Goal: Task Accomplishment & Management: Use online tool/utility

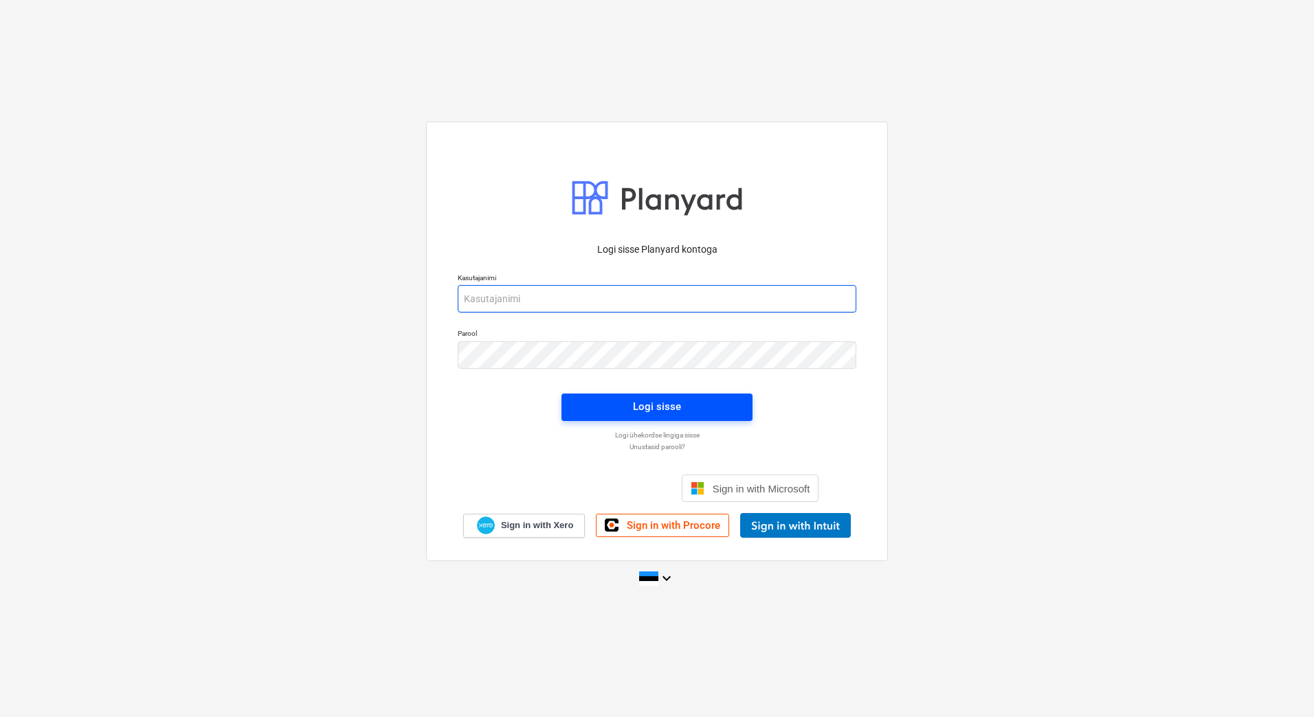
type input "[EMAIL_ADDRESS][PERSON_NAME][DOMAIN_NAME]"
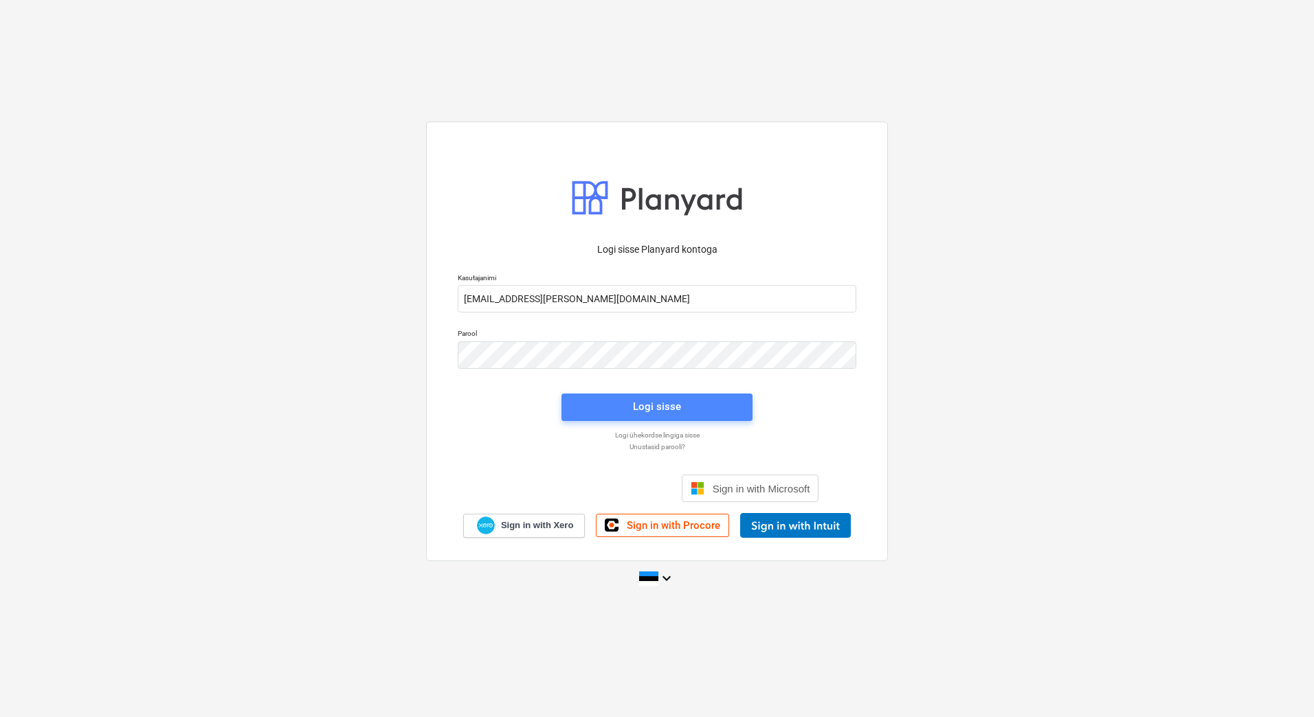
click at [704, 412] on span "Logi sisse" at bounding box center [657, 407] width 158 height 18
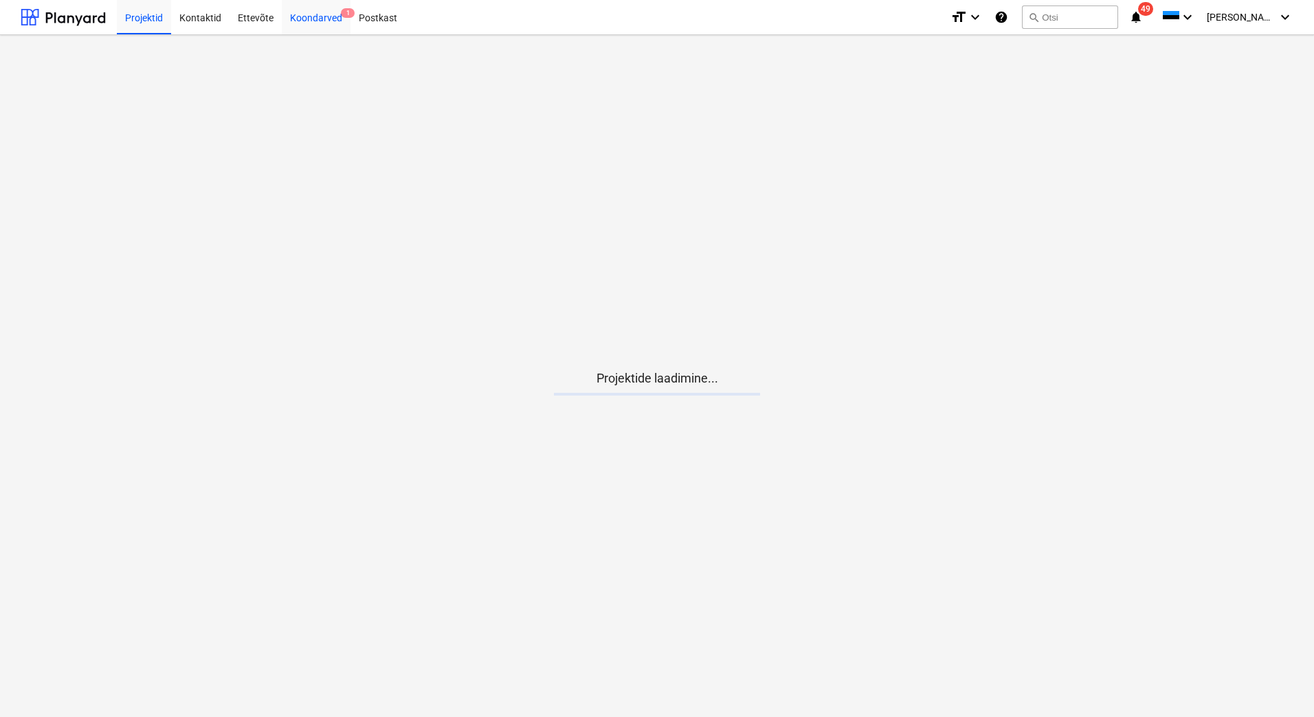
click at [328, 21] on div "Koondarved 1" at bounding box center [316, 16] width 69 height 35
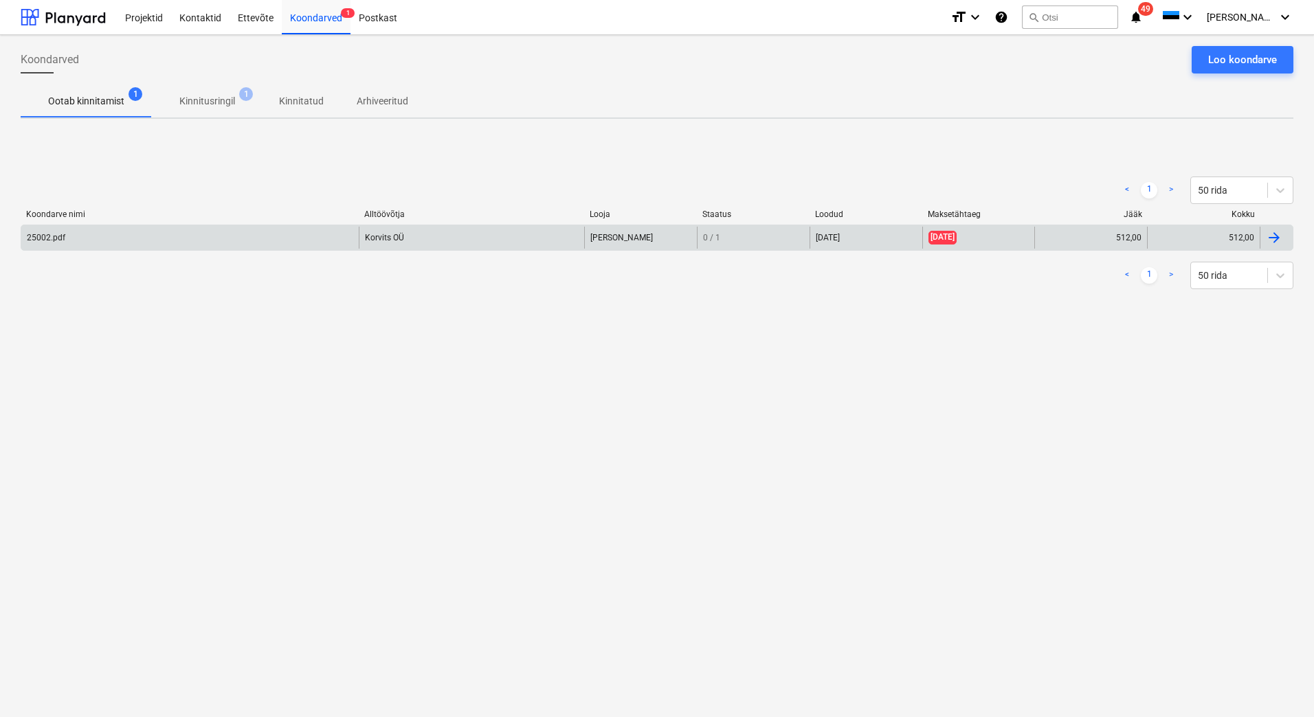
click at [102, 235] on div "25002.pdf" at bounding box center [189, 238] width 337 height 22
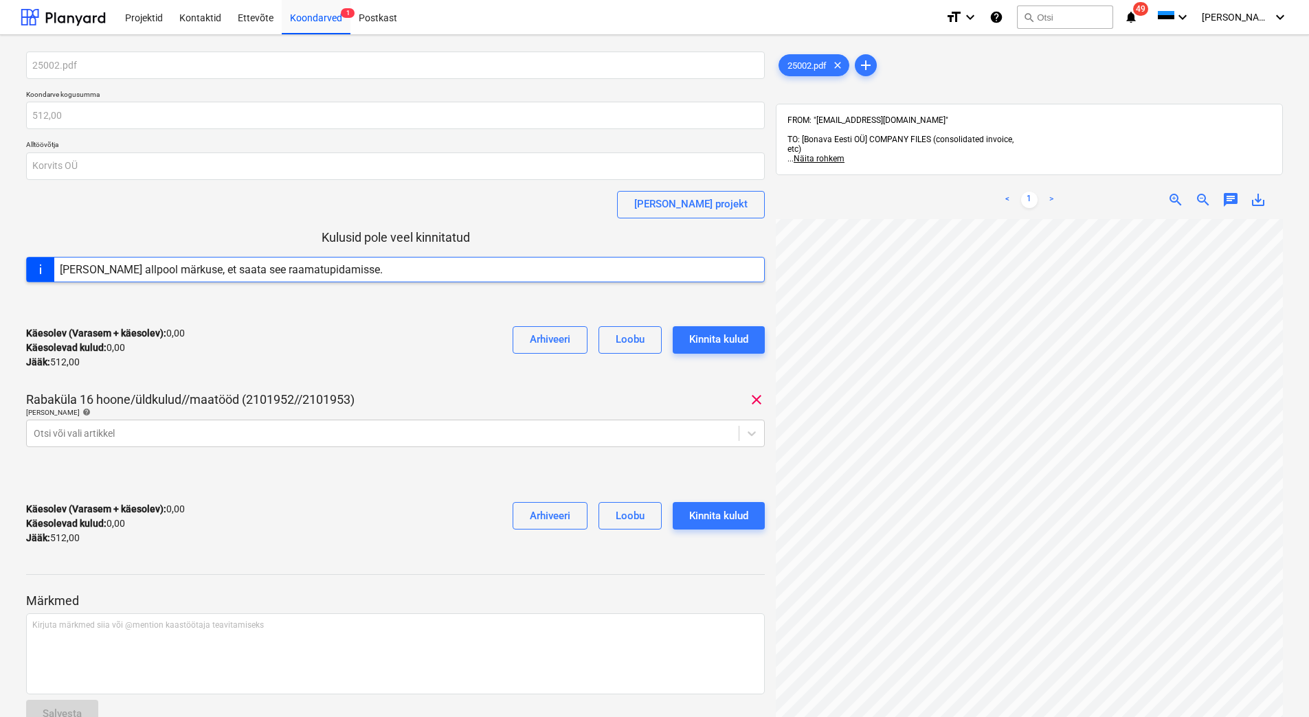
scroll to position [4, 0]
click at [1157, 717] on html "Projektid Kontaktid Ettevõte Koondarved 1 Postkast format_size keyboard_arrow_d…" at bounding box center [654, 358] width 1309 height 717
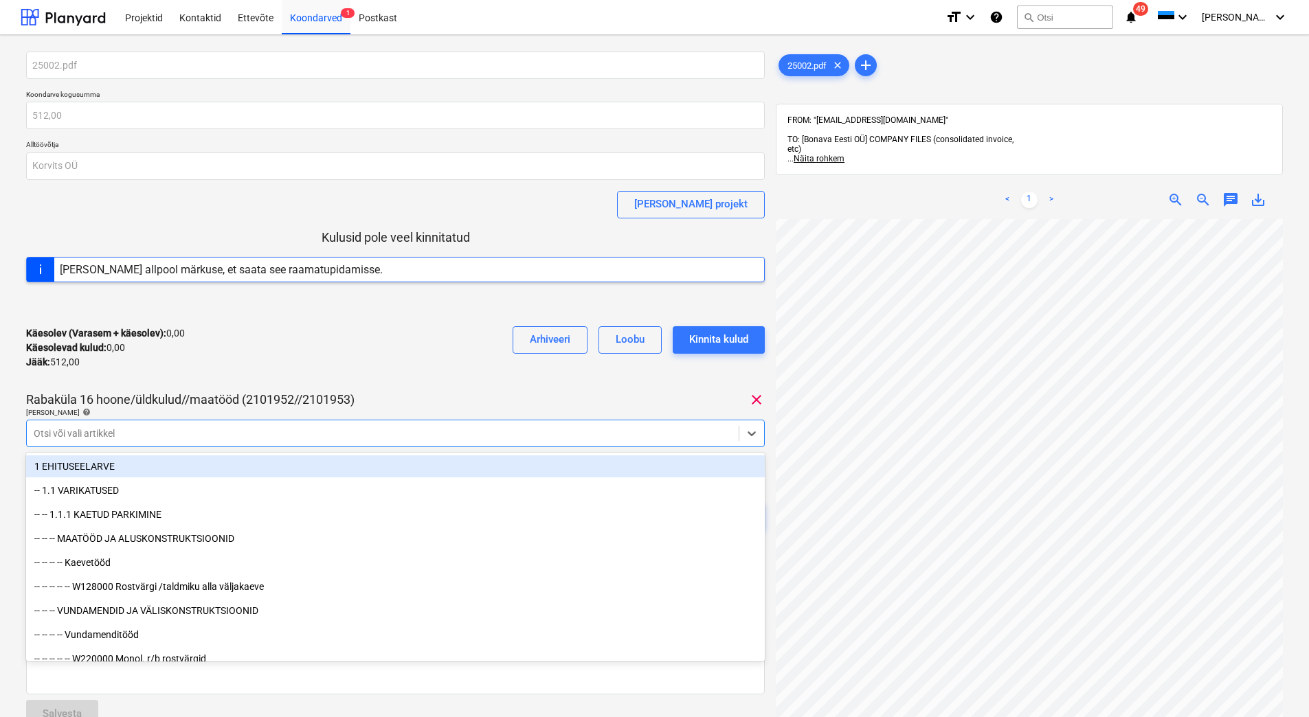
click at [168, 440] on div at bounding box center [383, 434] width 698 height 14
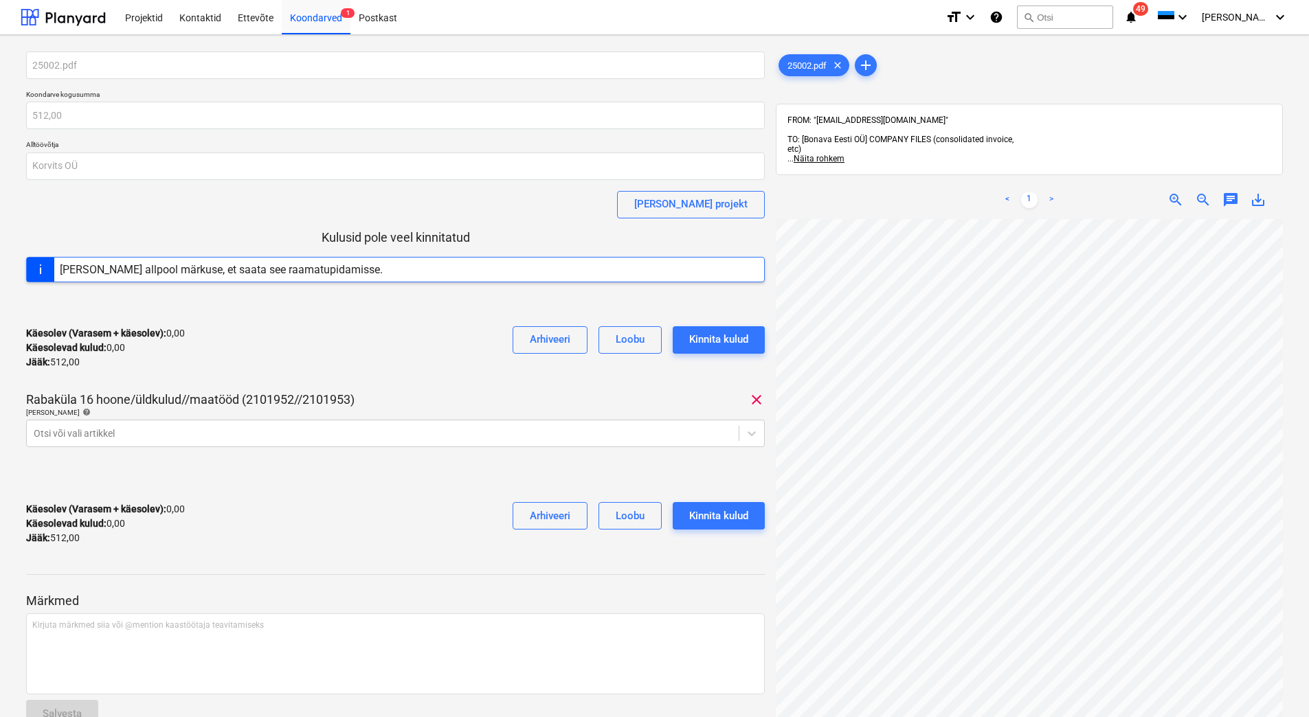
scroll to position [199, 114]
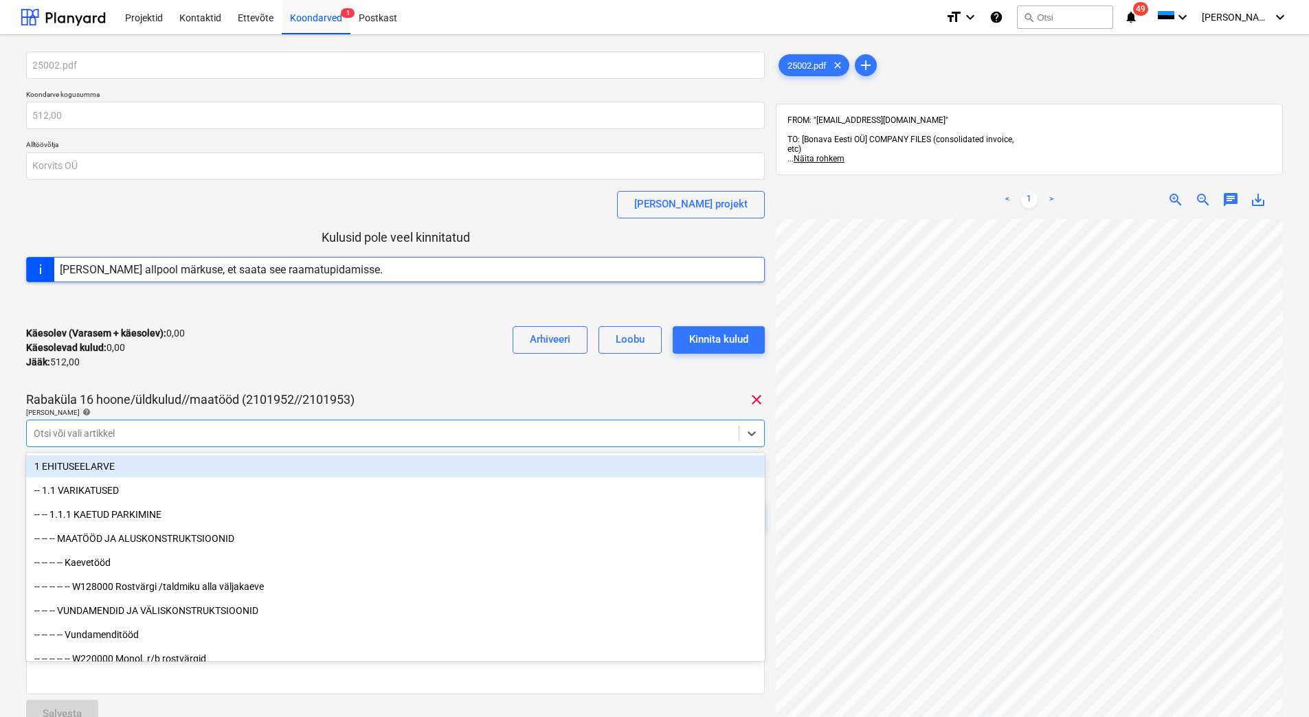
click at [106, 432] on div at bounding box center [383, 434] width 698 height 14
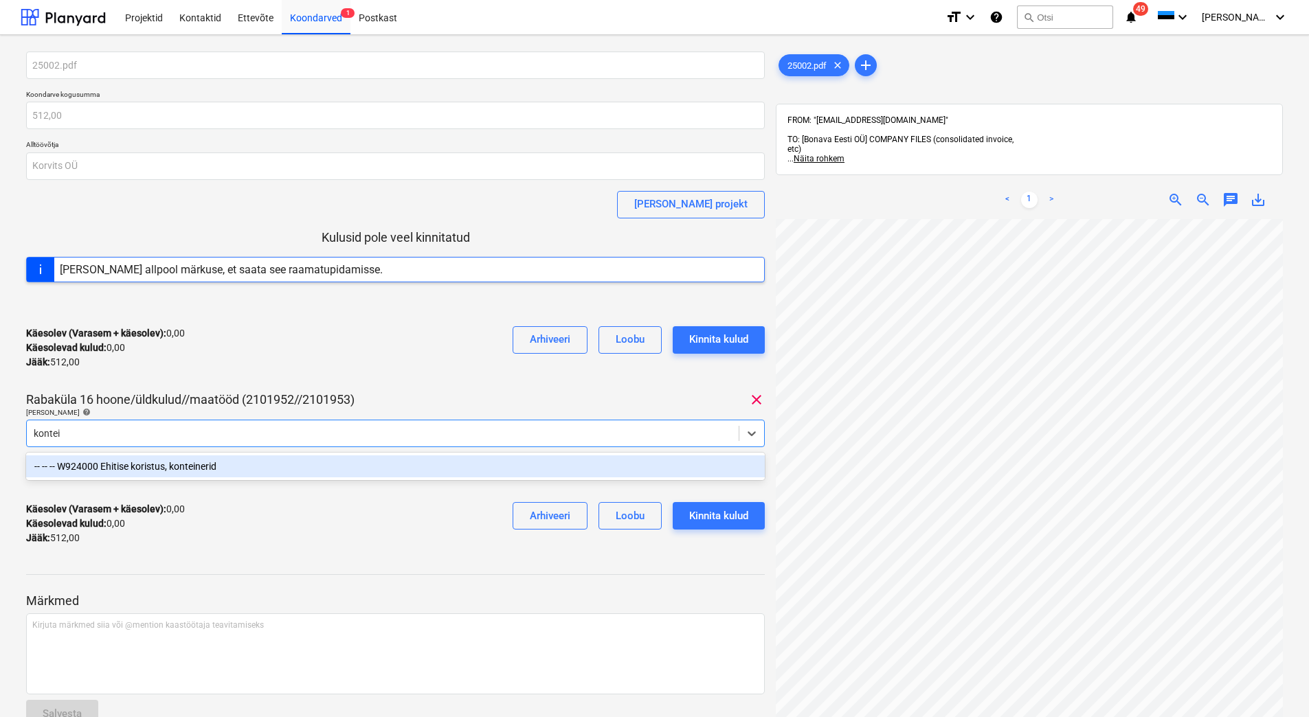
type input "kontein"
click at [156, 468] on div "-- -- -- W924000 Ehitise koristus, konteinerid" at bounding box center [395, 467] width 739 height 22
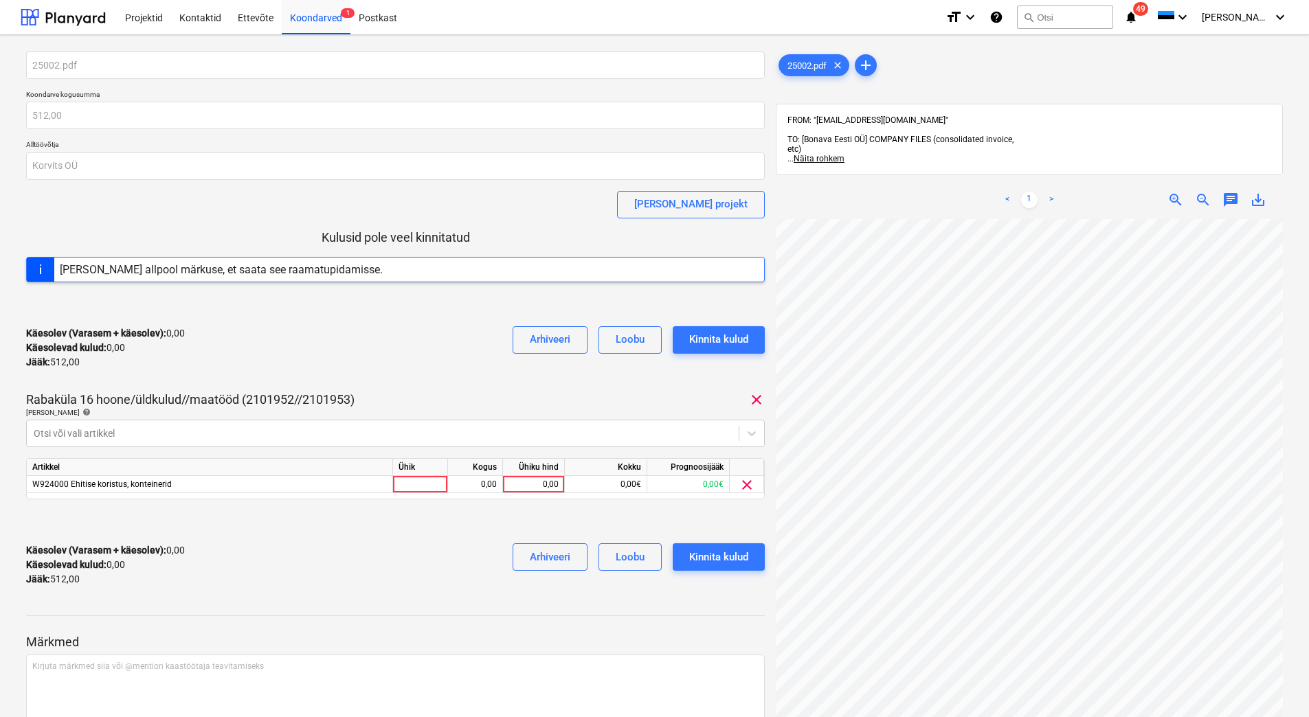
drag, startPoint x: 252, startPoint y: 358, endPoint x: 443, endPoint y: 460, distance: 217.4
click at [252, 359] on div "Käesolev (Varasem + käesolev) : 0,00 Käesolevad kulud : 0,00 Jääk : 512,00 Arhi…" at bounding box center [395, 347] width 739 height 65
click at [523, 490] on div "0,00" at bounding box center [534, 484] width 50 height 17
type input "512"
click at [472, 557] on div "Käesolev (Varasem + käesolev) : 0,00 Käesolevad kulud : 0,00 Jääk : 512,00 Arhi…" at bounding box center [395, 565] width 739 height 65
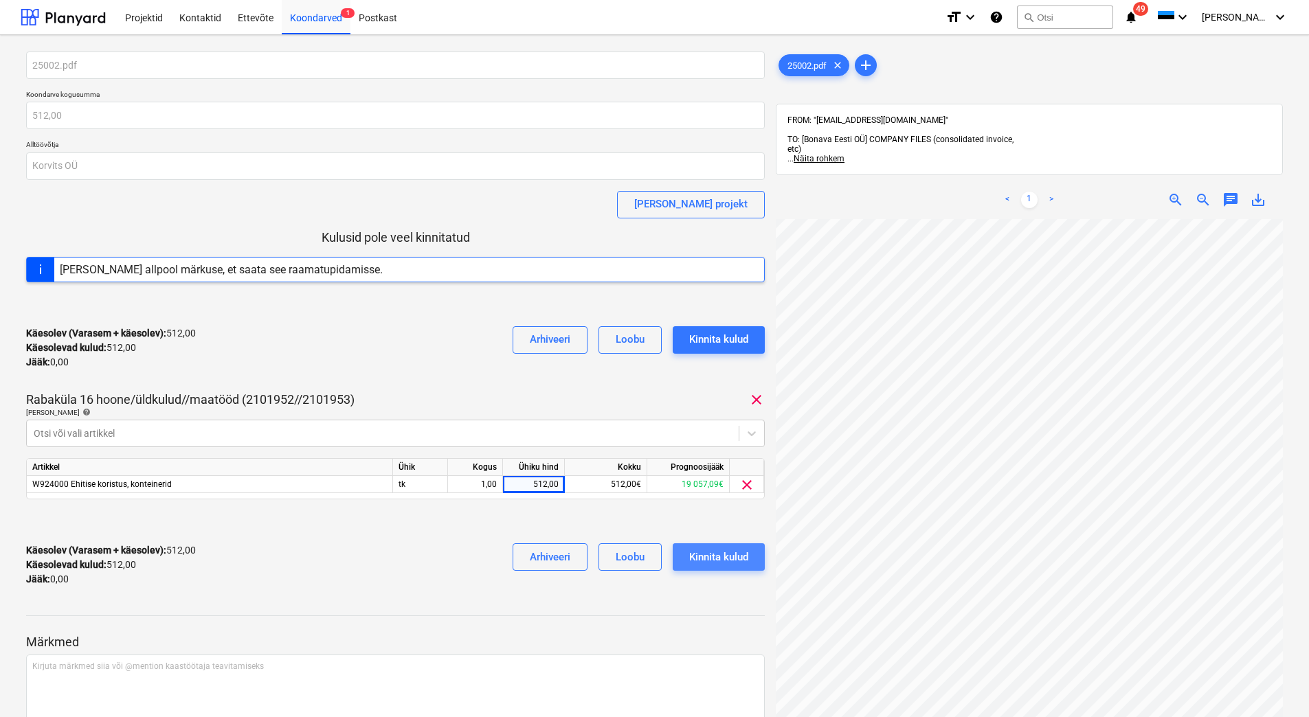
click at [700, 551] on div "Kinnita kulud" at bounding box center [718, 557] width 59 height 18
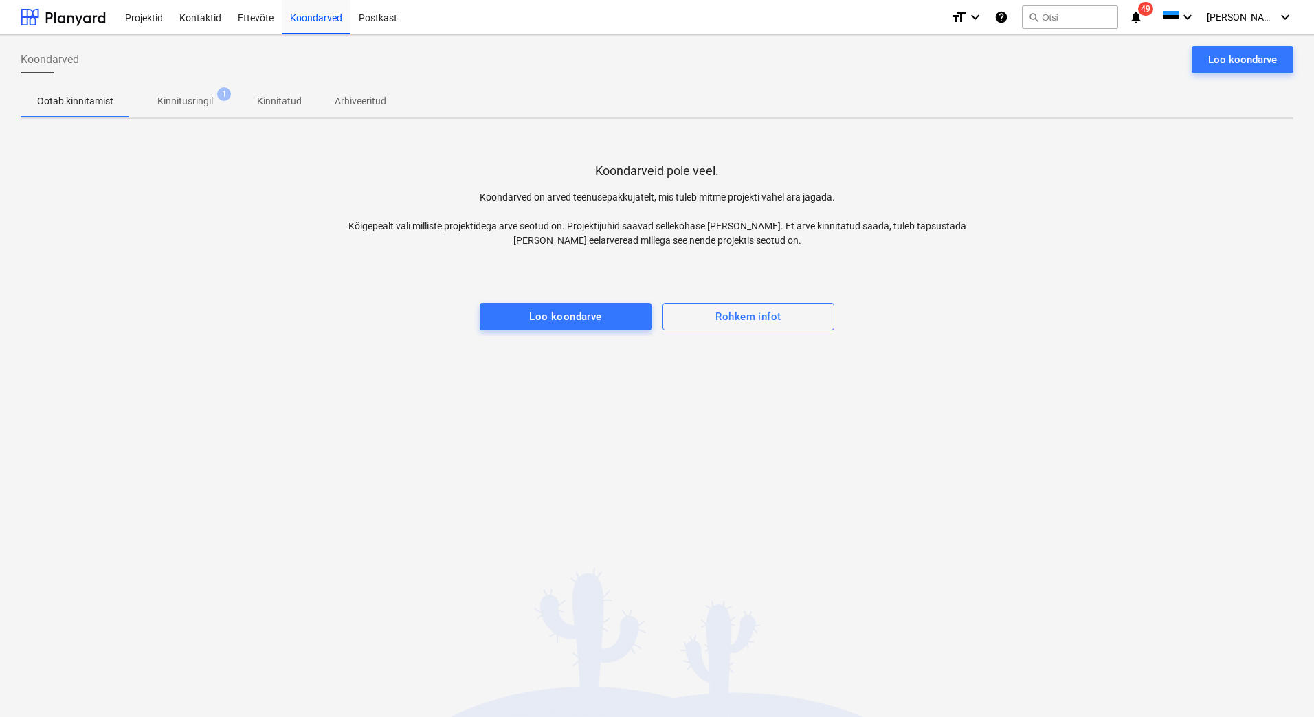
click at [210, 109] on p "Kinnitusringil" at bounding box center [185, 101] width 56 height 14
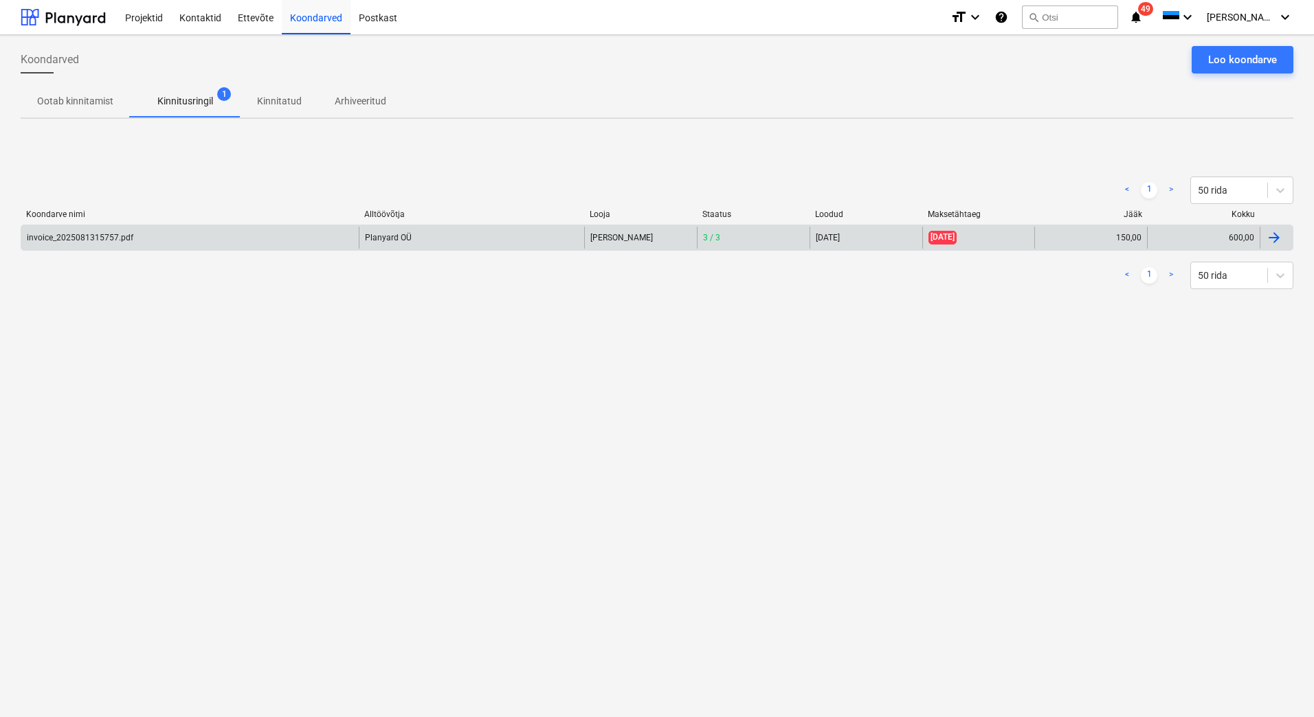
click at [220, 238] on div "invoice_2025081315757.pdf" at bounding box center [189, 238] width 337 height 22
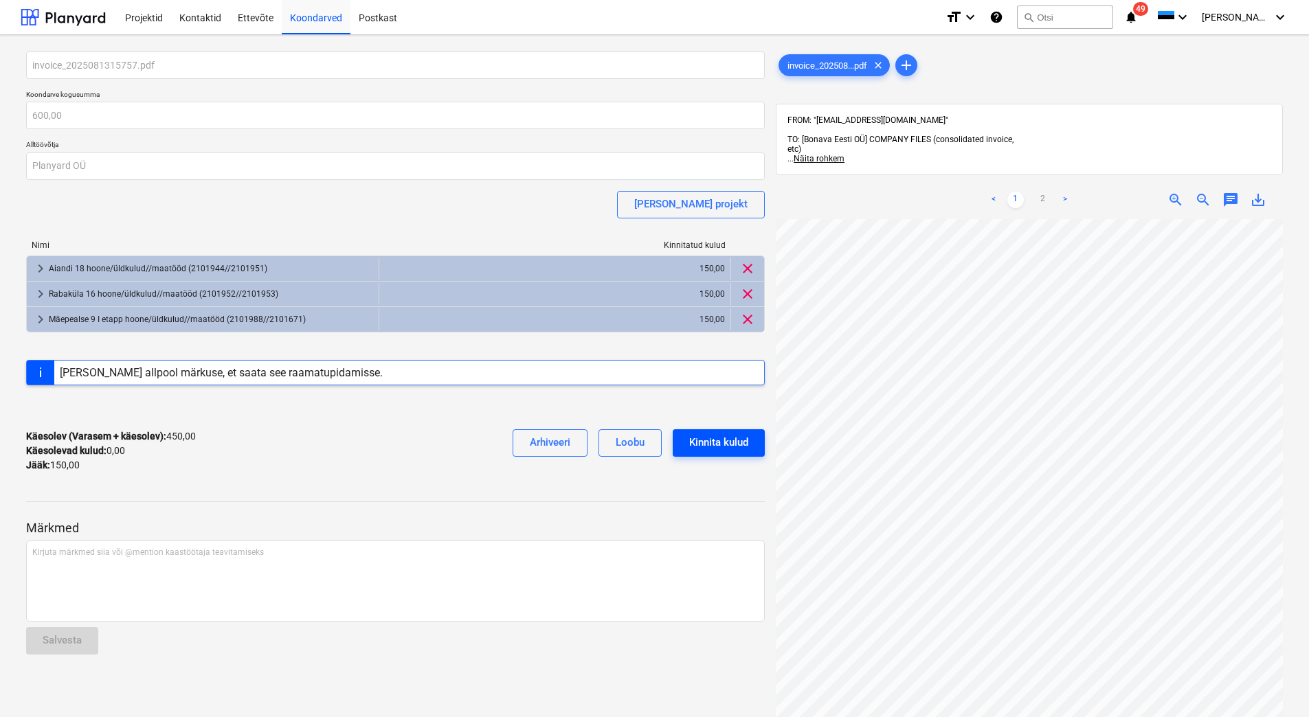
click at [731, 445] on div "Kinnita kulud" at bounding box center [718, 443] width 59 height 18
click at [87, 19] on div at bounding box center [63, 17] width 85 height 34
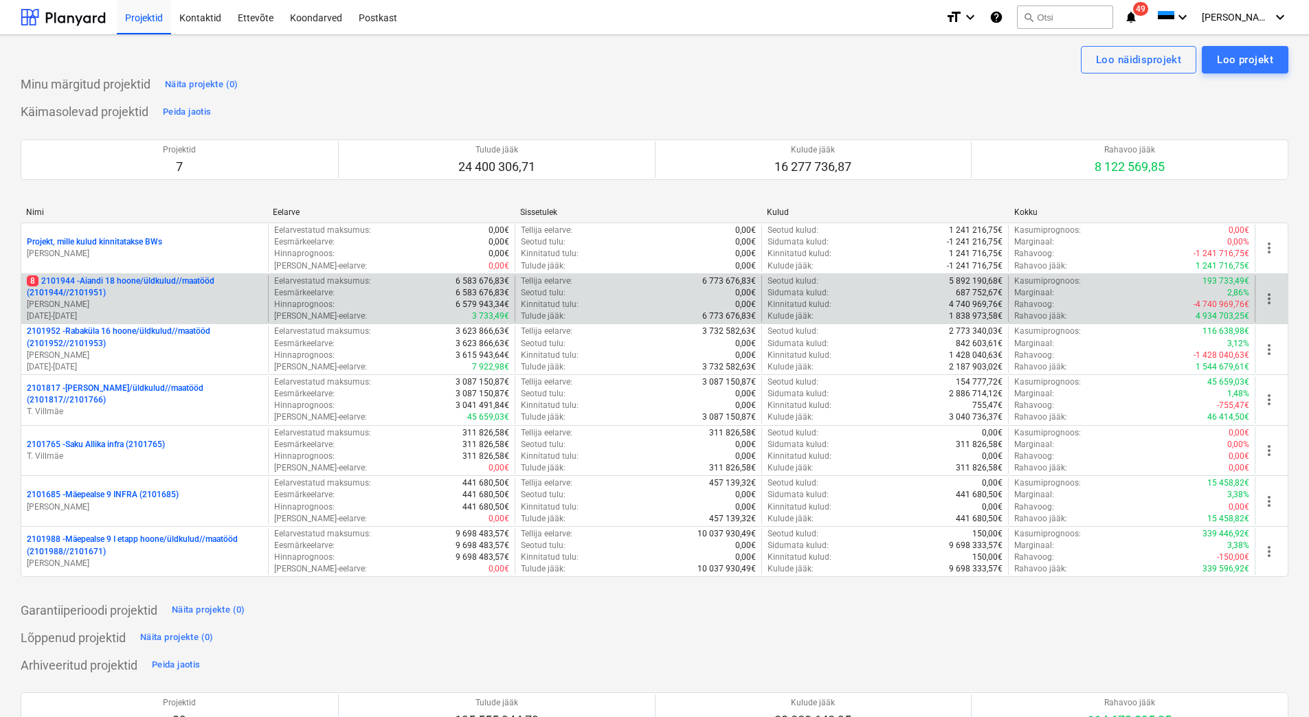
click at [164, 300] on p "[PERSON_NAME]" at bounding box center [145, 305] width 236 height 12
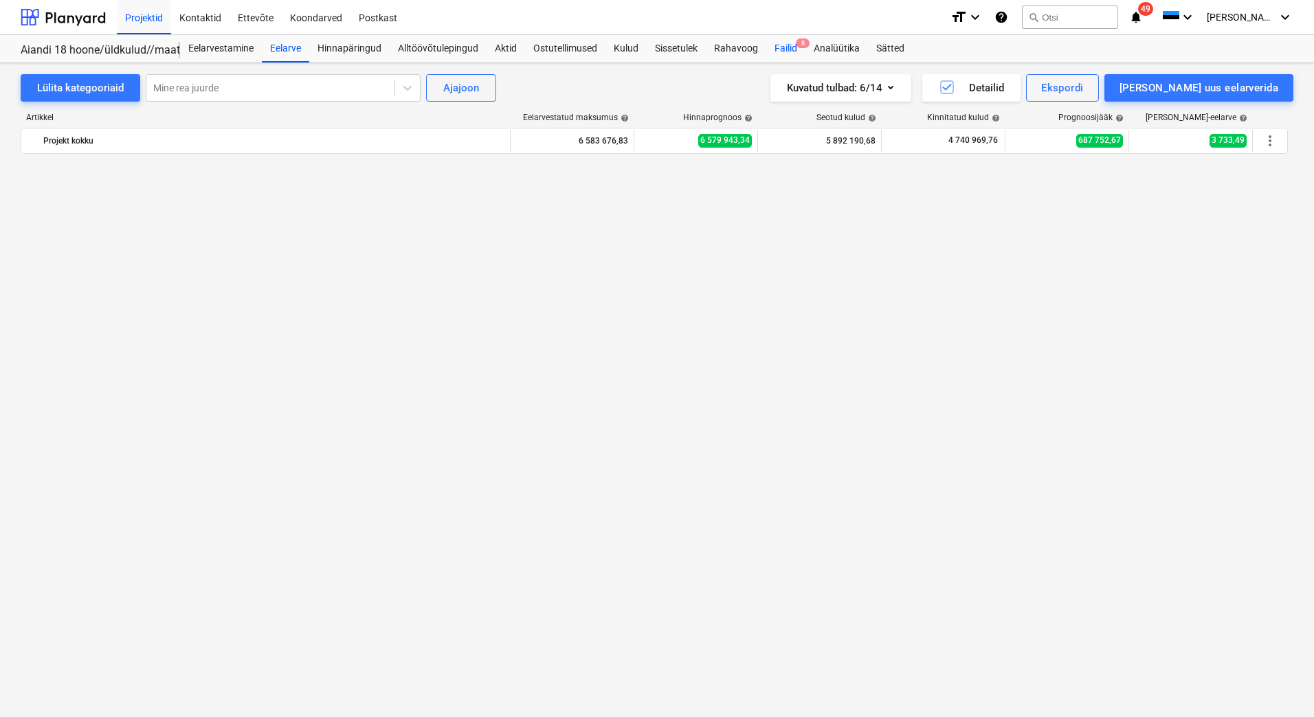
click at [790, 50] on div "Failid 8" at bounding box center [785, 48] width 39 height 27
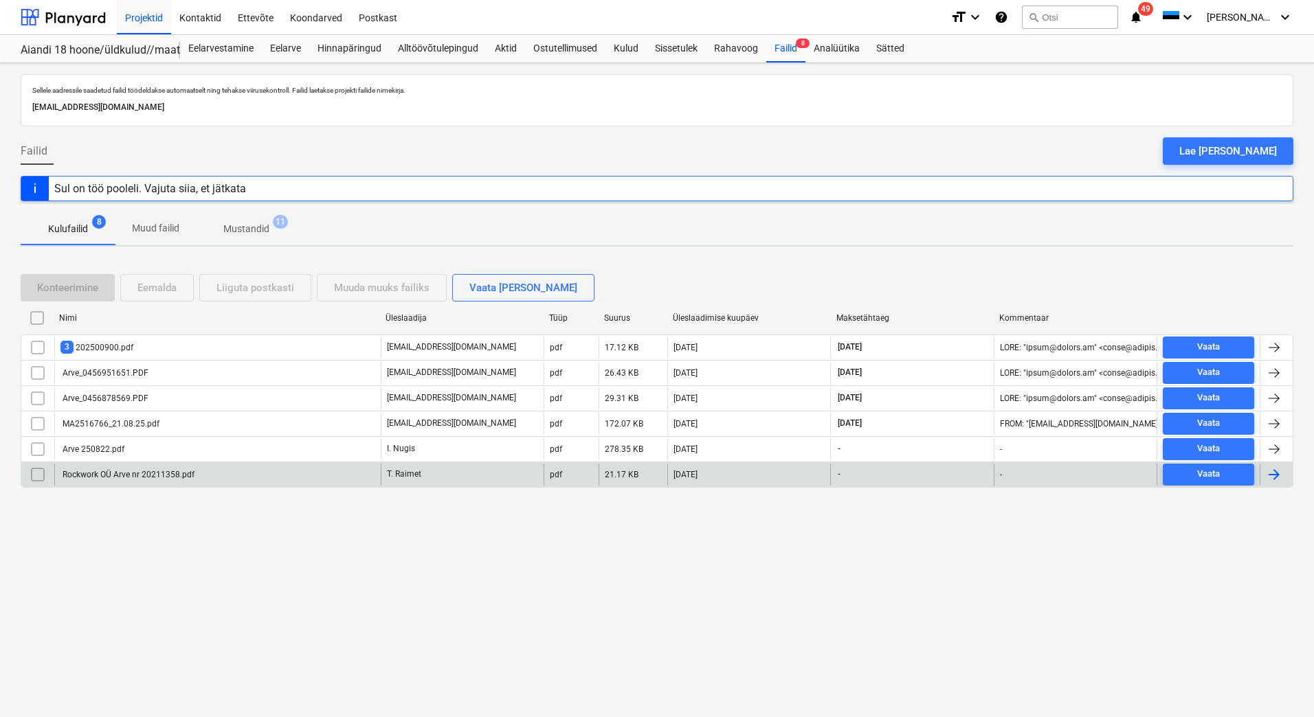
click at [266, 476] on div "Rockwork OÜ Arve nr 20211358.pdf" at bounding box center [217, 475] width 326 height 22
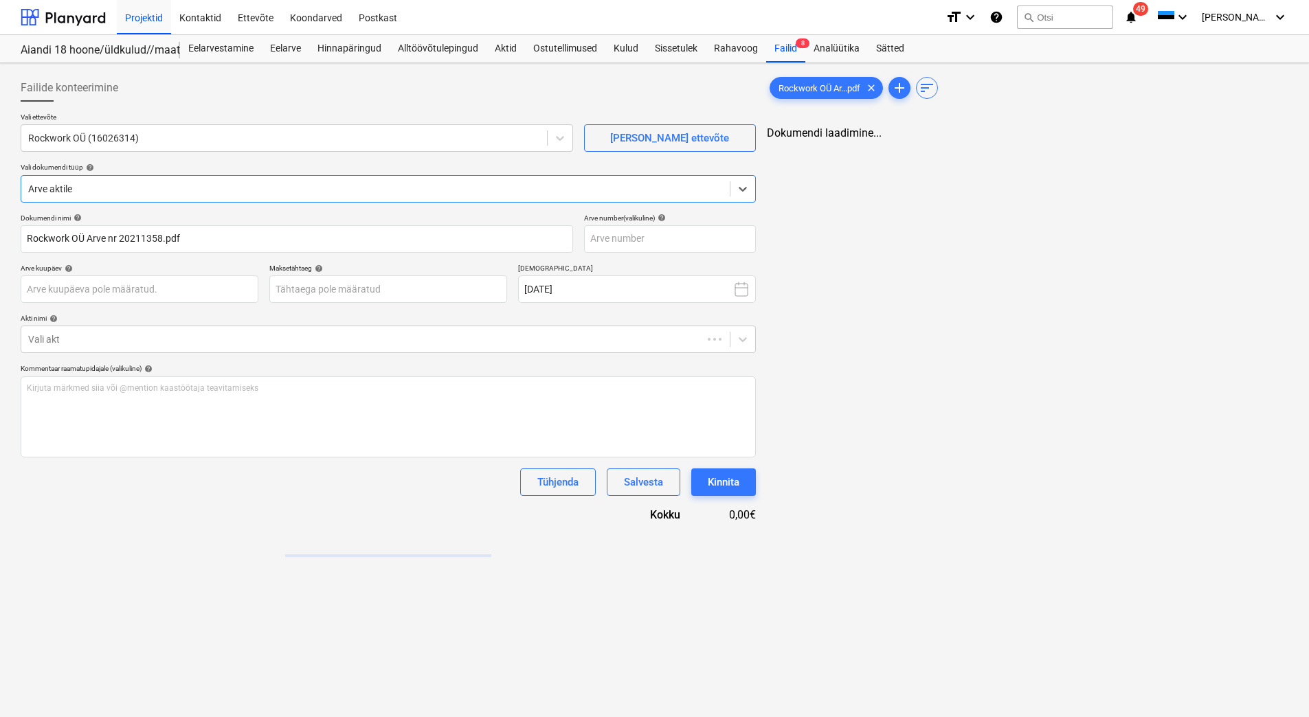
type input "Rockwork OÜ Arve nr 20211358.pdf"
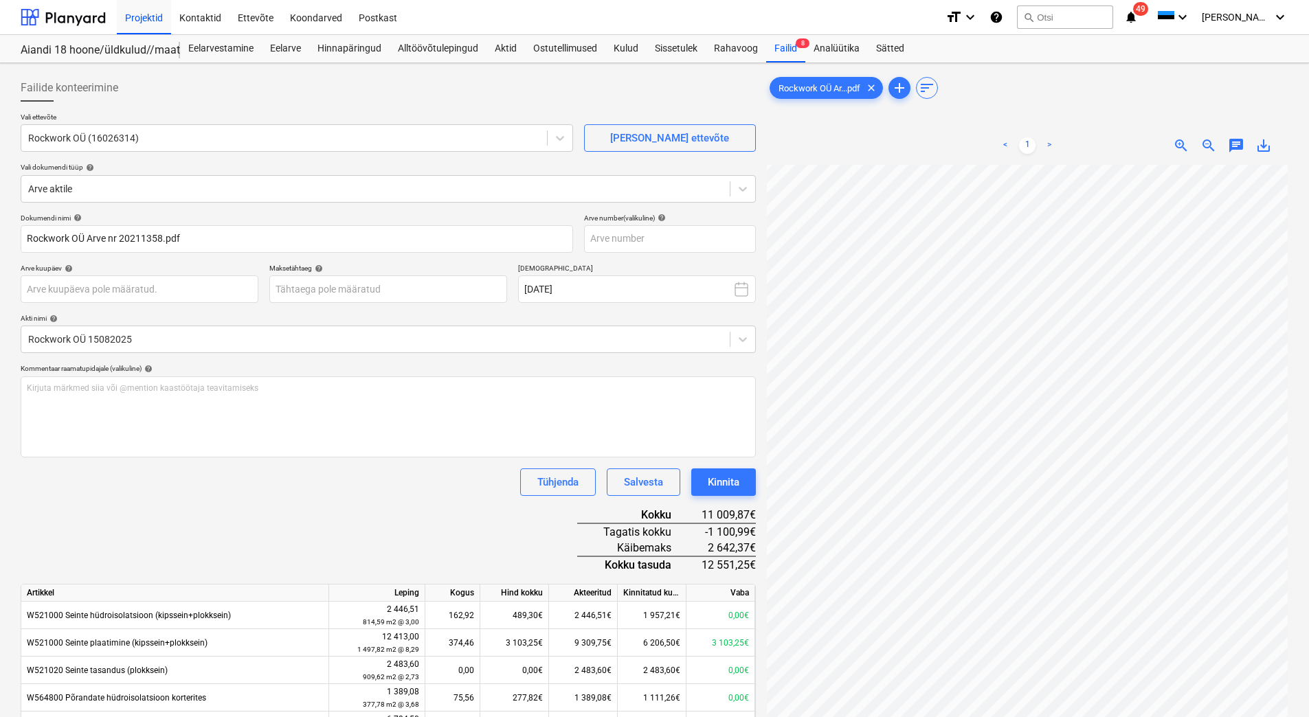
scroll to position [16, 100]
click at [652, 240] on input "text" at bounding box center [670, 238] width 172 height 27
type input "20211358"
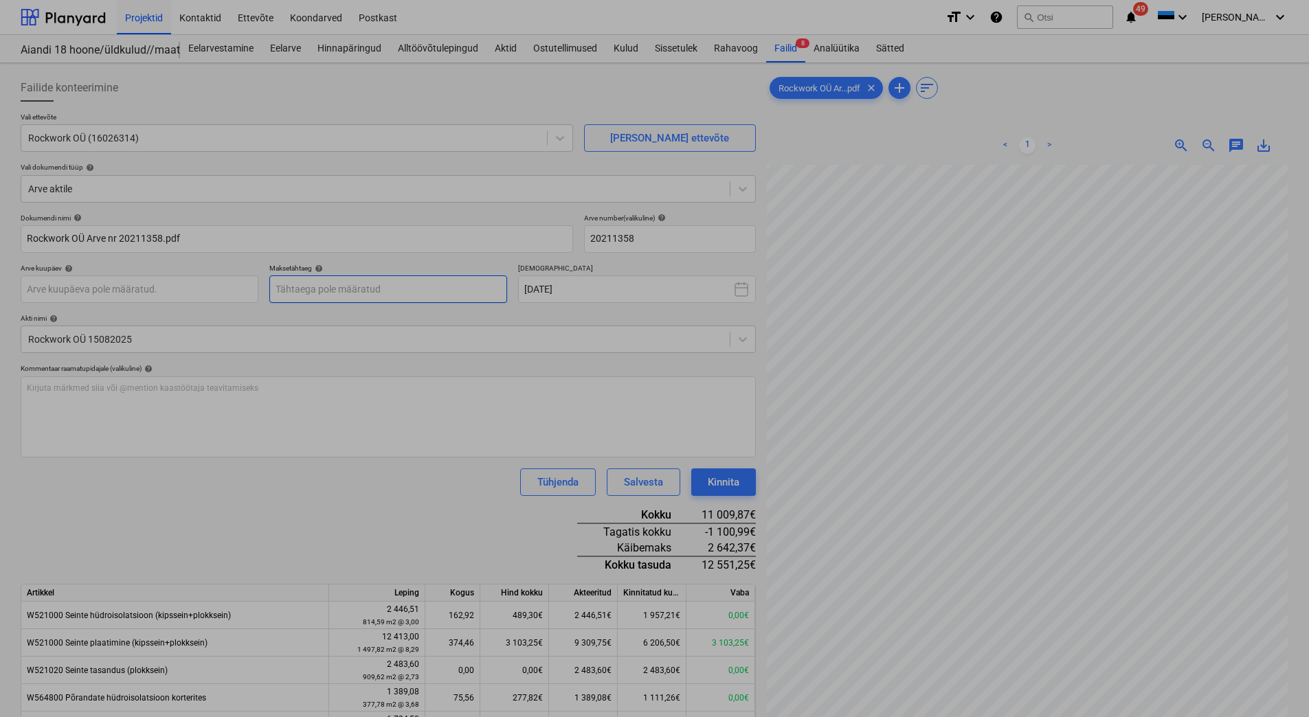
click at [326, 289] on body "Projektid Kontaktid Ettevõte Koondarved Postkast format_size keyboard_arrow_dow…" at bounding box center [654, 358] width 1309 height 717
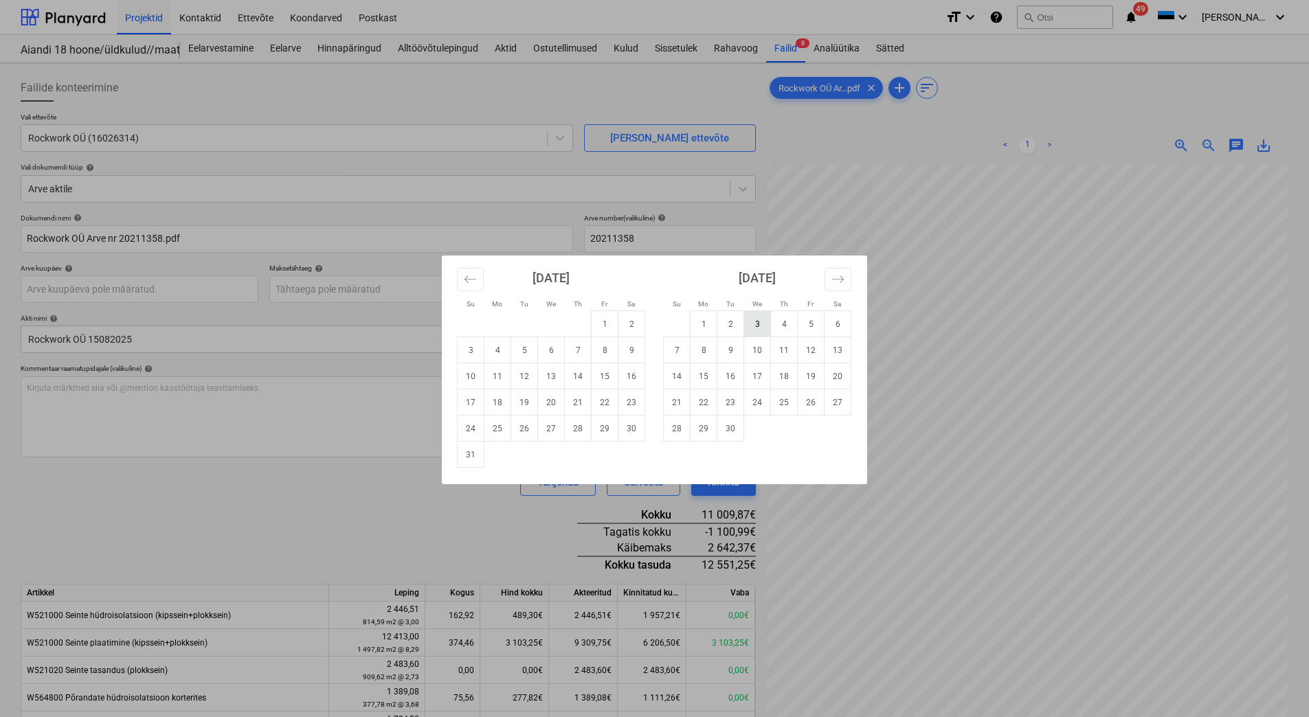
click at [754, 326] on td "3" at bounding box center [757, 324] width 27 height 26
type input "[DATE]"
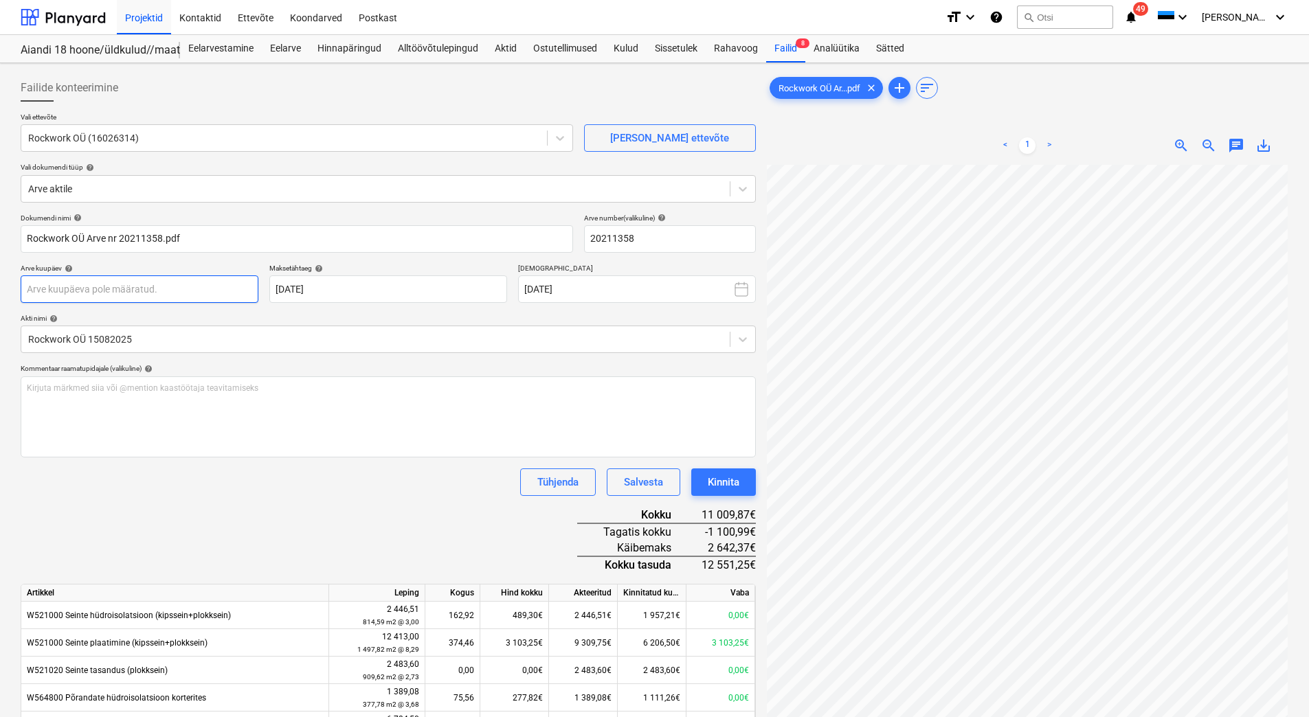
click at [89, 293] on body "Projektid Kontaktid Ettevõte Koondarved Postkast format_size keyboard_arrow_dow…" at bounding box center [654, 358] width 1309 height 717
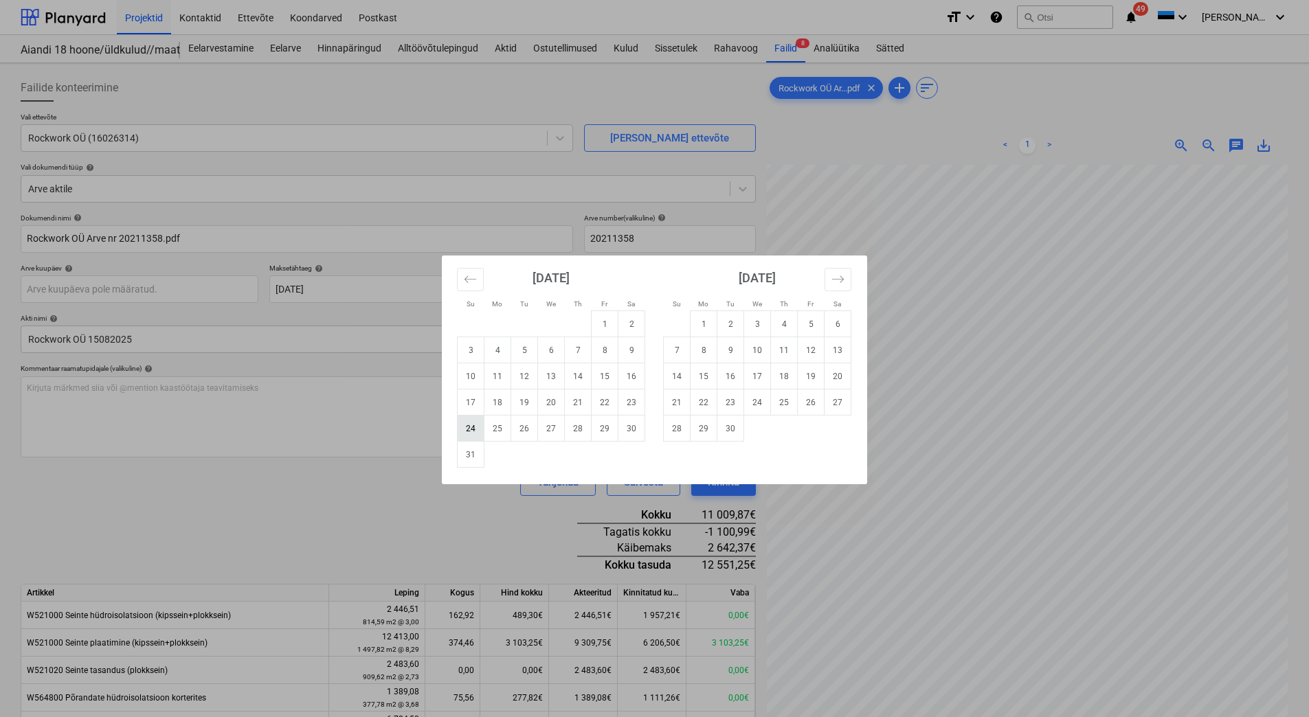
click at [471, 428] on td "24" at bounding box center [471, 429] width 27 height 26
type input "[DATE]"
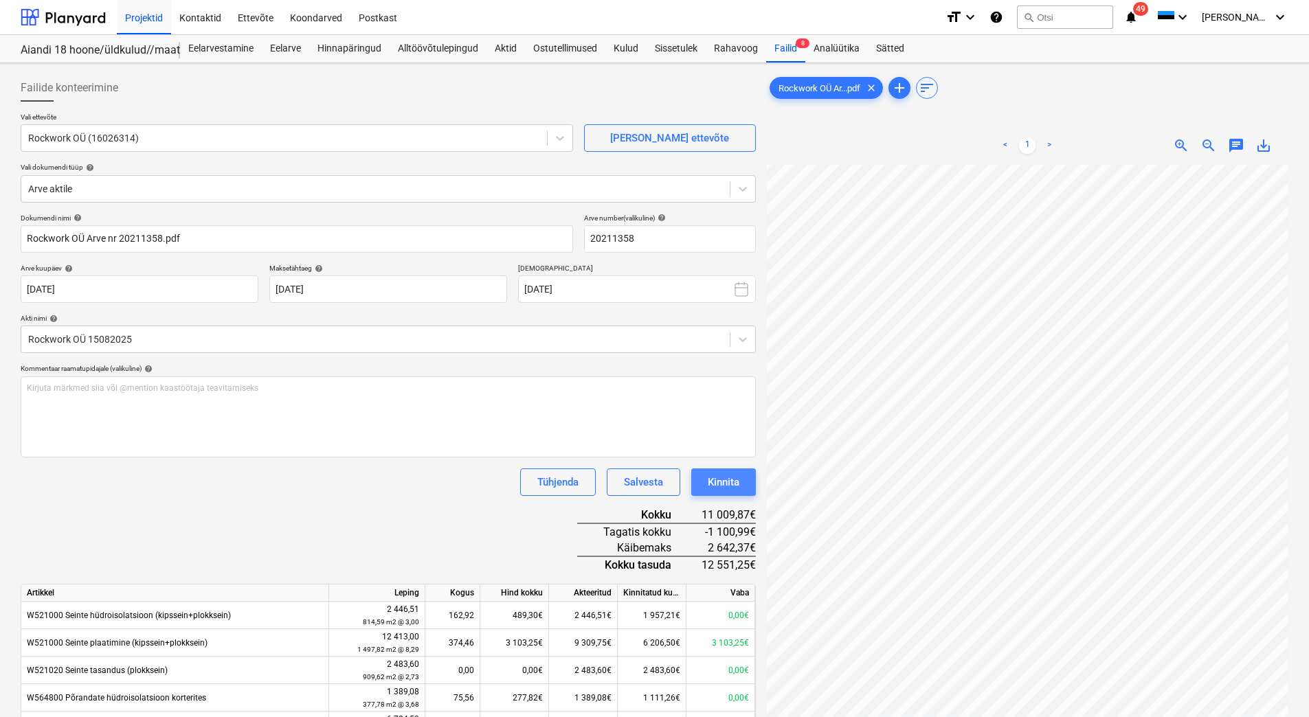
click at [734, 481] on div "Kinnita" at bounding box center [724, 482] width 32 height 18
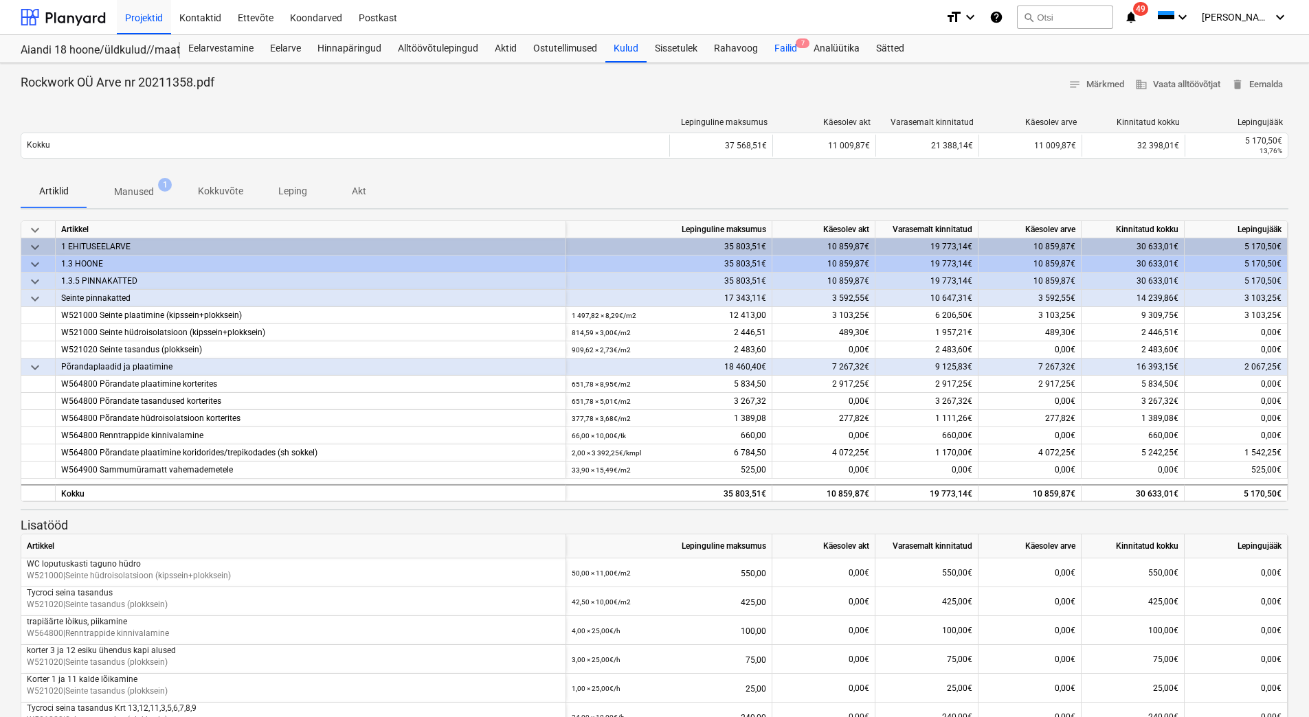
click at [775, 42] on div "Failid 7" at bounding box center [785, 48] width 39 height 27
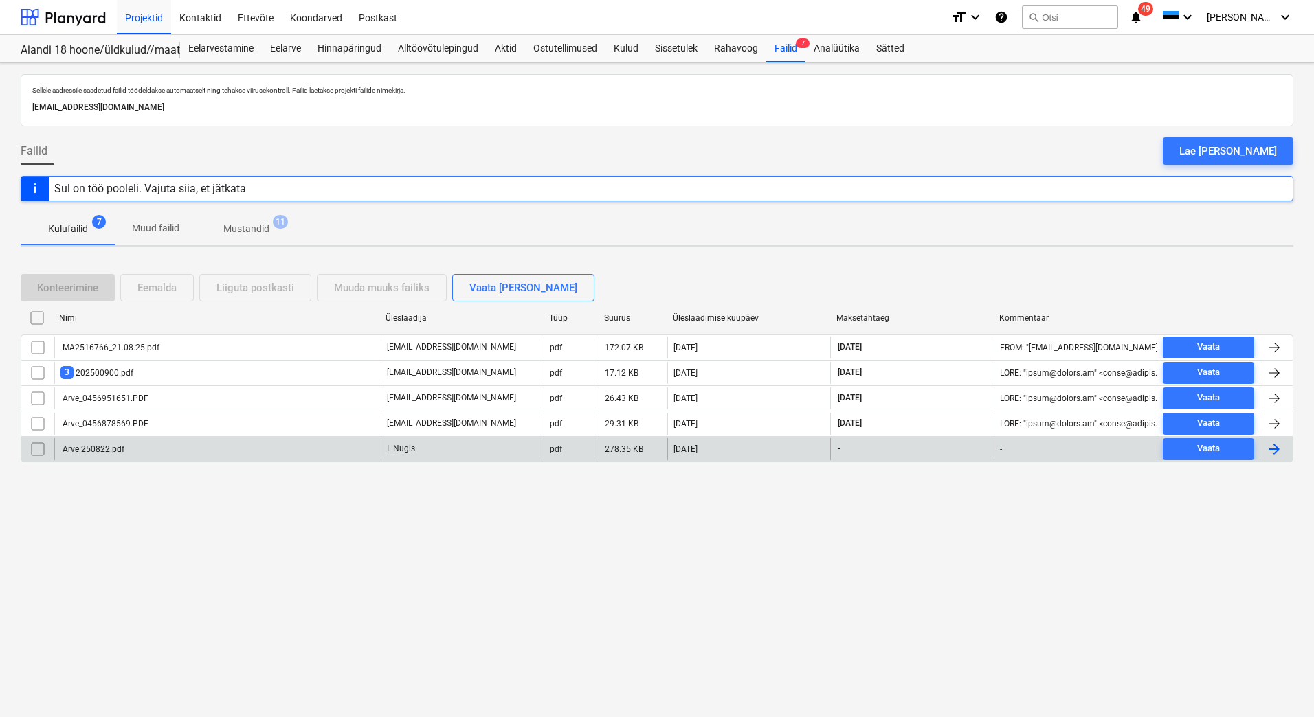
click at [173, 453] on div "Arve 250822.pdf" at bounding box center [217, 449] width 326 height 22
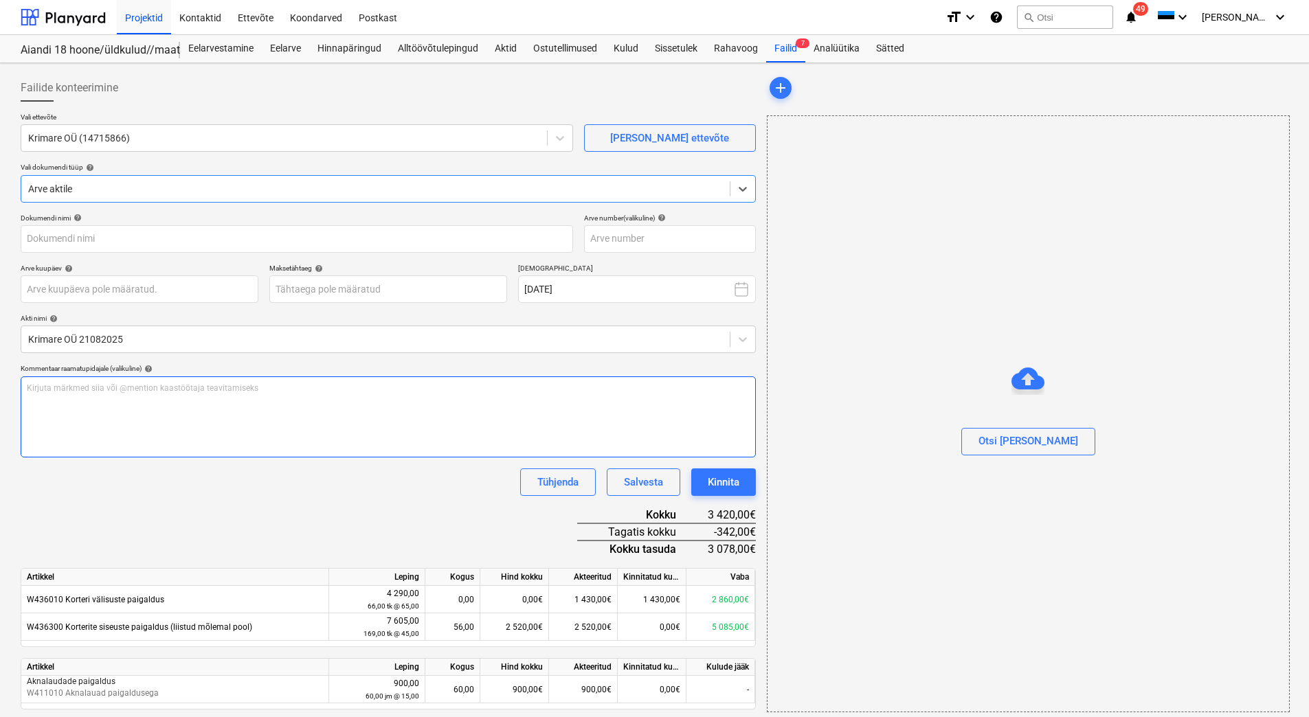
type input "Arve 250822.pdf"
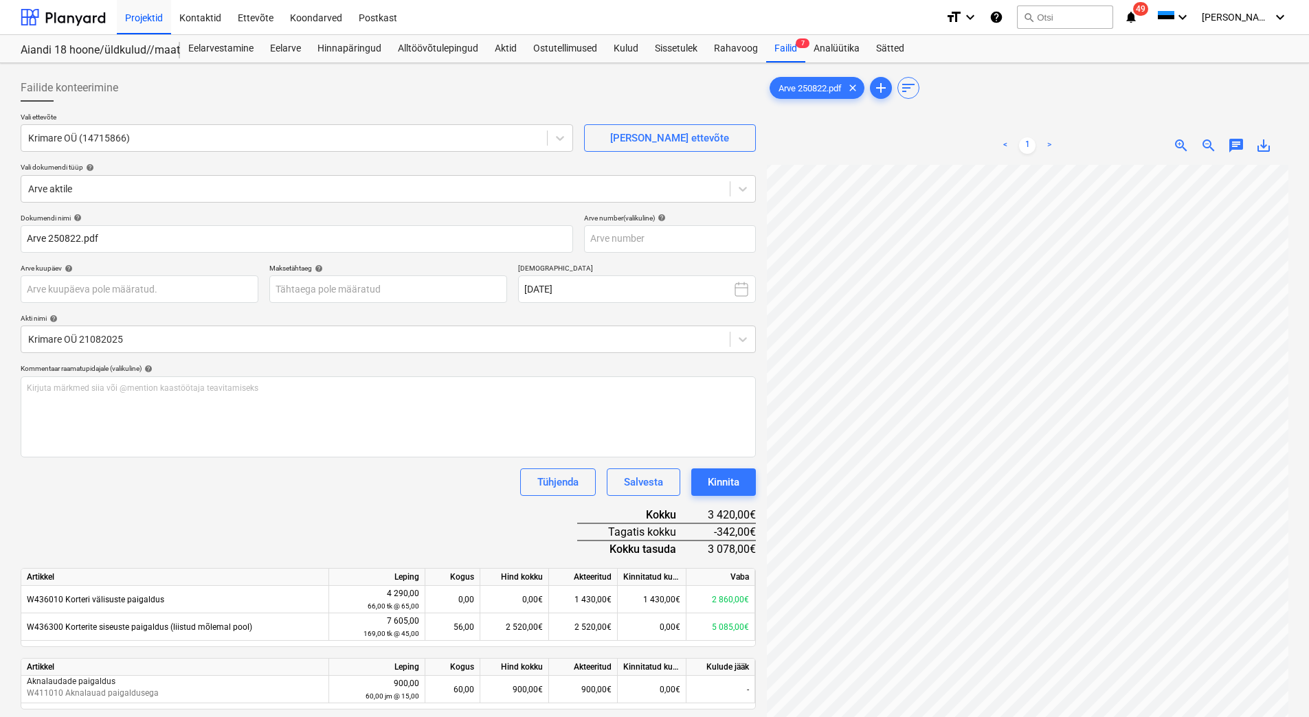
scroll to position [39, 117]
click at [652, 236] on input "text" at bounding box center [670, 238] width 172 height 27
type input "250822"
click at [56, 291] on body "Projektid Kontaktid Ettevõte Koondarved Postkast format_size keyboard_arrow_dow…" at bounding box center [654, 358] width 1309 height 717
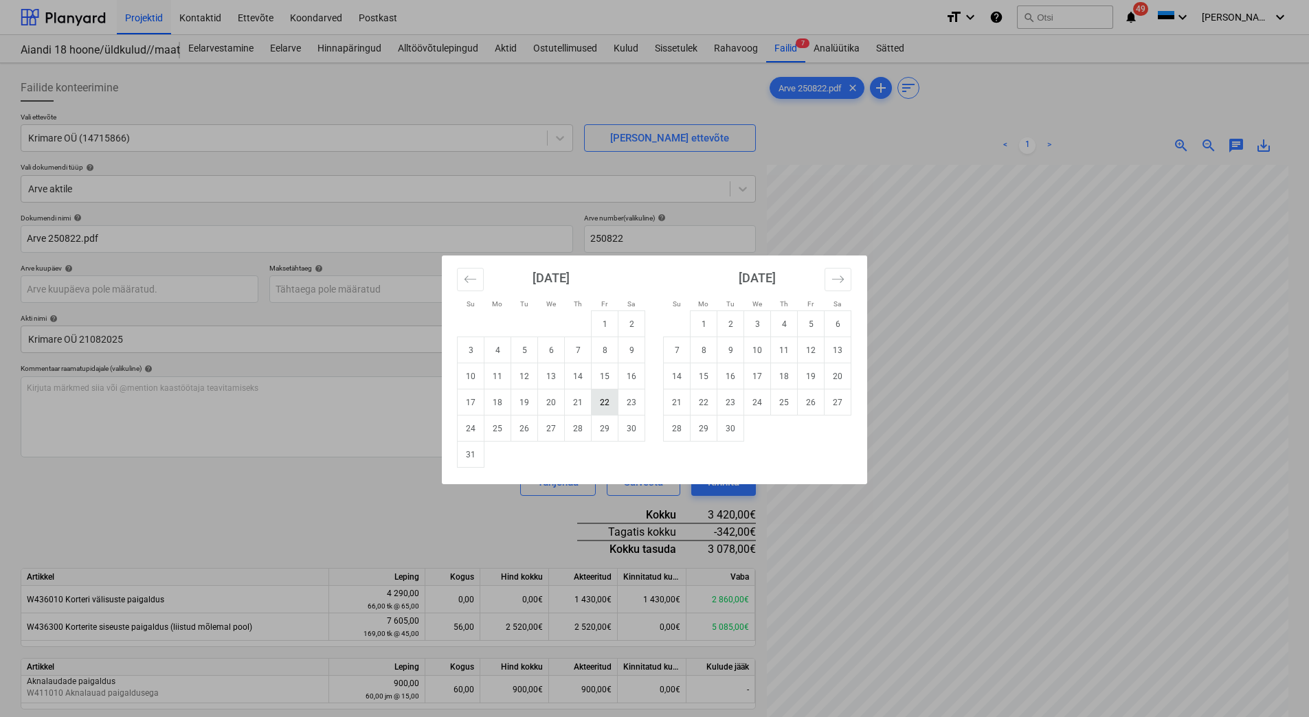
click at [606, 401] on td "22" at bounding box center [605, 403] width 27 height 26
type input "[DATE]"
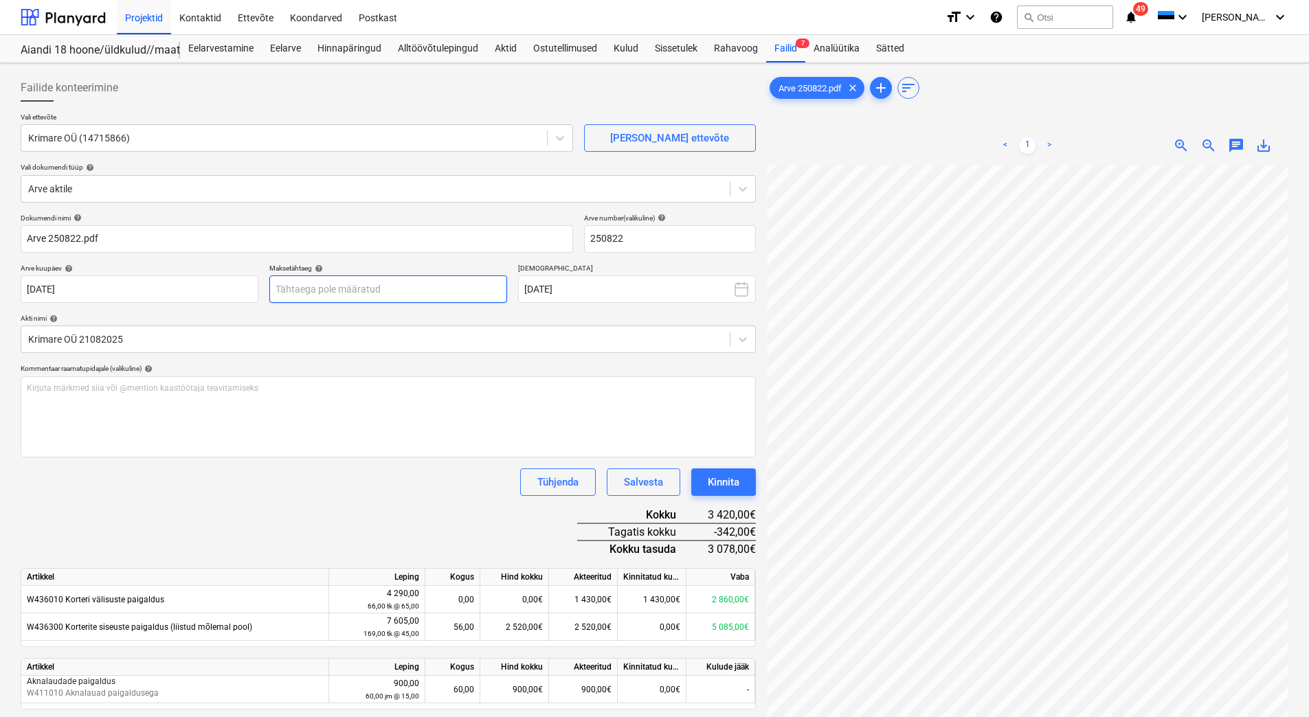
click at [372, 285] on body "Projektid Kontaktid Ettevõte Koondarved Postkast format_size keyboard_arrow_dow…" at bounding box center [654, 358] width 1309 height 717
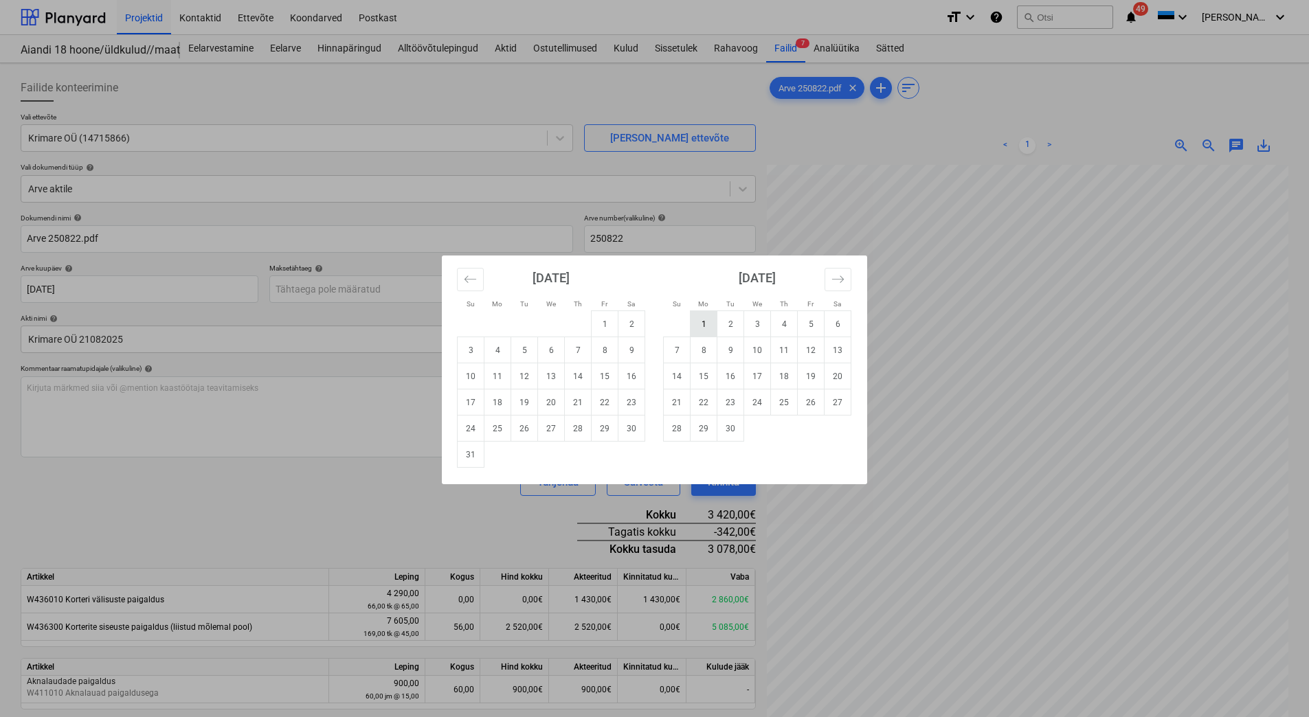
click at [715, 328] on td "1" at bounding box center [704, 324] width 27 height 26
type input "[DATE]"
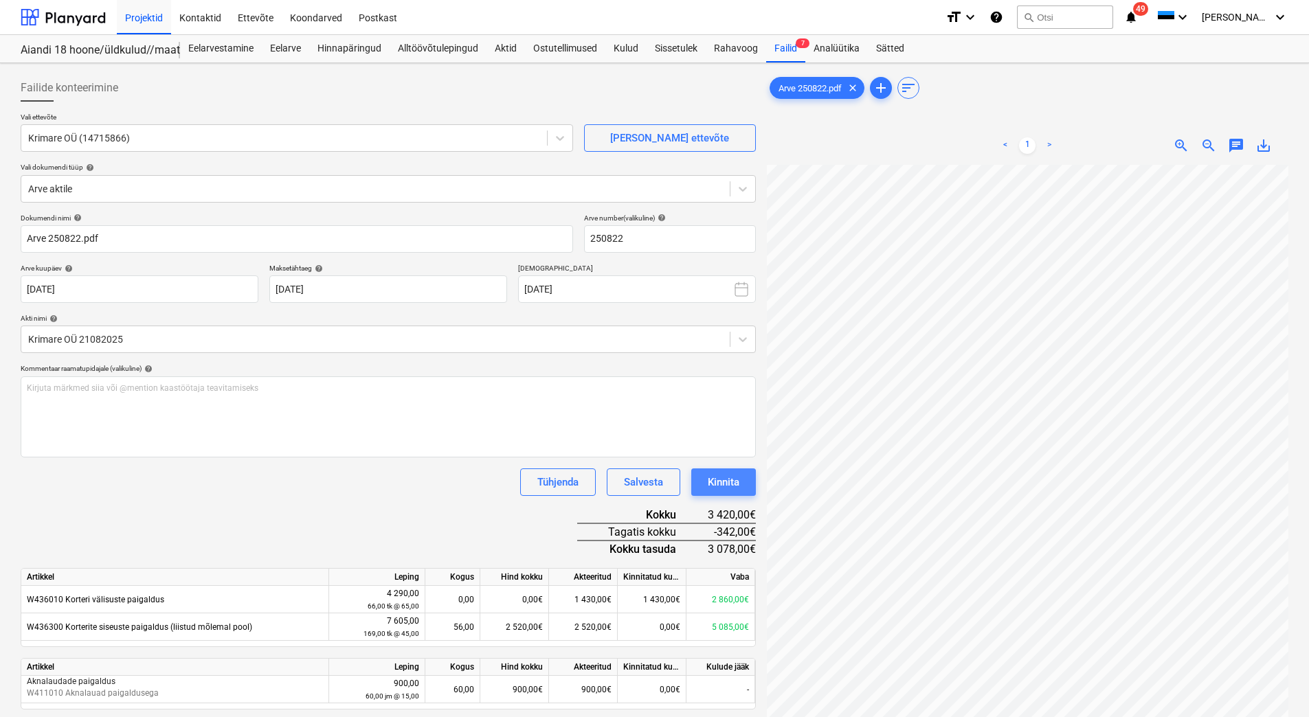
click at [724, 480] on div "Kinnita" at bounding box center [724, 482] width 32 height 18
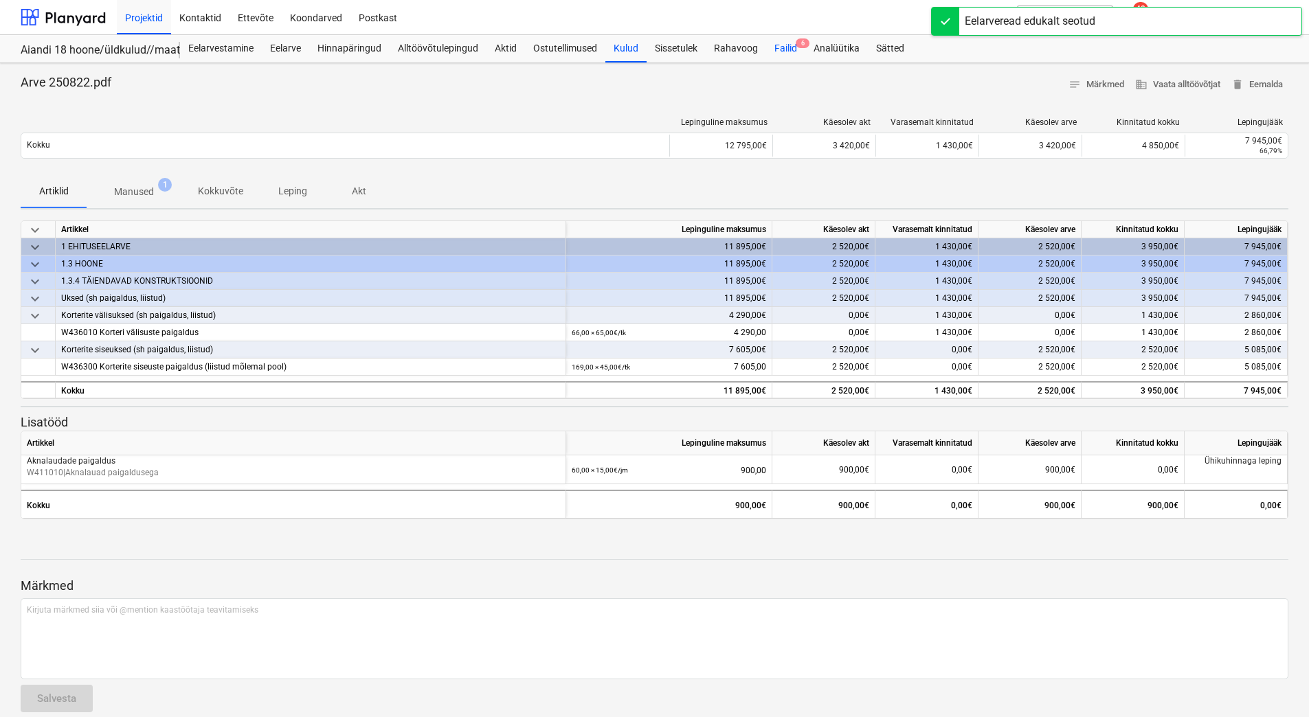
click at [787, 43] on div "Failid 6" at bounding box center [785, 48] width 39 height 27
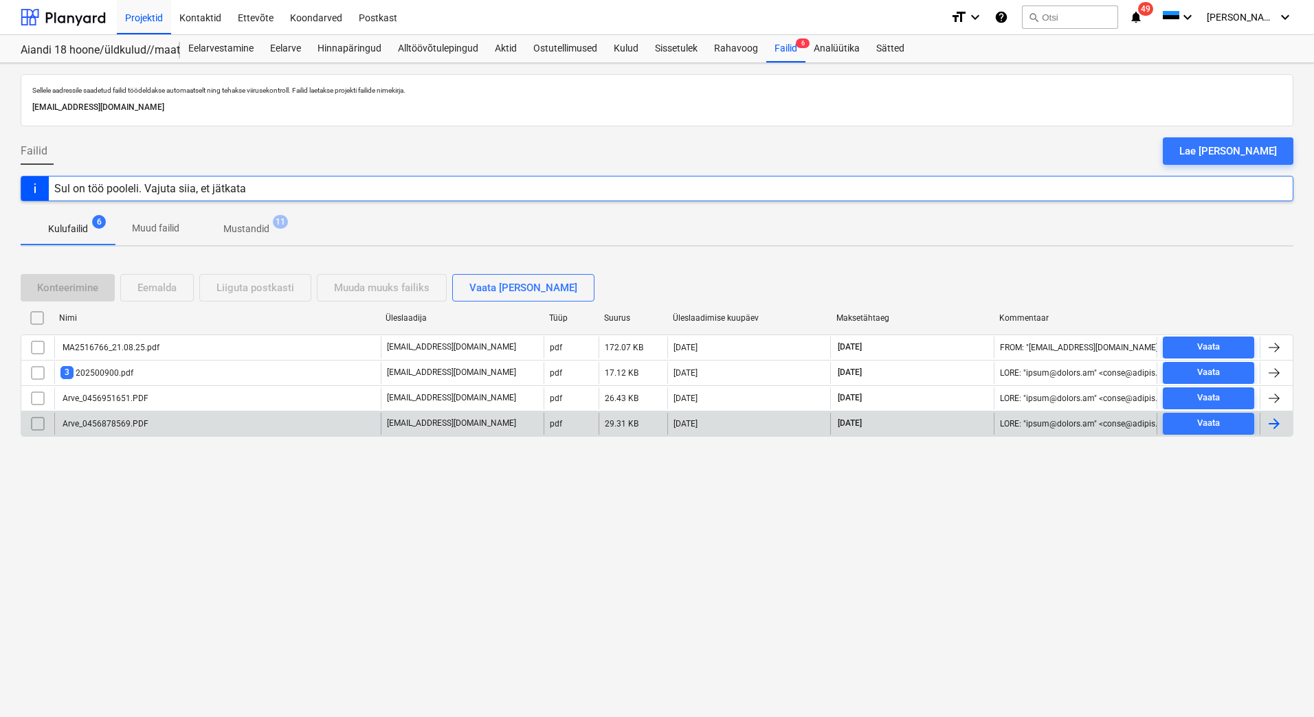
click at [192, 427] on div "Arve_0456878569.PDF" at bounding box center [217, 424] width 326 height 22
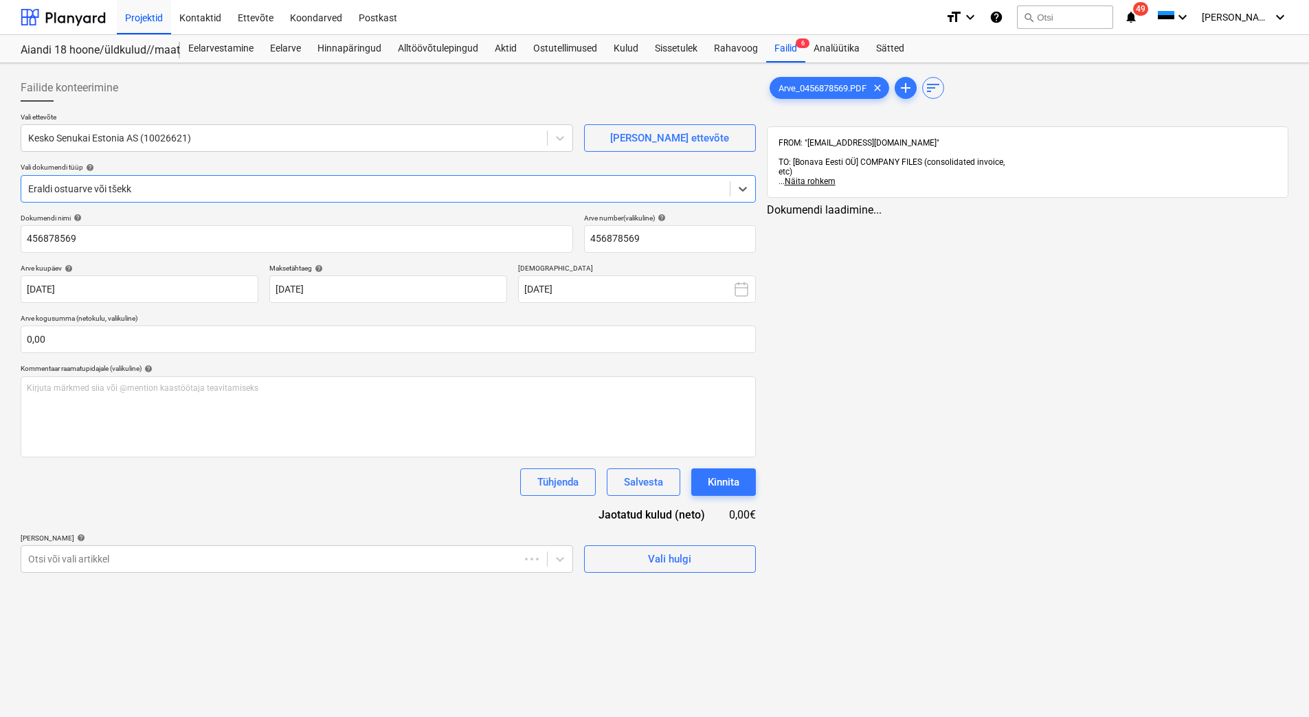
type input "456878569"
type input "[DATE]"
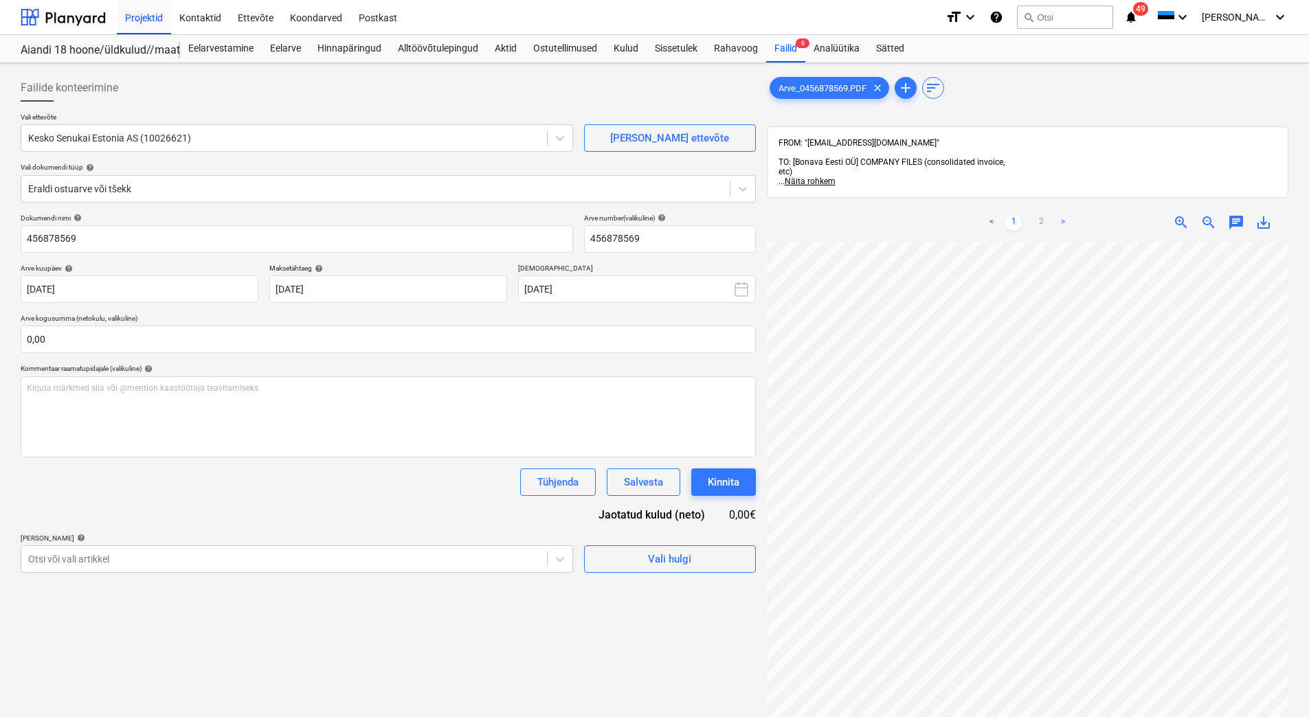
click at [1042, 214] on link "2" at bounding box center [1041, 222] width 16 height 16
click at [735, 501] on div "Failide konteerimine Vali ettevõte Kesko Senukai Estonia AS (10026621) [PERSON_…" at bounding box center [654, 498] width 1279 height 858
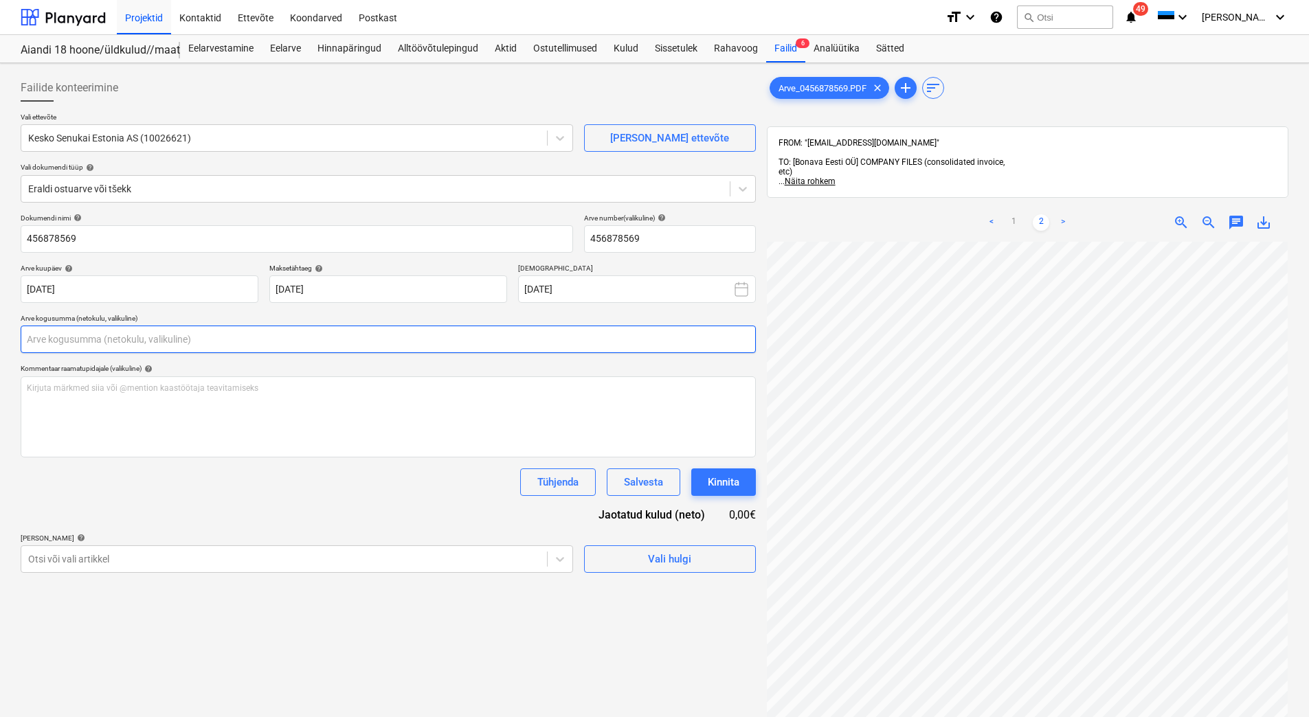
click at [109, 346] on input "text" at bounding box center [388, 339] width 735 height 27
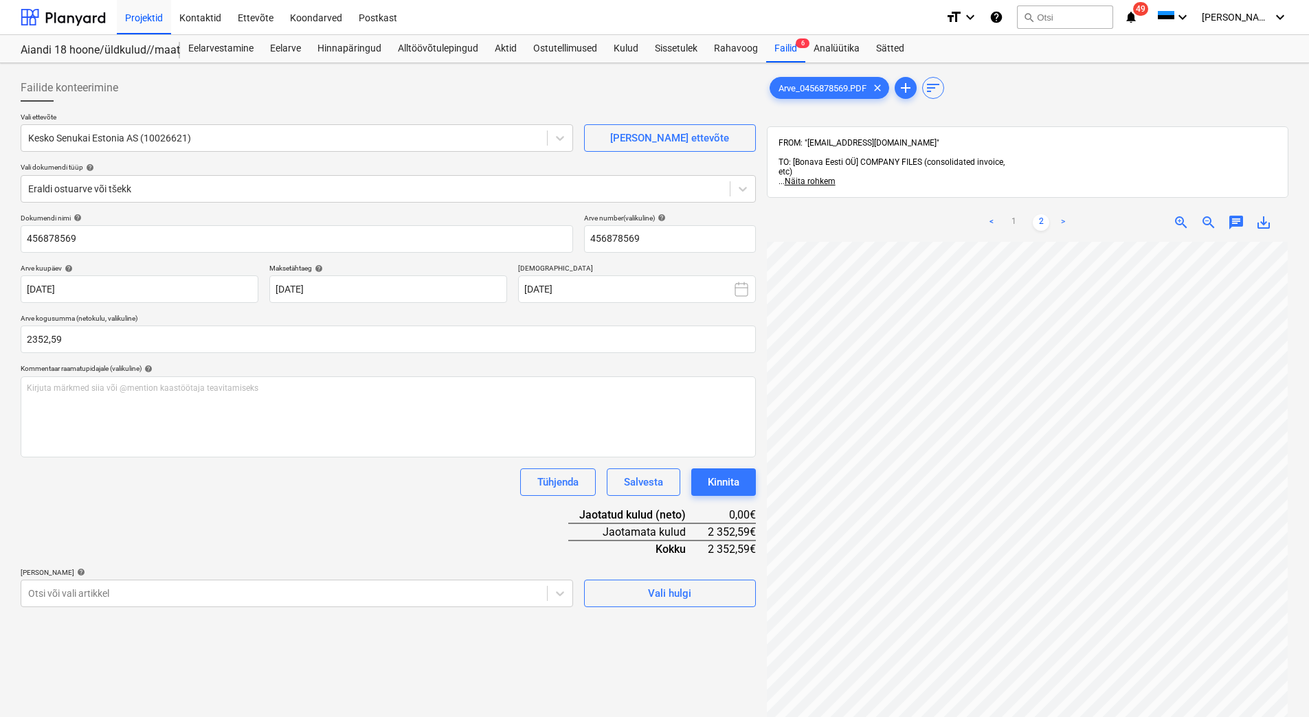
type input "2 352,59"
click at [305, 491] on div "Tühjenda Salvesta Kinnita" at bounding box center [388, 482] width 735 height 27
click at [1010, 214] on link "1" at bounding box center [1013, 222] width 16 height 16
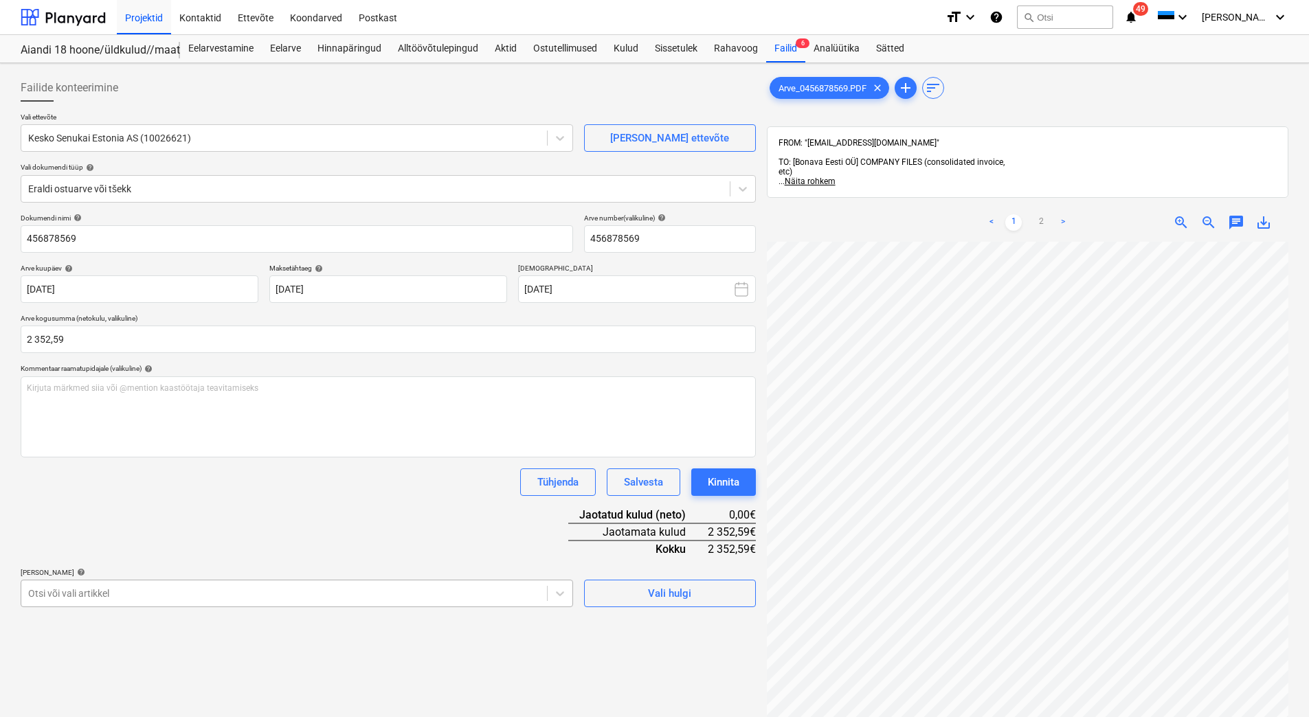
click at [223, 598] on body "Projektid Kontaktid Ettevõte Koondarved Postkast format_size keyboard_arrow_dow…" at bounding box center [654, 358] width 1309 height 717
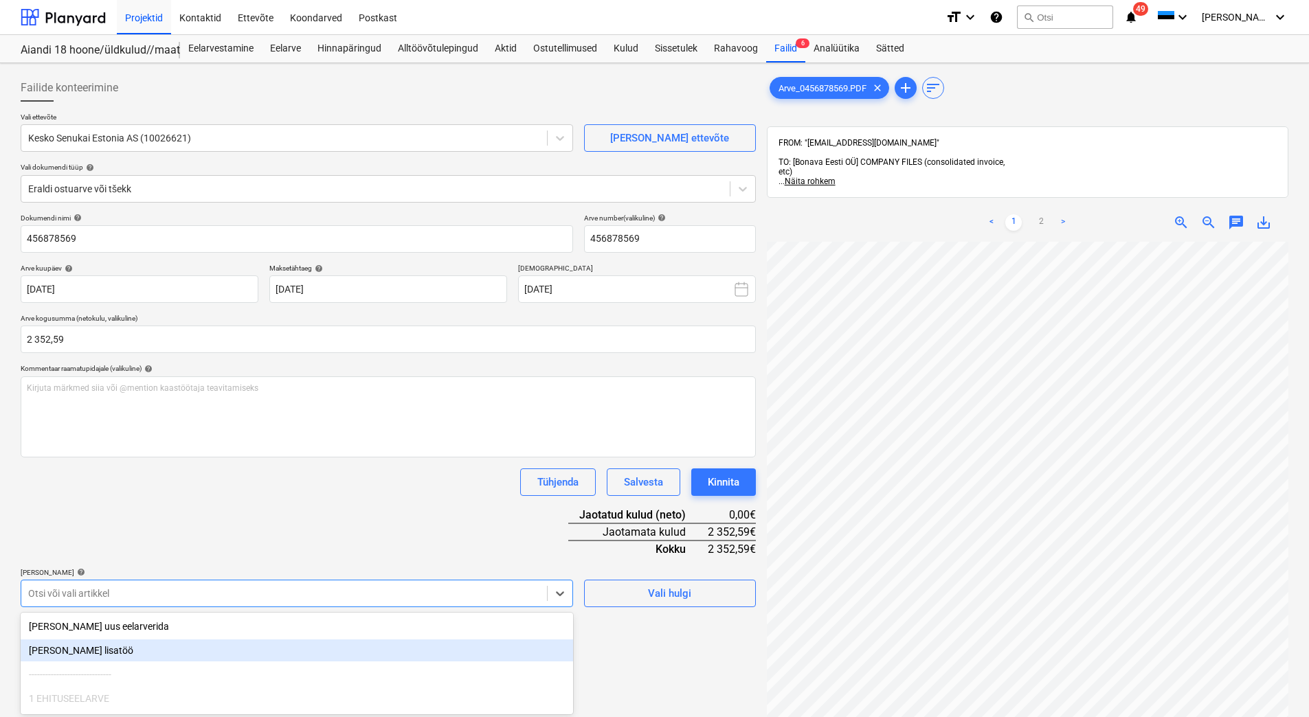
scroll to position [110, 0]
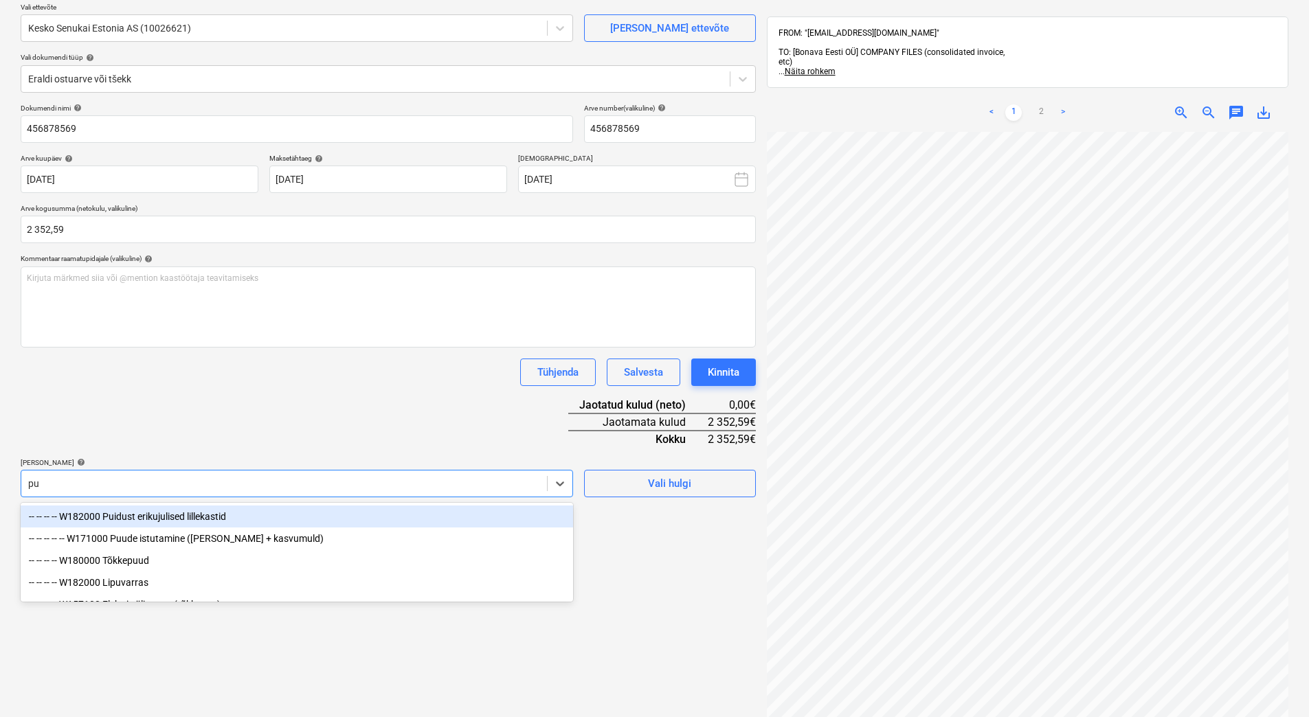
type input "p"
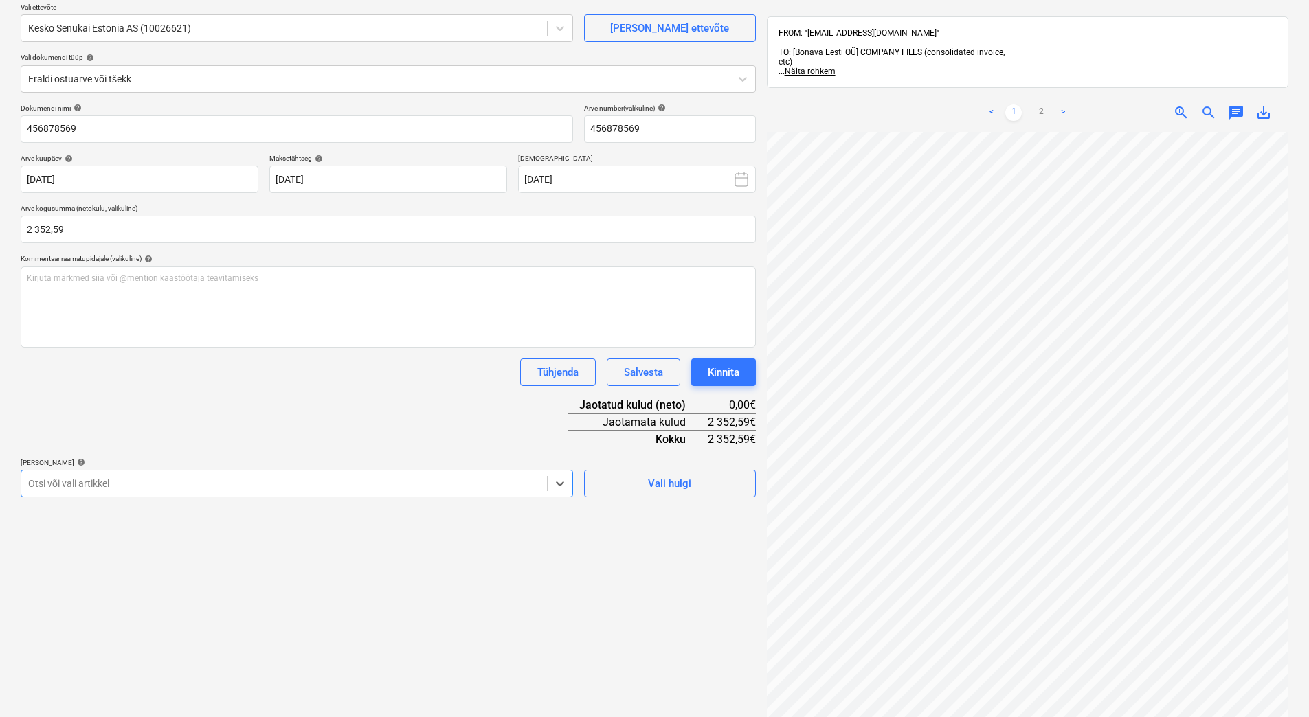
click at [104, 480] on div at bounding box center [284, 484] width 512 height 14
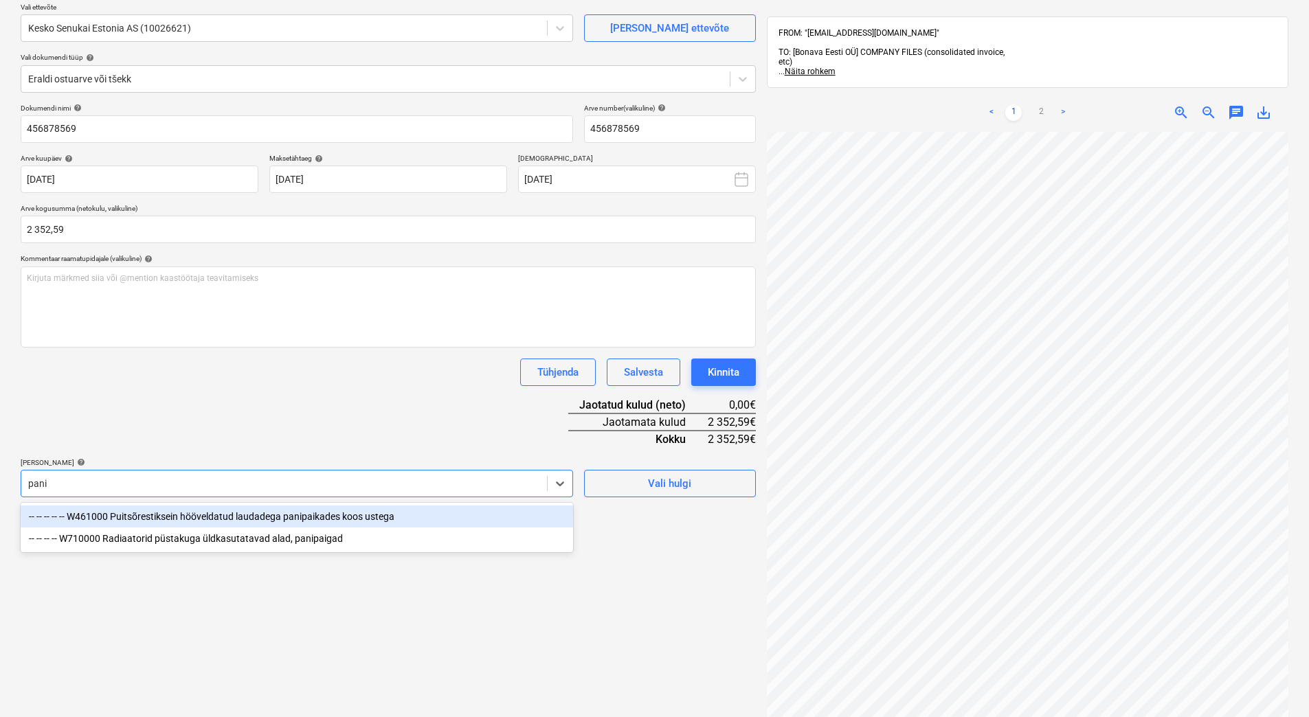
type input "panip"
click at [286, 518] on div "-- -- -- -- -- W461000 Puitsõrestiksein hööveldatud laudadega panipaikades koos…" at bounding box center [297, 517] width 553 height 22
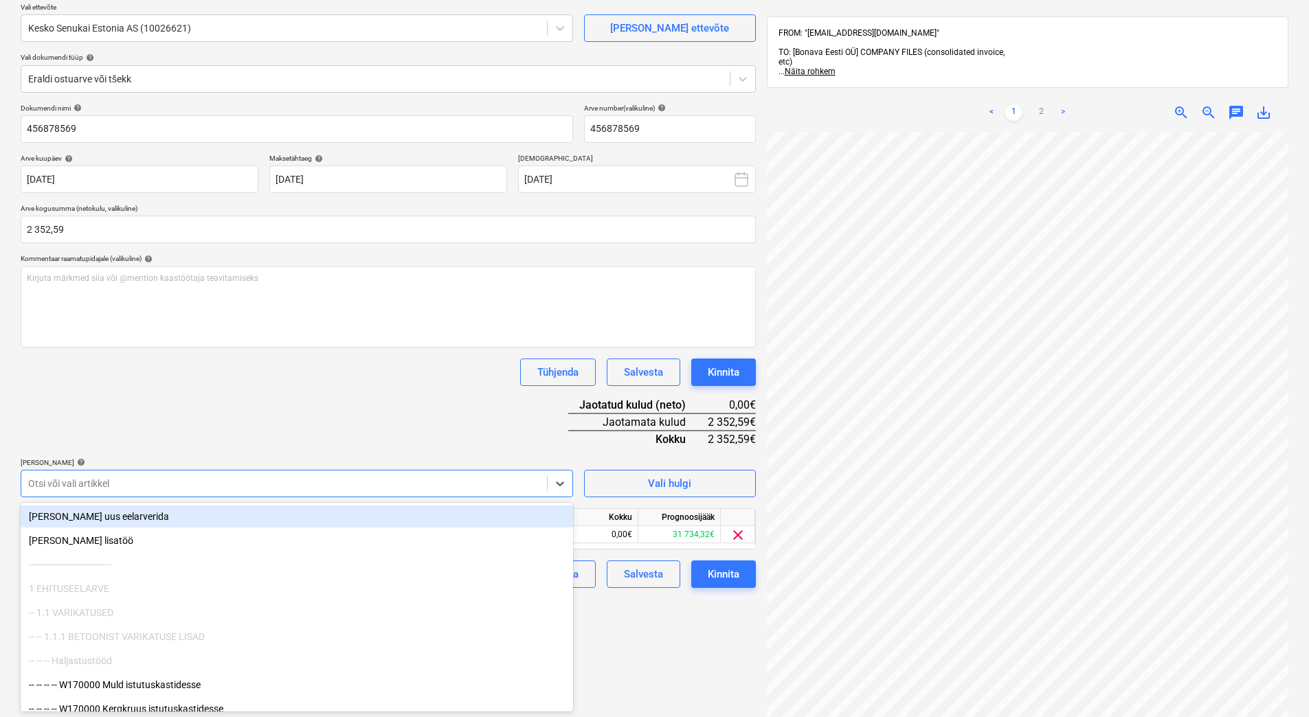
click at [339, 382] on div "Tühjenda Salvesta Kinnita" at bounding box center [388, 372] width 735 height 27
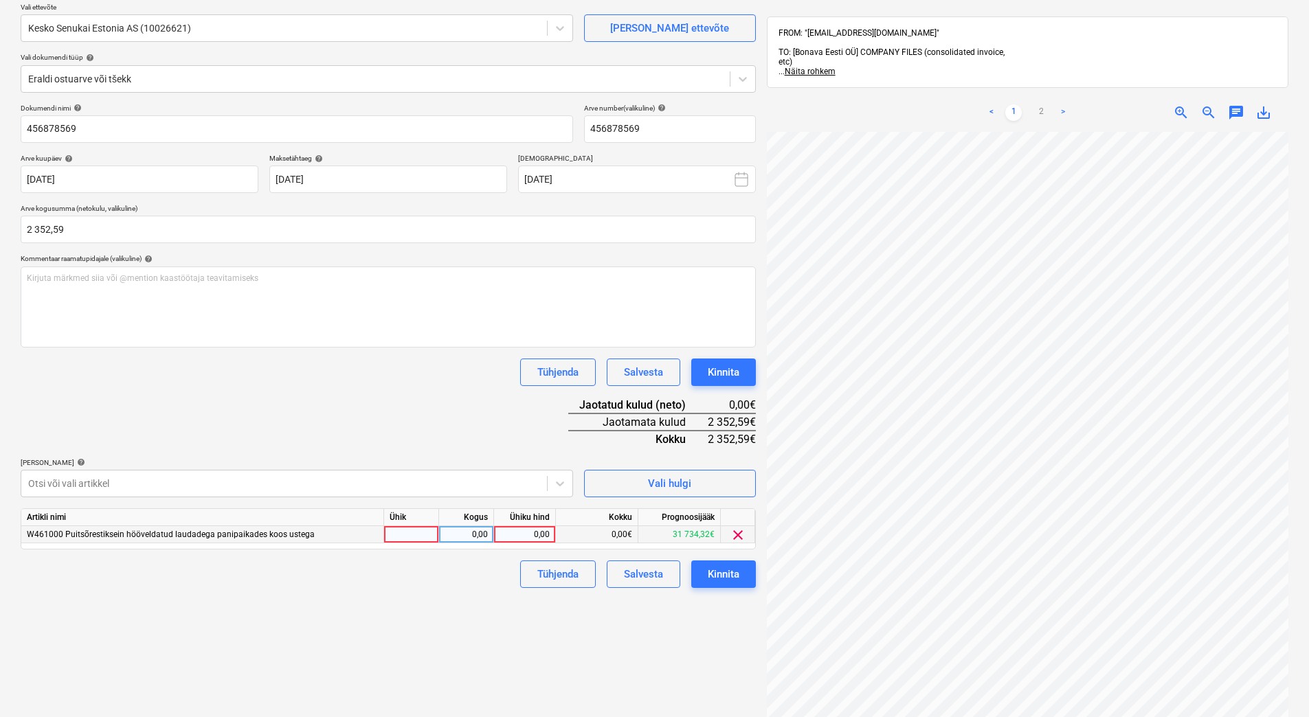
click at [526, 539] on div "0,00" at bounding box center [525, 534] width 50 height 17
click at [1041, 104] on link "2" at bounding box center [1041, 112] width 16 height 16
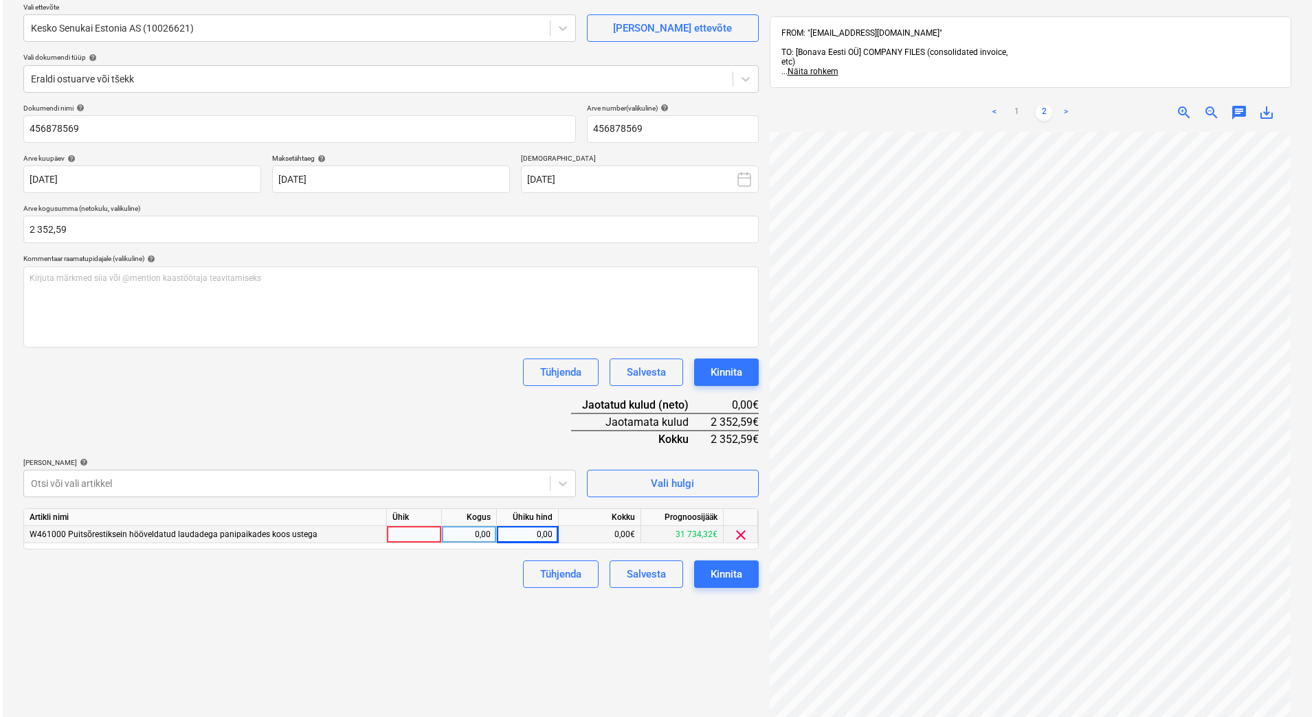
scroll to position [10, 100]
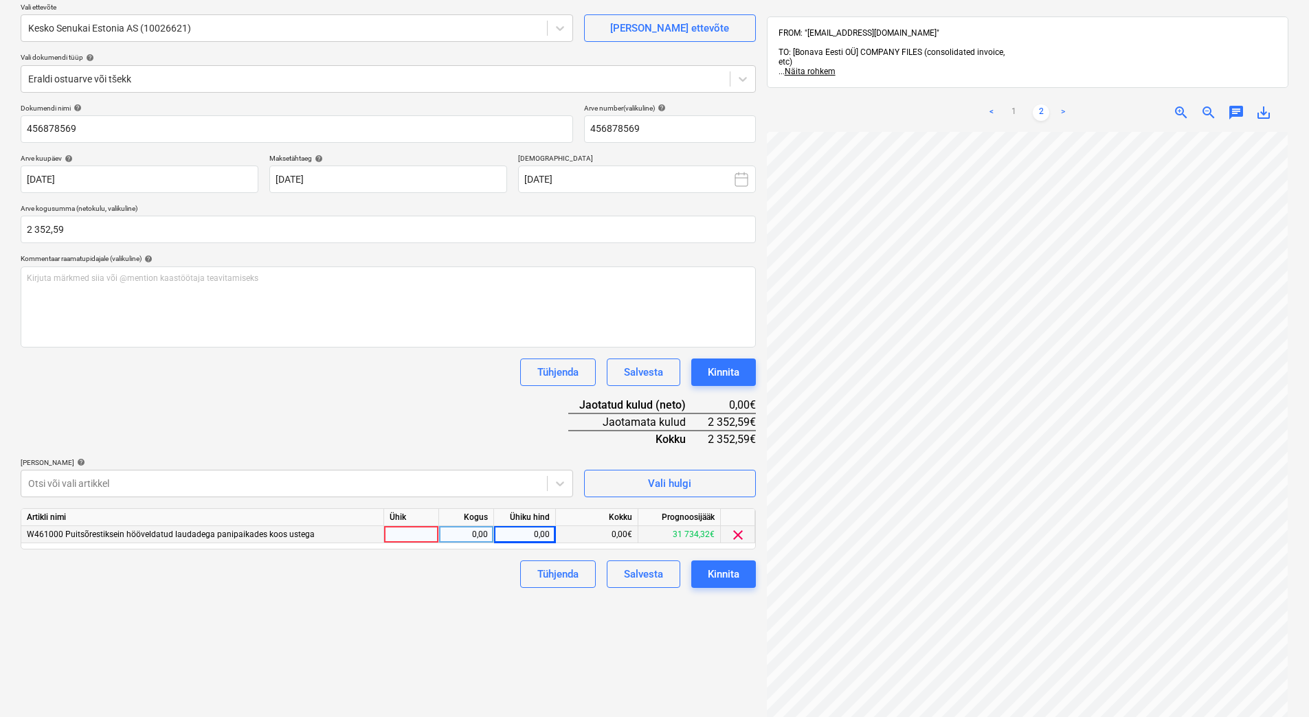
click at [526, 535] on div "0,00" at bounding box center [525, 534] width 50 height 17
type input "2352,59"
click at [469, 645] on div "Failide konteerimine Vali ettevõte Kesko Senukai Estonia AS (10026621) [PERSON_…" at bounding box center [388, 388] width 746 height 858
click at [735, 576] on div "Kinnita" at bounding box center [724, 575] width 32 height 18
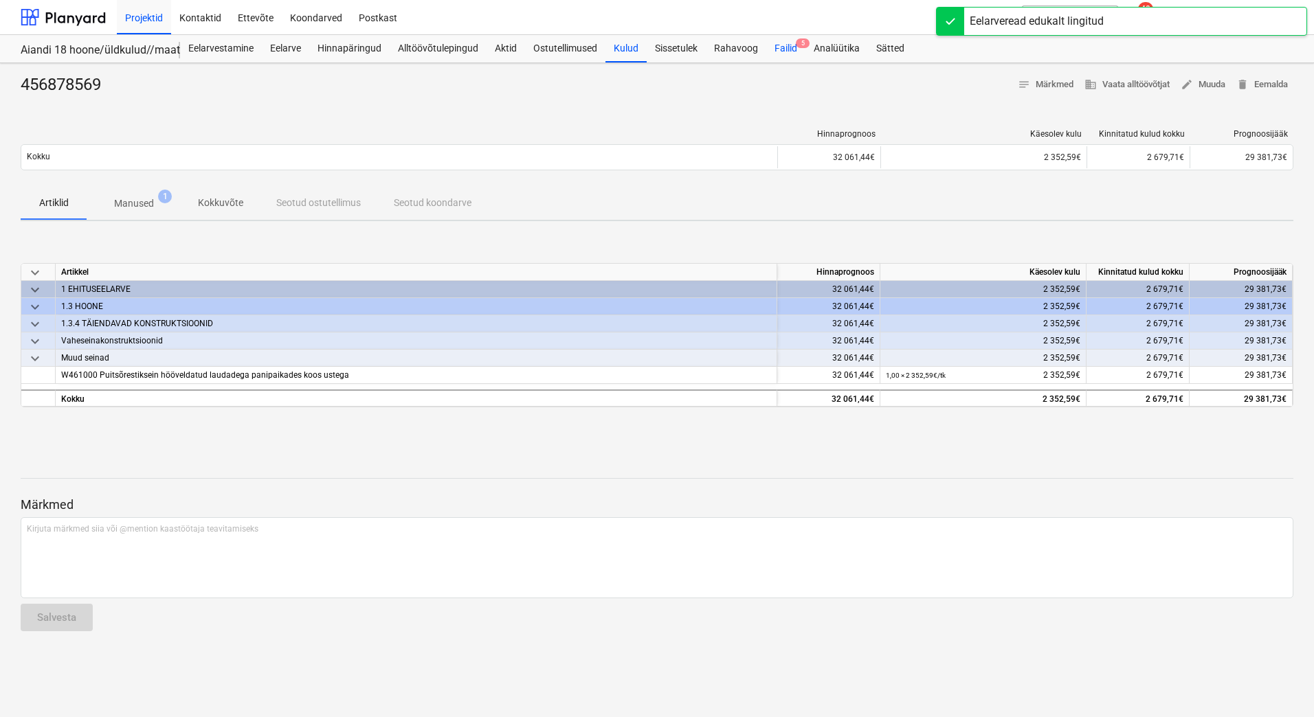
click at [784, 47] on div "Failid 5" at bounding box center [785, 48] width 39 height 27
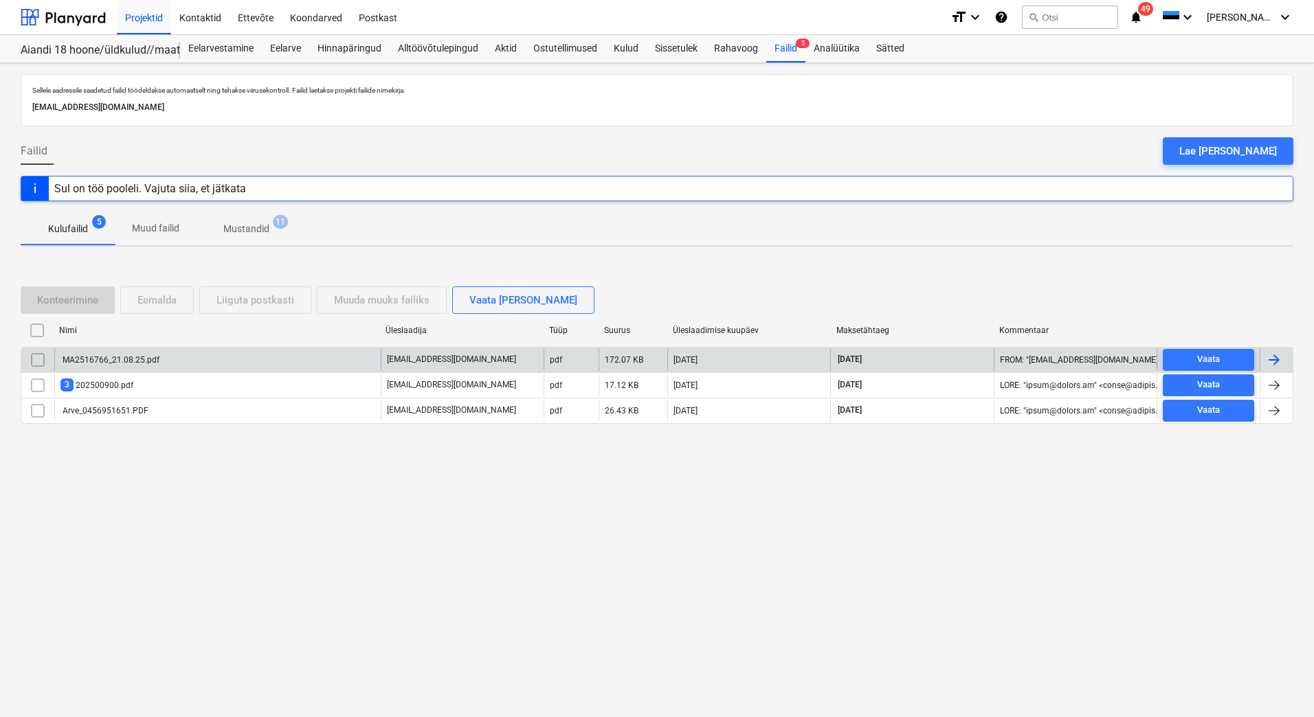
click at [160, 357] on div "MA2516766_21.08.25.pdf" at bounding box center [217, 360] width 326 height 22
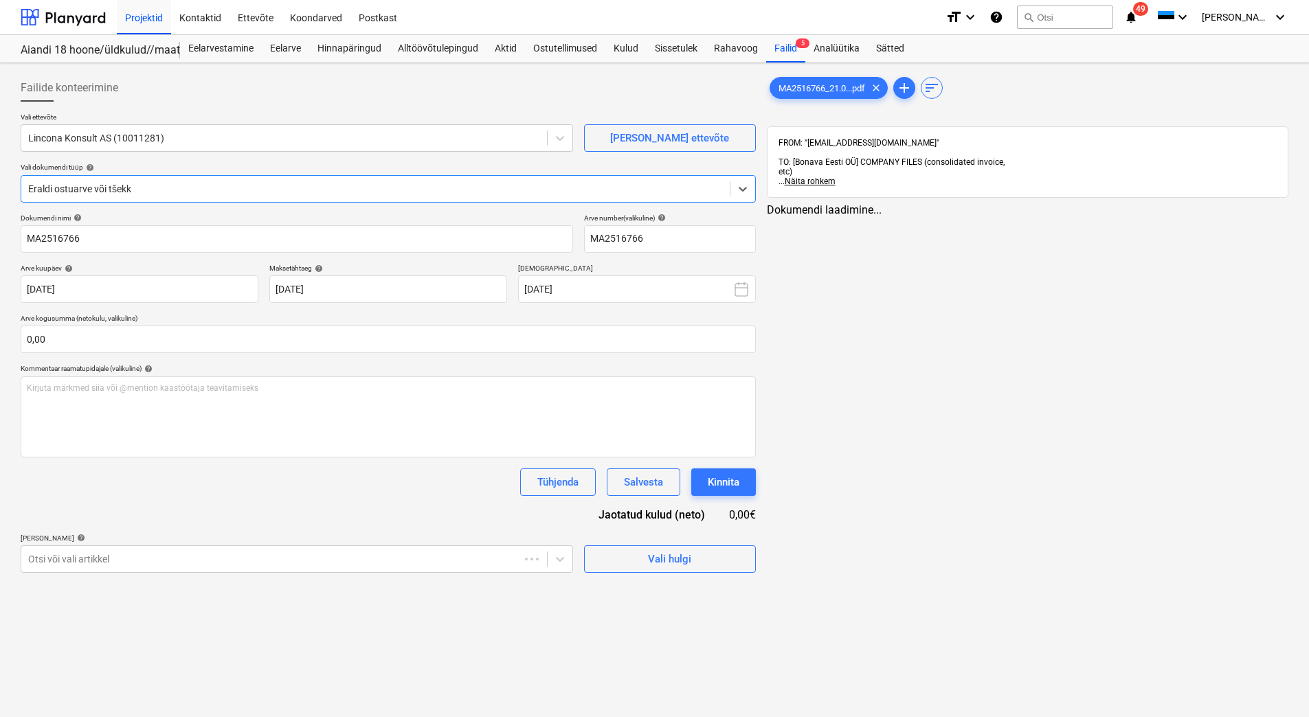
type input "MA2516766"
type input "[DATE]"
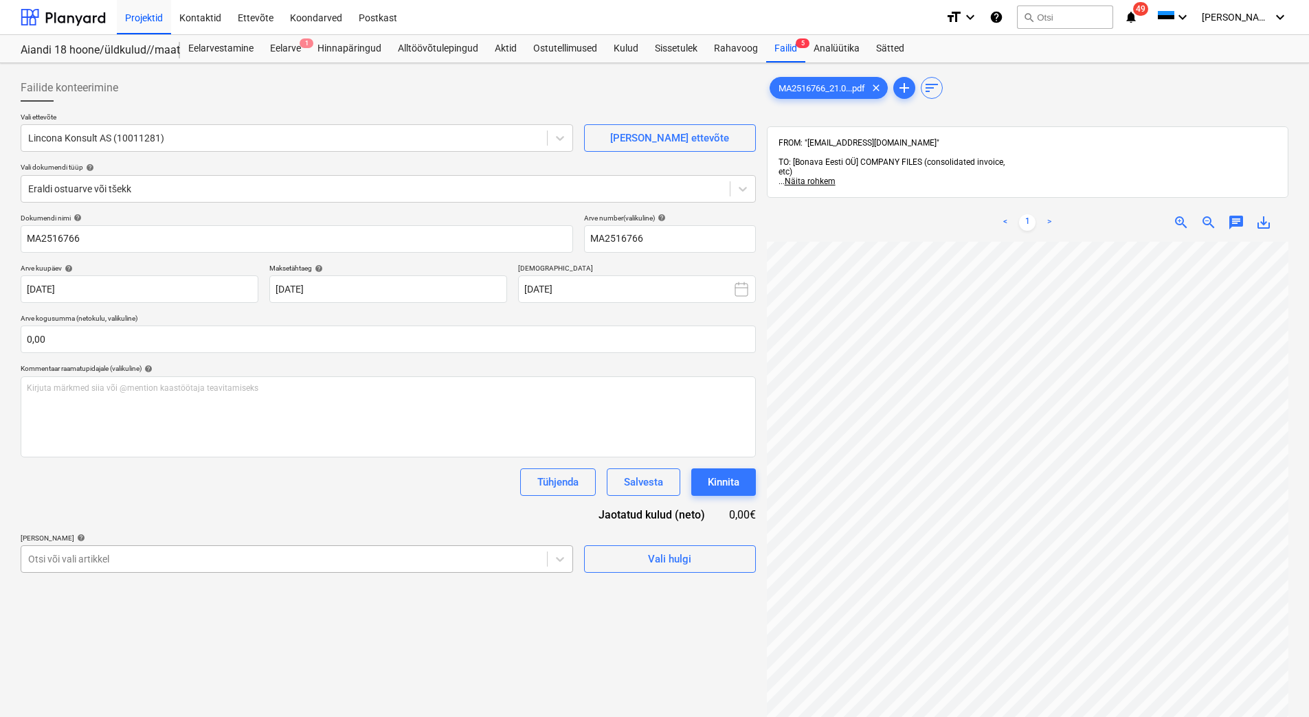
click at [310, 557] on body "Projektid Kontaktid Ettevõte Koondarved Postkast format_size keyboard_arrow_dow…" at bounding box center [654, 358] width 1309 height 717
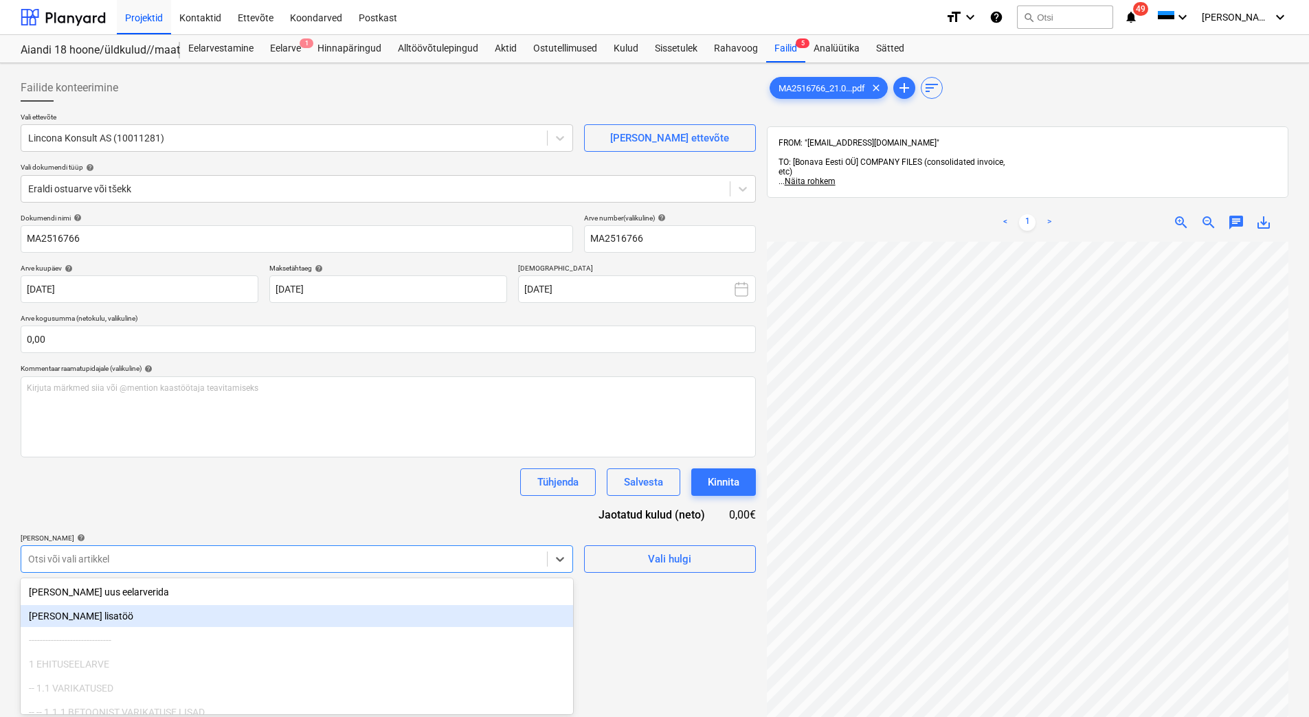
scroll to position [76, 0]
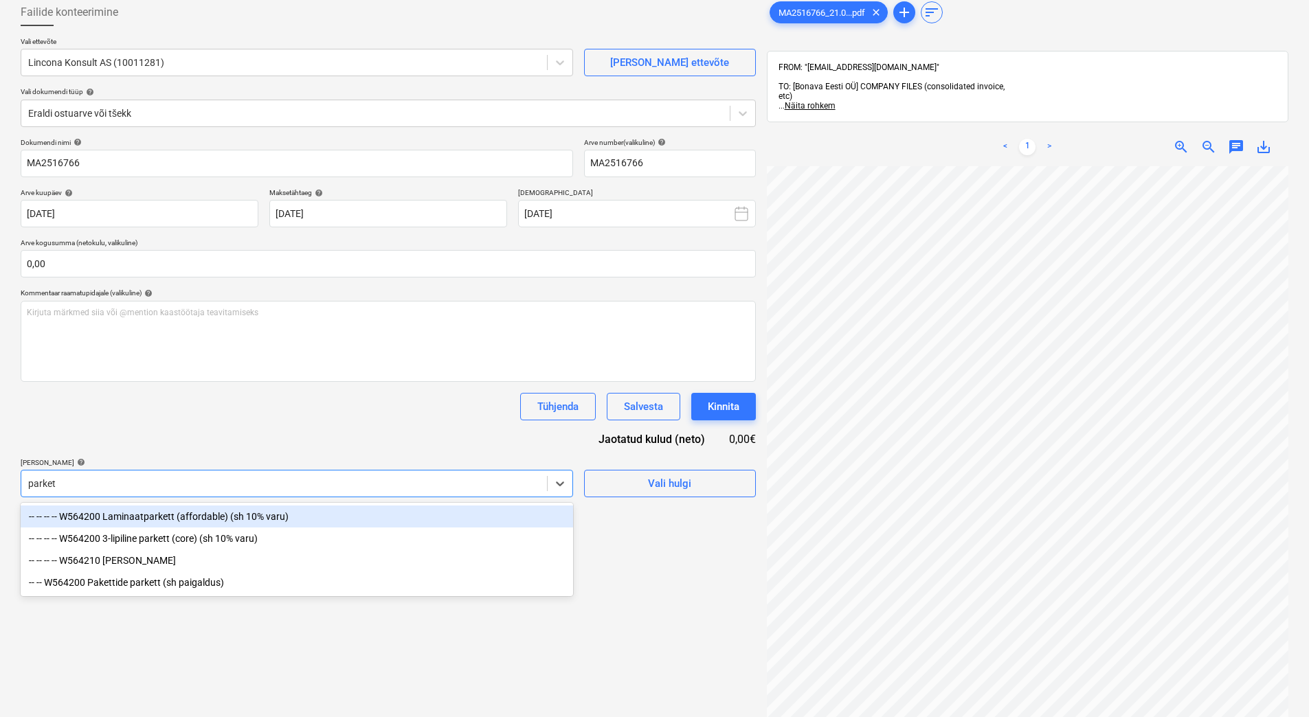
type input "parkett"
click at [221, 513] on div "-- -- -- -- W564200 Laminaatparkett (affordable) (sh 10% varu)" at bounding box center [297, 517] width 553 height 22
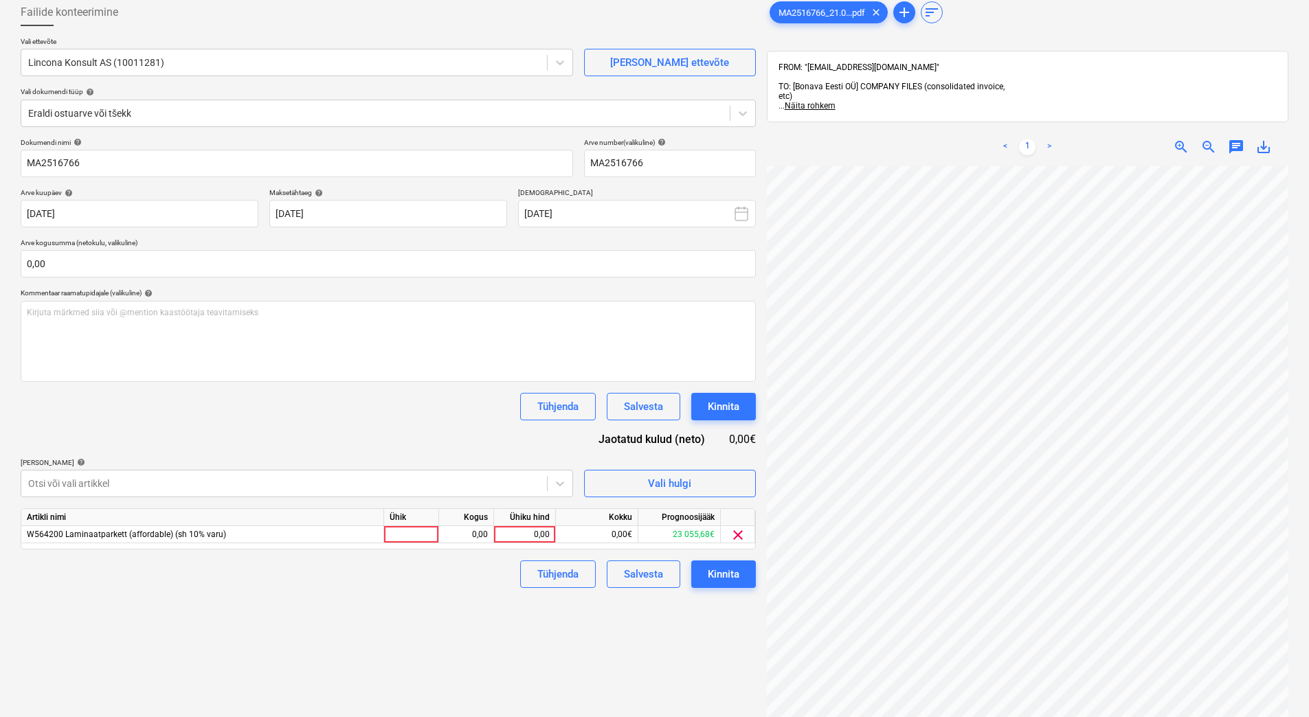
click at [354, 408] on div "Tühjenda Salvesta Kinnita" at bounding box center [388, 406] width 735 height 27
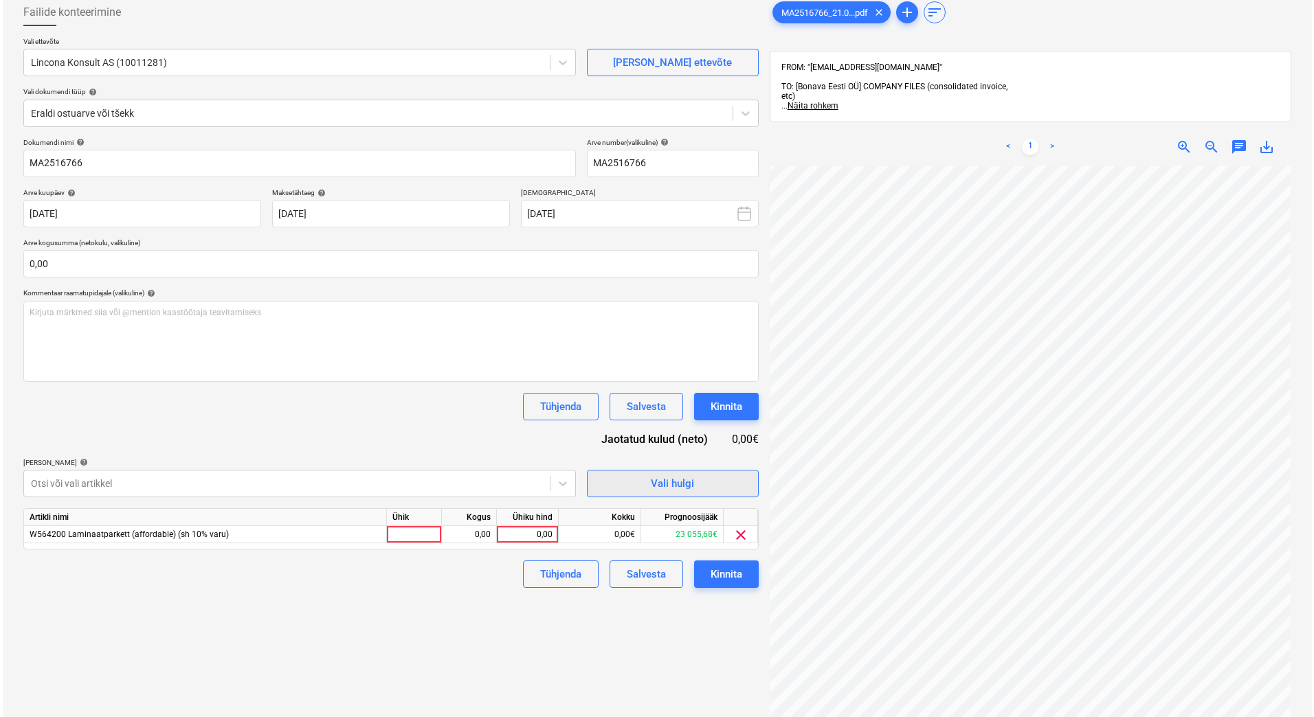
scroll to position [169, 100]
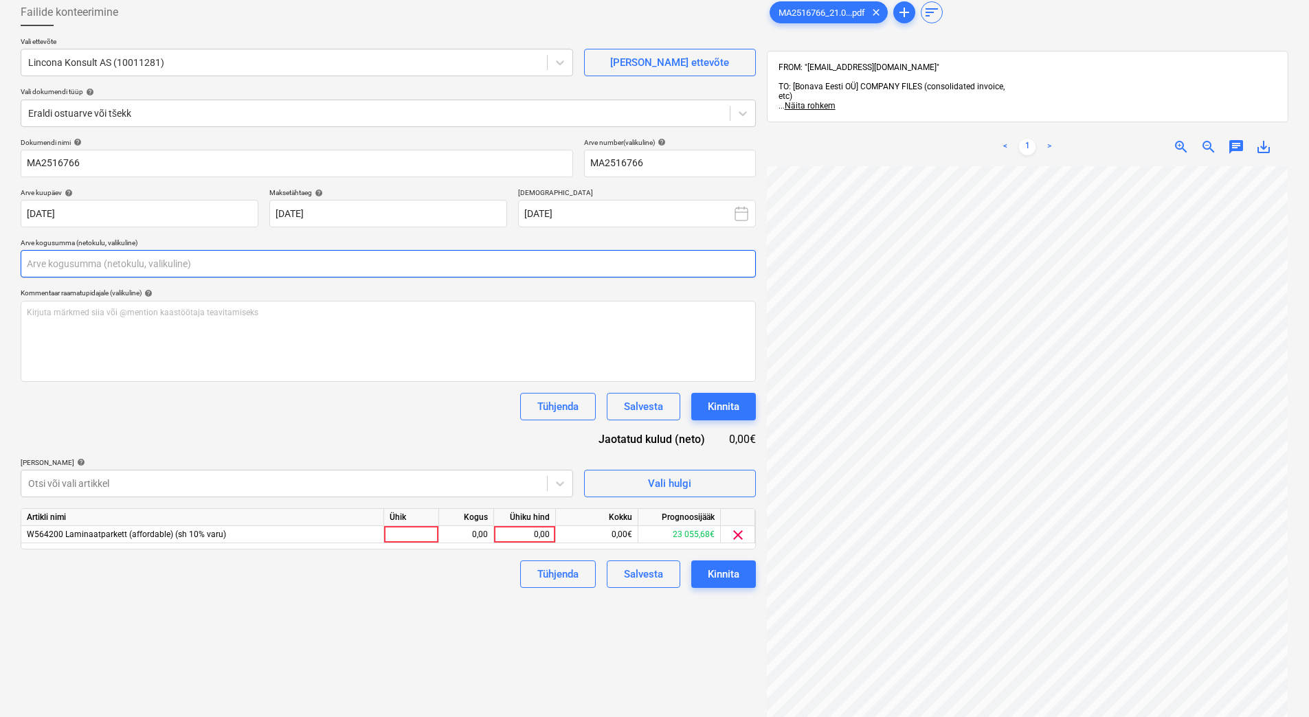
click at [83, 258] on input "text" at bounding box center [388, 263] width 735 height 27
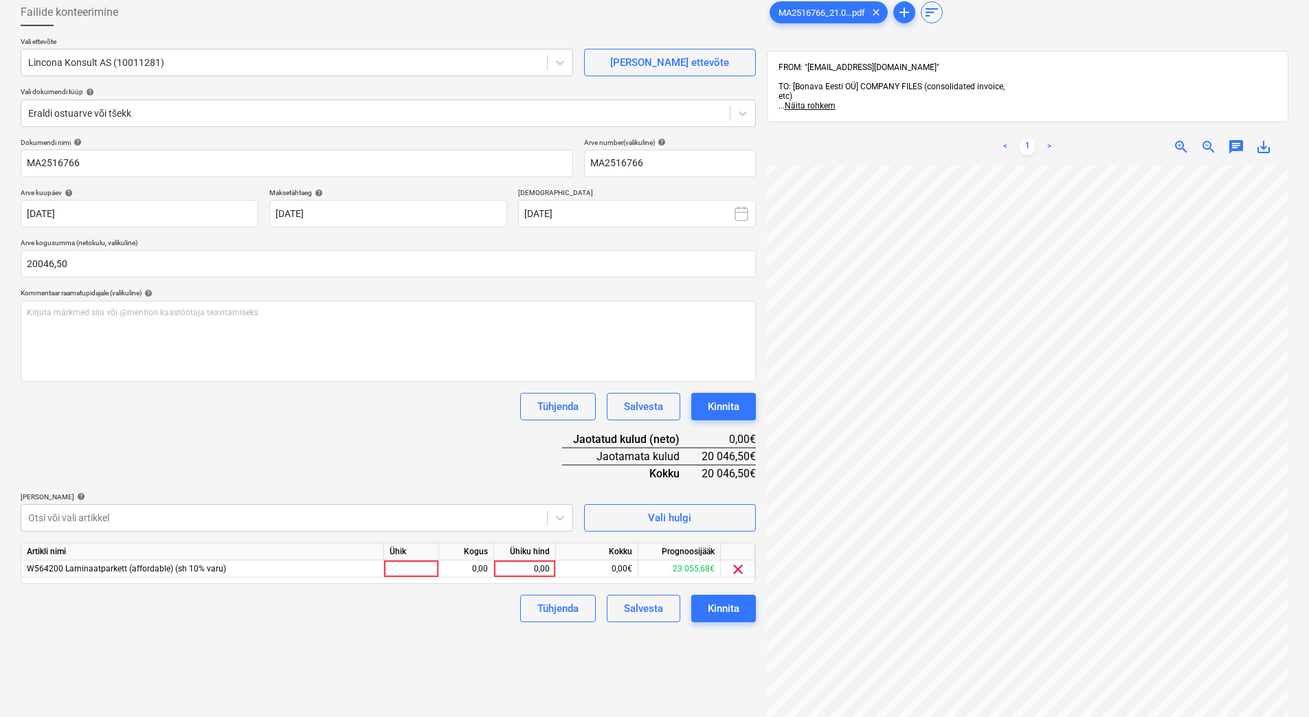
type input "20 046,50"
click at [195, 450] on div "Dokumendi nimi help MA2516766 Arve number (valikuline) help MA2516766 Arve kuup…" at bounding box center [388, 380] width 735 height 484
click at [516, 564] on div "0,00" at bounding box center [525, 569] width 50 height 17
type input "20046,50"
click at [451, 629] on div "Failide konteerimine Vali ettevõte Lincona Konsult AS (10011281) [PERSON_NAME] …" at bounding box center [388, 422] width 746 height 858
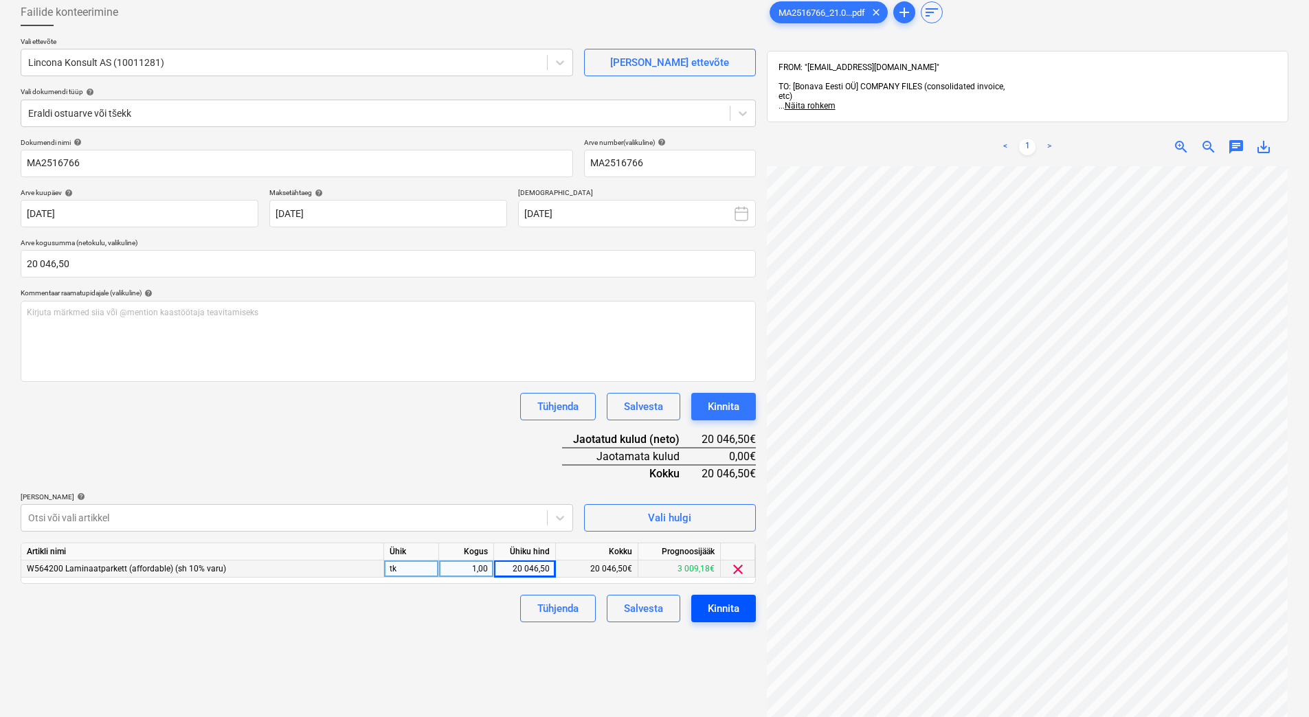
click at [721, 616] on div "Kinnita" at bounding box center [724, 609] width 32 height 18
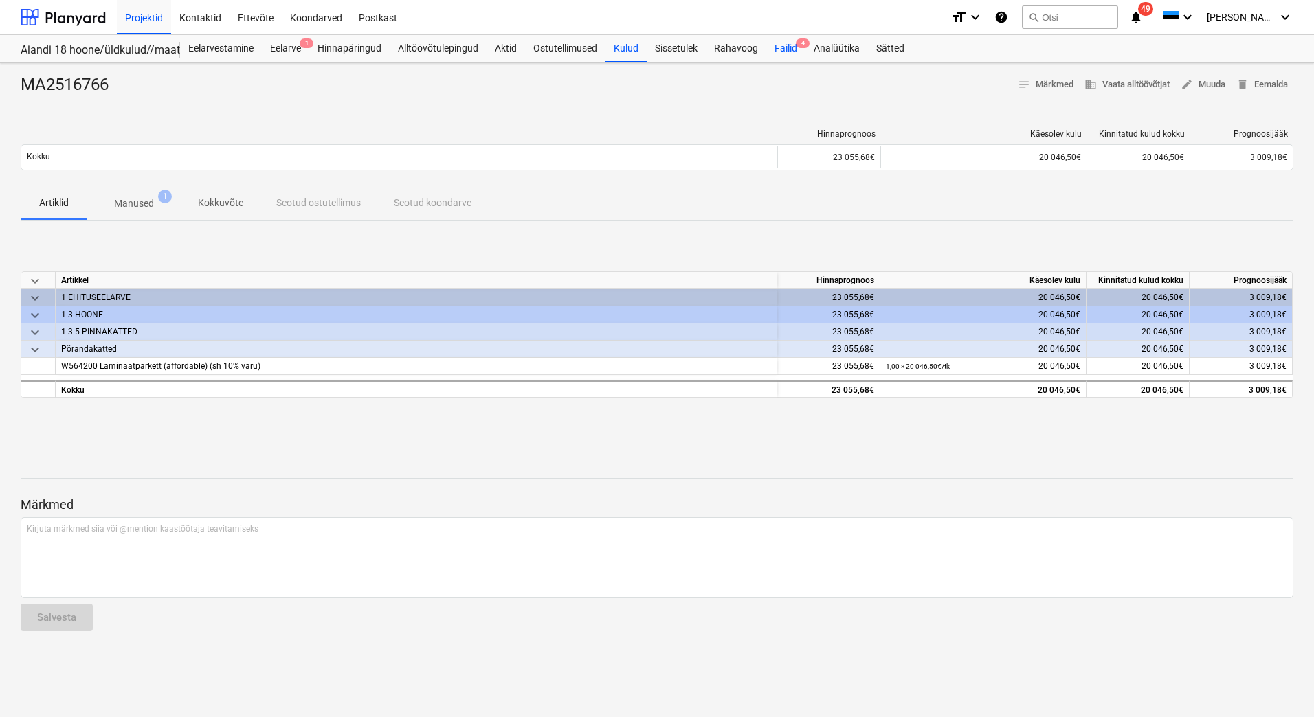
click at [787, 48] on div "Failid 4" at bounding box center [785, 48] width 39 height 27
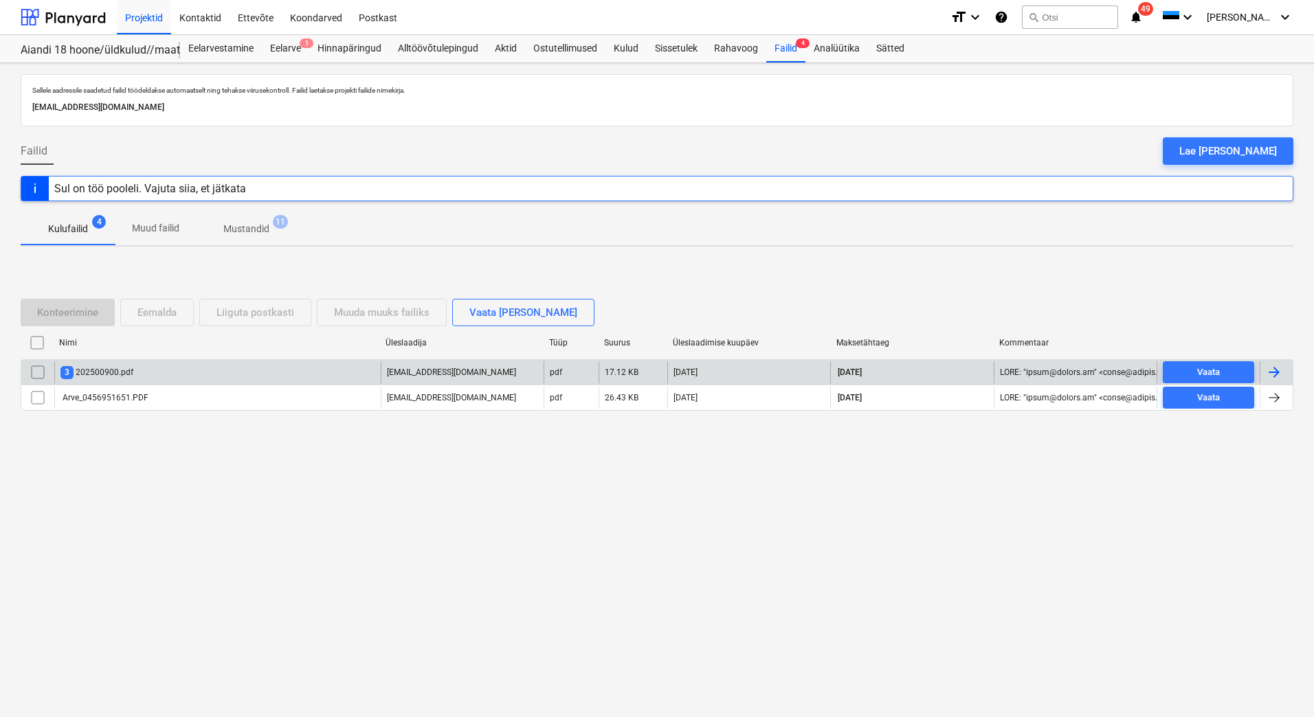
click at [180, 368] on div "3 202500900.pdf" at bounding box center [217, 372] width 326 height 22
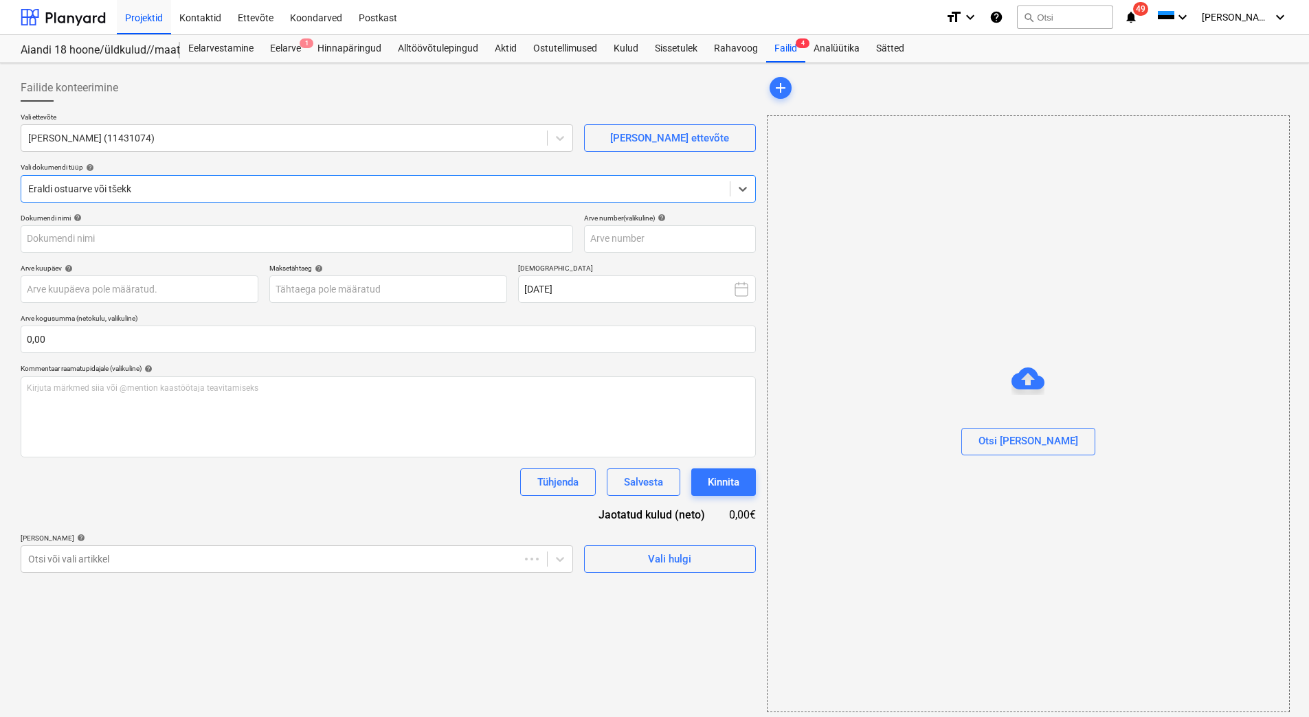
type input "202500900"
type input "[DATE]"
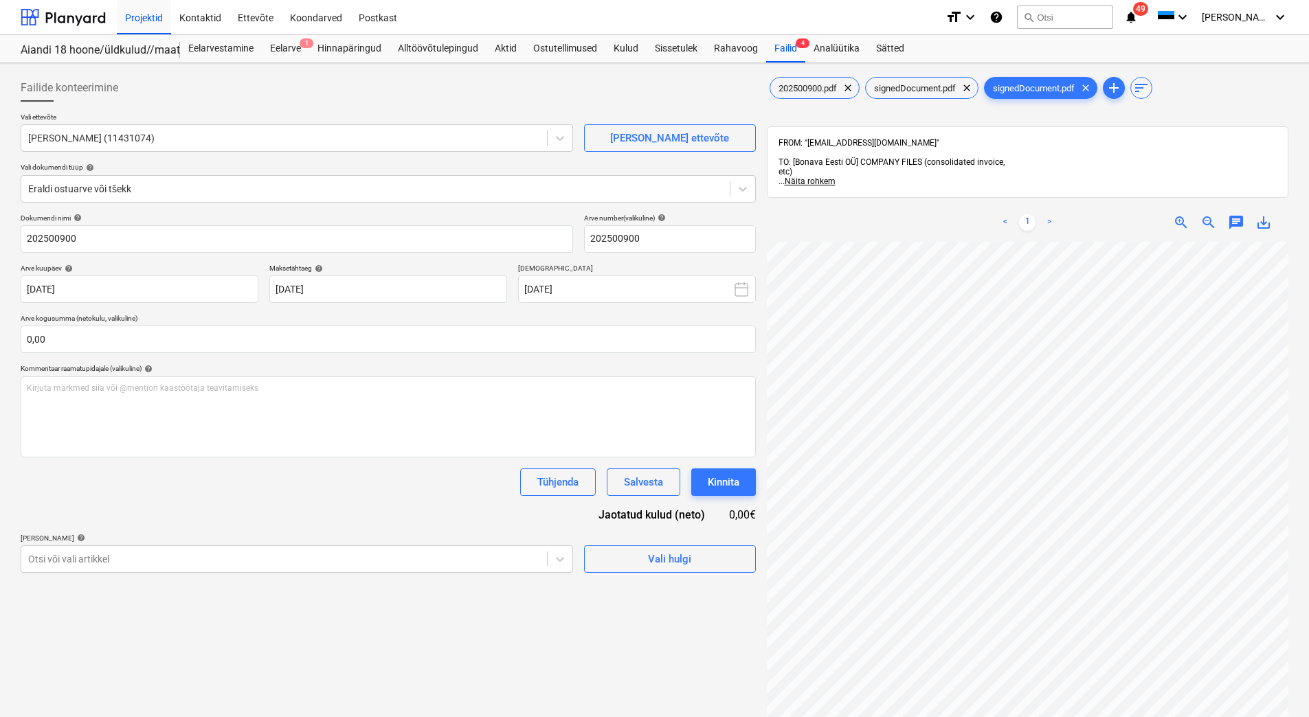
scroll to position [0, 70]
click at [898, 91] on span "signedDocument.pdf" at bounding box center [915, 88] width 98 height 10
click at [794, 89] on span "202500900.pdf" at bounding box center [807, 88] width 75 height 10
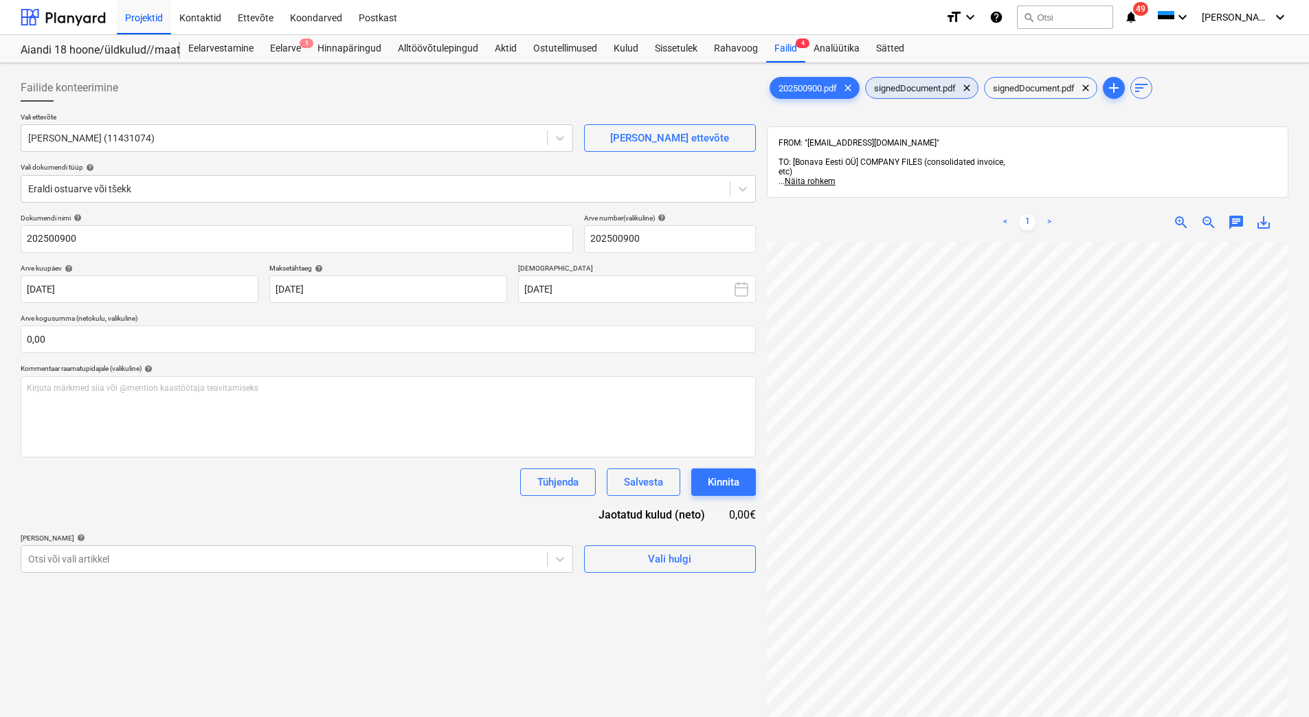
click at [911, 88] on span "signedDocument.pdf" at bounding box center [915, 88] width 98 height 10
click at [802, 81] on div "202500900.pdf clear" at bounding box center [815, 88] width 90 height 22
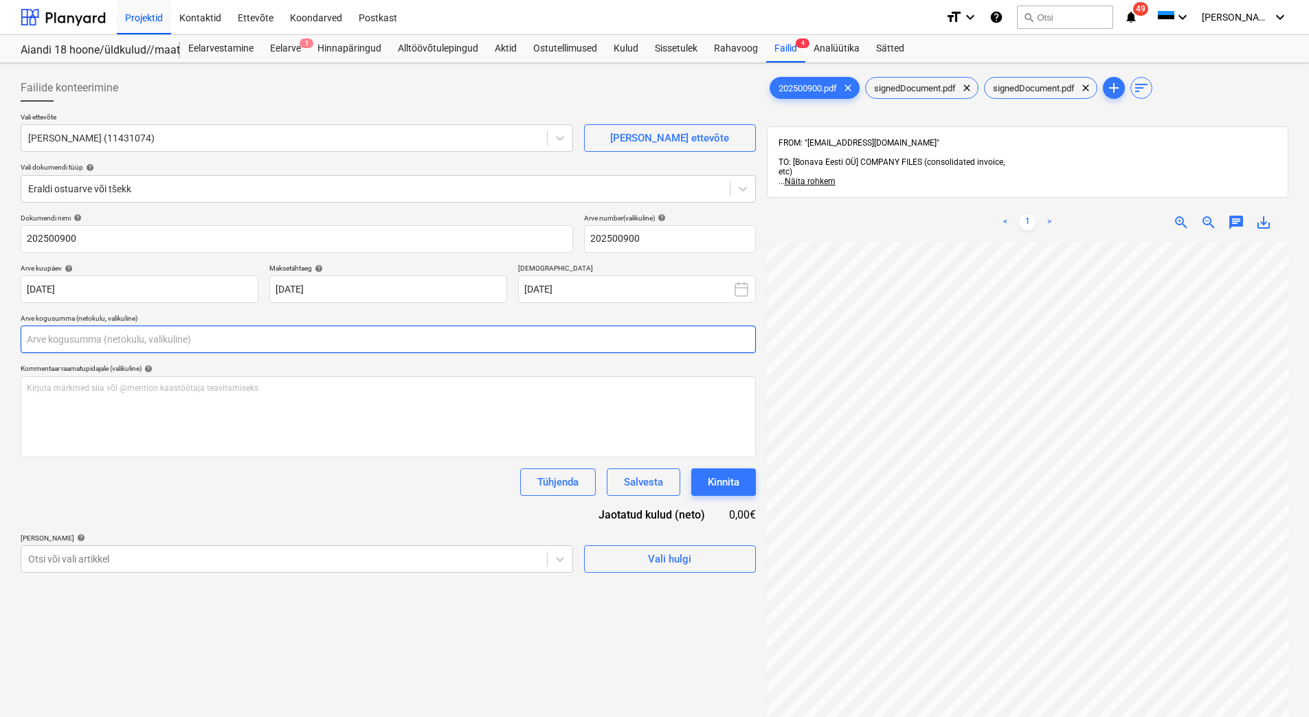
click at [68, 340] on input "text" at bounding box center [388, 339] width 735 height 27
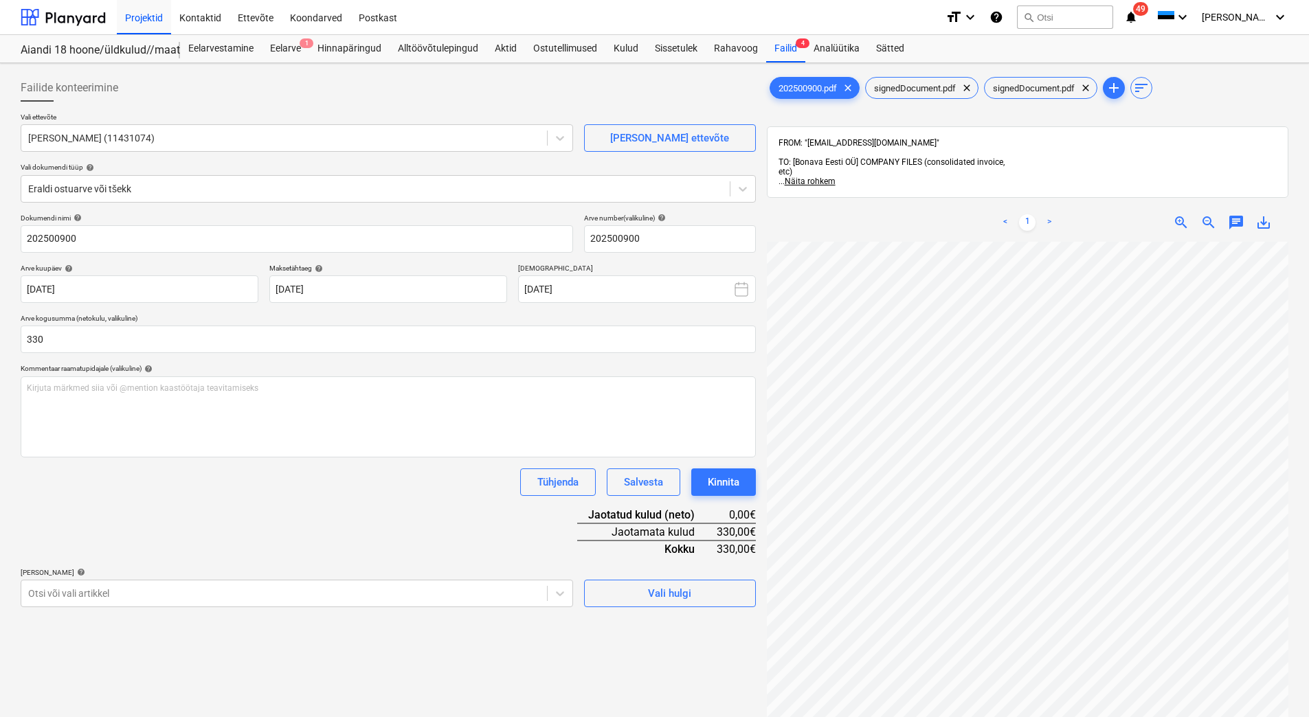
type input "330,00"
click at [186, 515] on div "Dokumendi nimi help 202500900 Arve number (valikuline) help 202500900 Arve kuup…" at bounding box center [388, 411] width 735 height 394
click at [917, 90] on span "signedDocument.pdf" at bounding box center [915, 88] width 98 height 10
click at [796, 85] on span "202500900.pdf" at bounding box center [807, 88] width 75 height 10
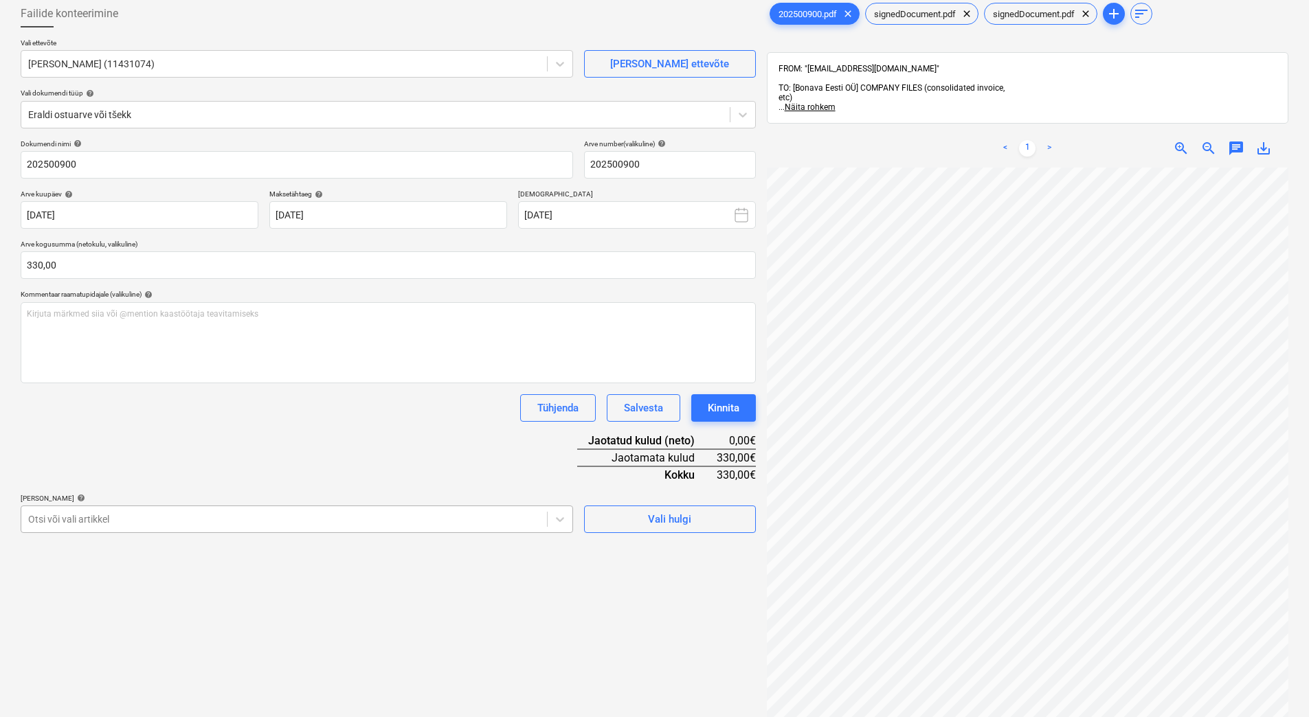
click at [121, 592] on body "Projektid Kontaktid Ettevõte Koondarved Postkast format_size keyboard_arrow_dow…" at bounding box center [654, 284] width 1309 height 717
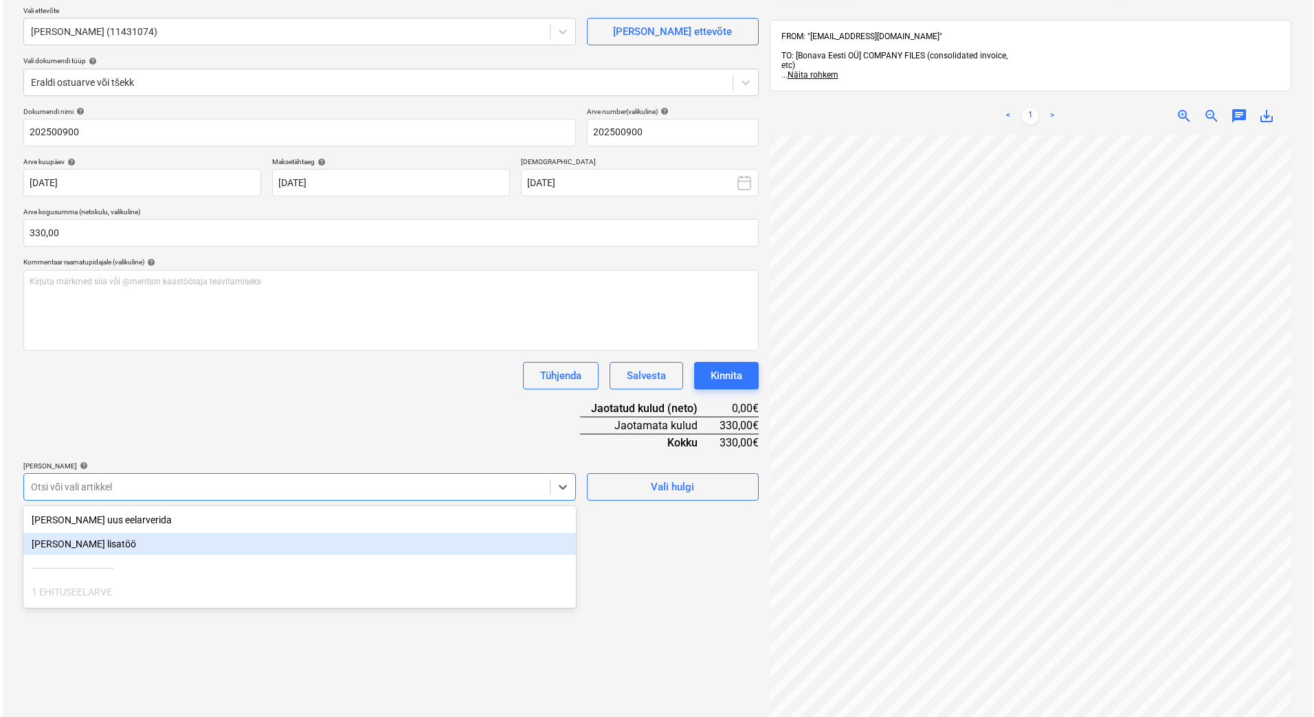
scroll to position [110, 0]
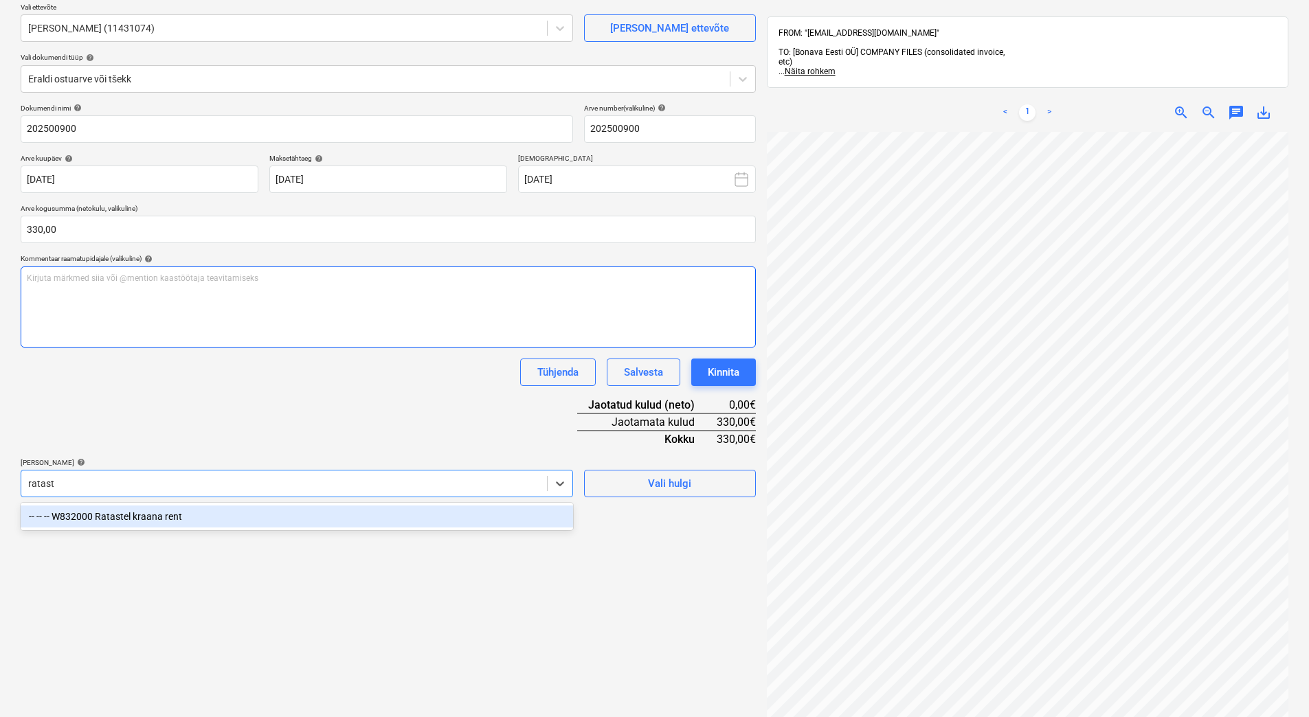
type input "rataste"
click at [292, 514] on div "-- -- -- W832000 Ratastel kraana rent" at bounding box center [297, 517] width 553 height 22
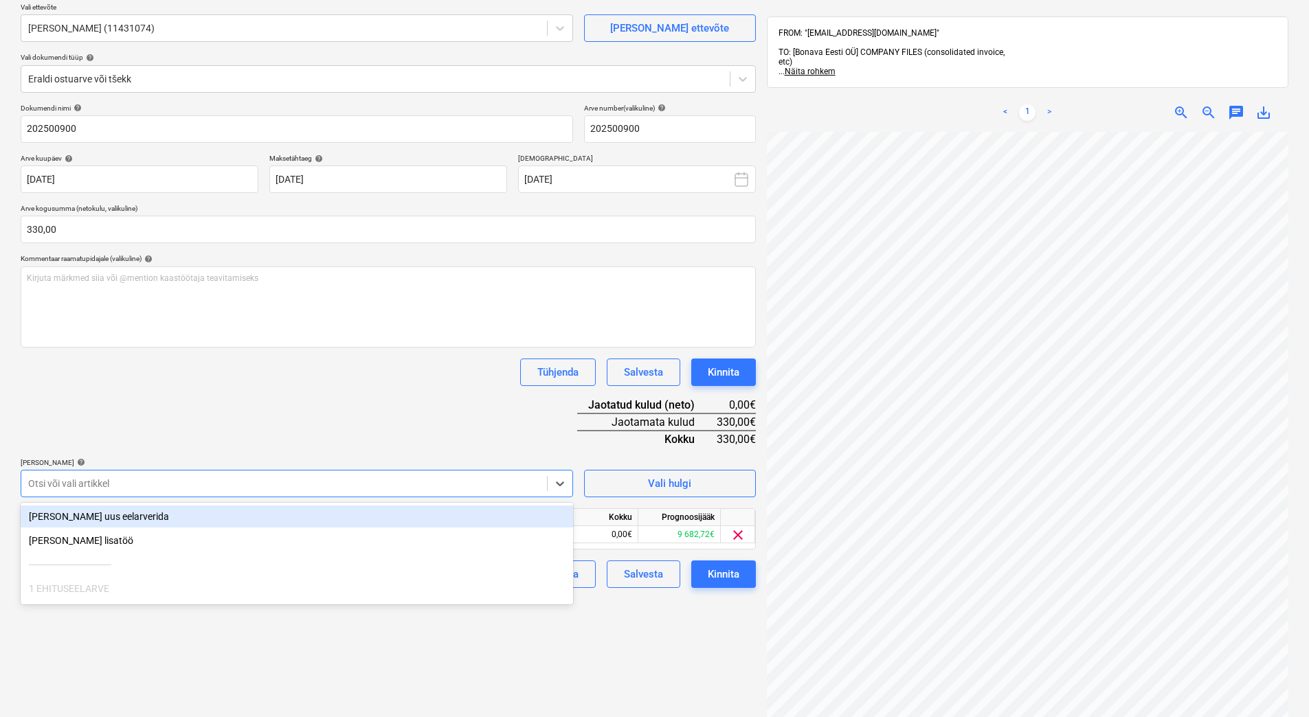
click at [403, 437] on div "Dokumendi nimi help 202500900 Arve number (valikuline) help 202500900 Arve kuup…" at bounding box center [388, 346] width 735 height 484
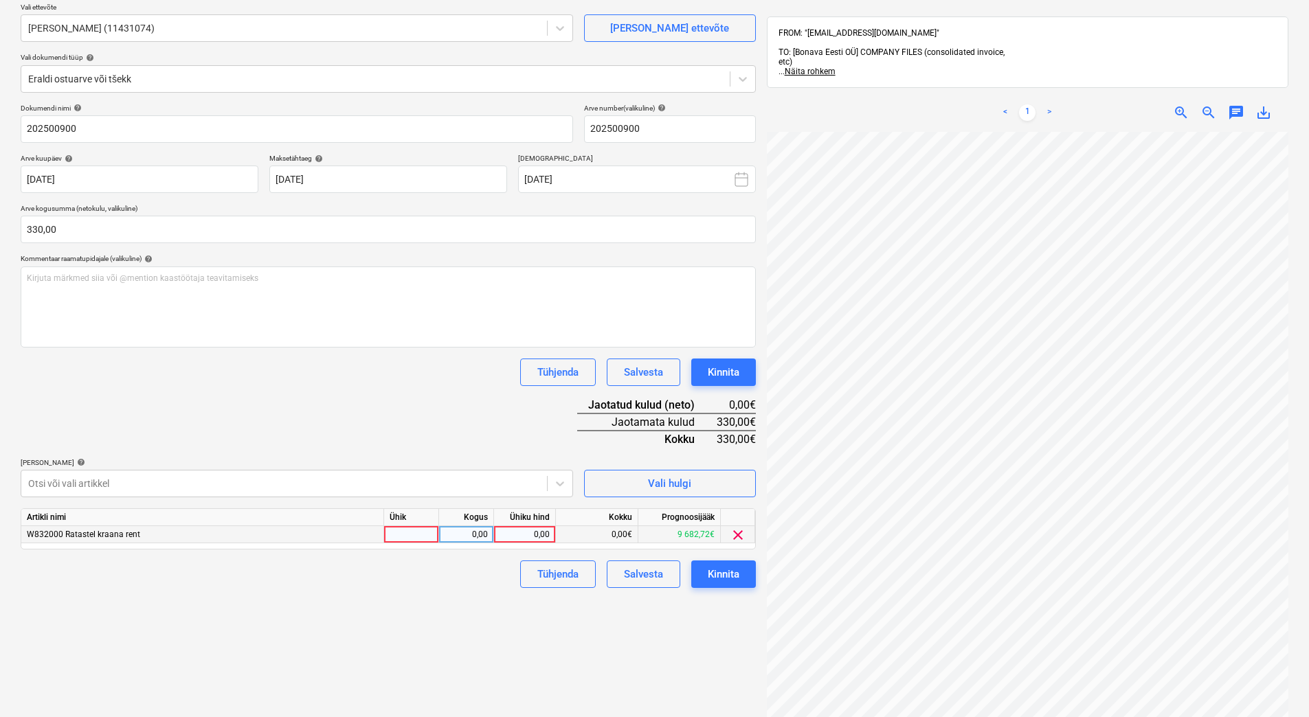
click at [521, 535] on div "0,00" at bounding box center [525, 534] width 50 height 17
type input "330"
click at [436, 637] on div "Failide konteerimine Vali ettevõte [PERSON_NAME] OÜ (11431074) [PERSON_NAME] et…" at bounding box center [388, 388] width 746 height 858
click at [386, 423] on div "Dokumendi nimi help 202500900 Arve number (valikuline) help 202500900 Arve kuup…" at bounding box center [388, 346] width 735 height 484
click at [307, 392] on div "Dokumendi nimi help 202500900 Arve number (valikuline) help 202500900 Arve kuup…" at bounding box center [388, 346] width 735 height 484
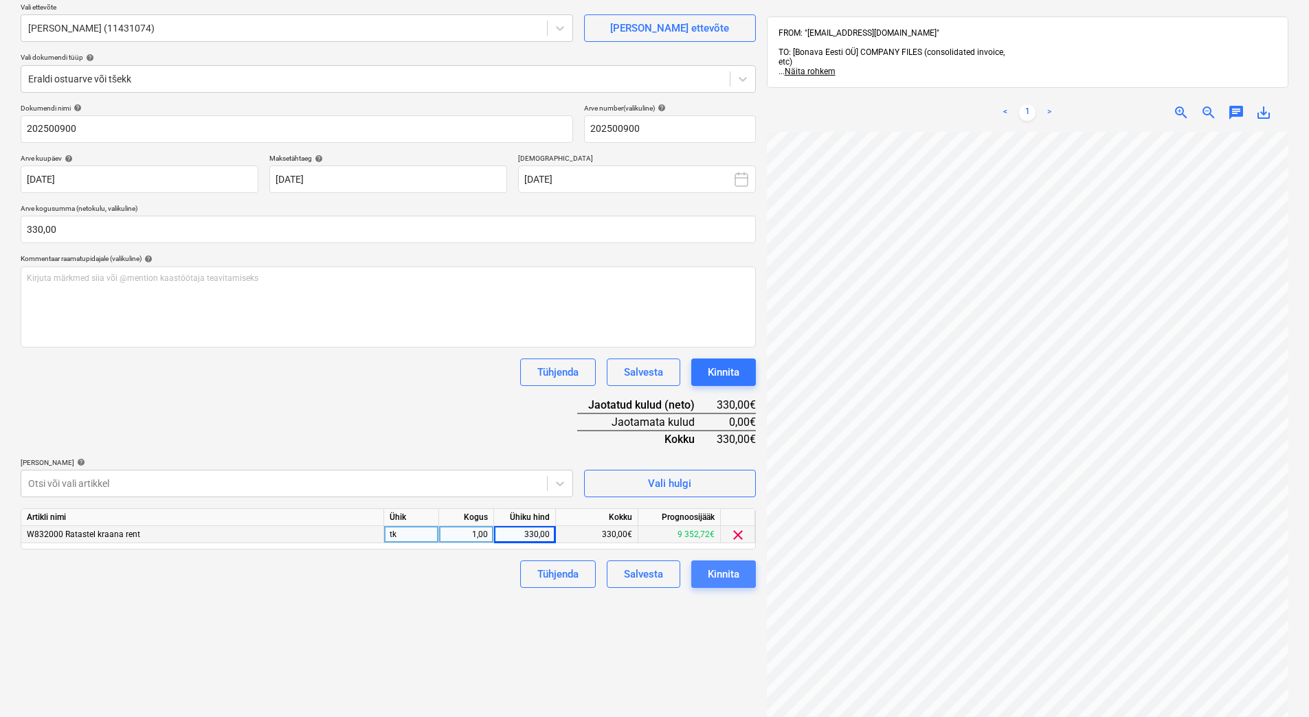
click at [733, 580] on div "Kinnita" at bounding box center [724, 575] width 32 height 18
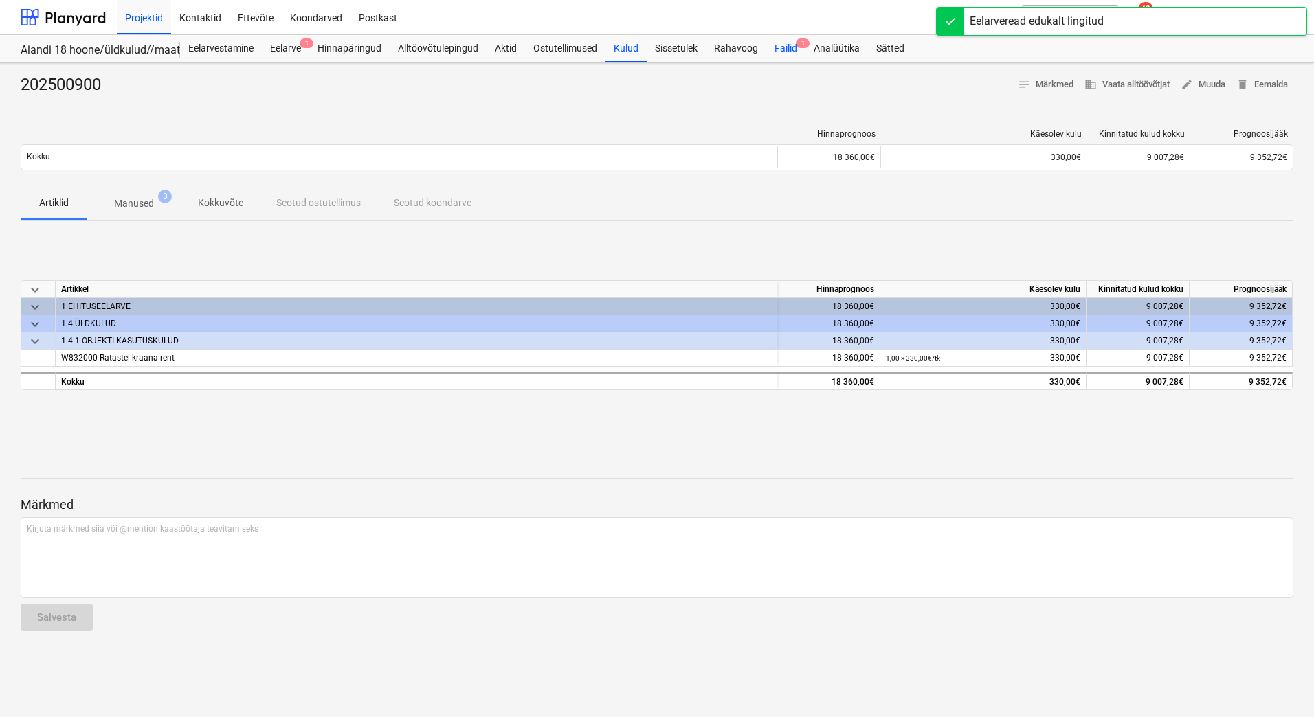
click at [788, 45] on div "Failid 1" at bounding box center [785, 48] width 39 height 27
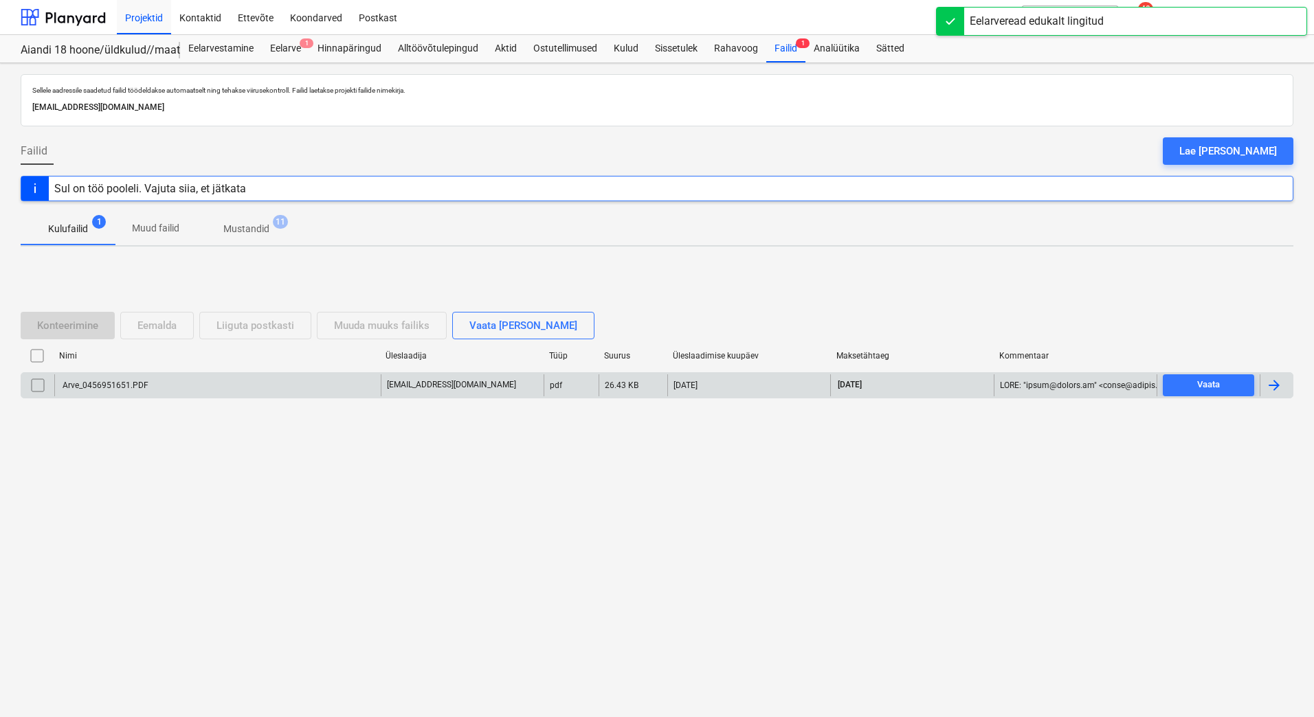
click at [124, 377] on div "Arve_0456951651.PDF" at bounding box center [217, 386] width 326 height 22
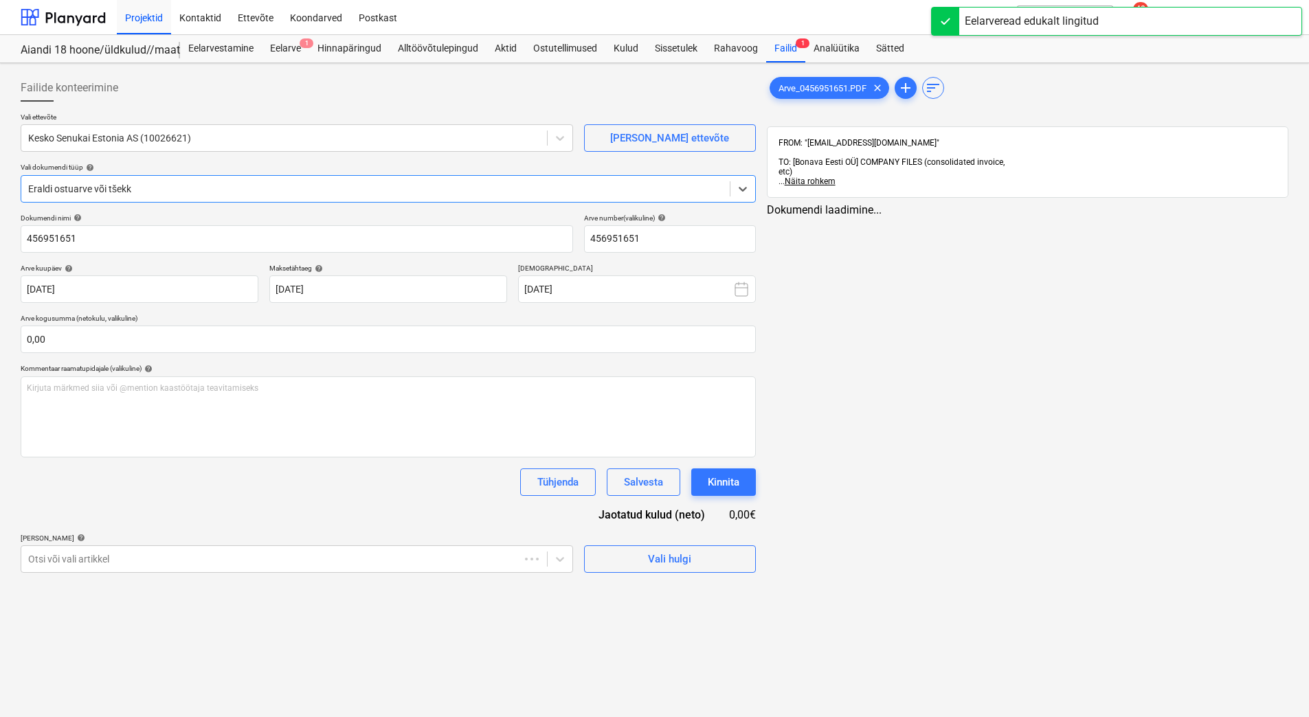
type input "456951651"
type input "[DATE]"
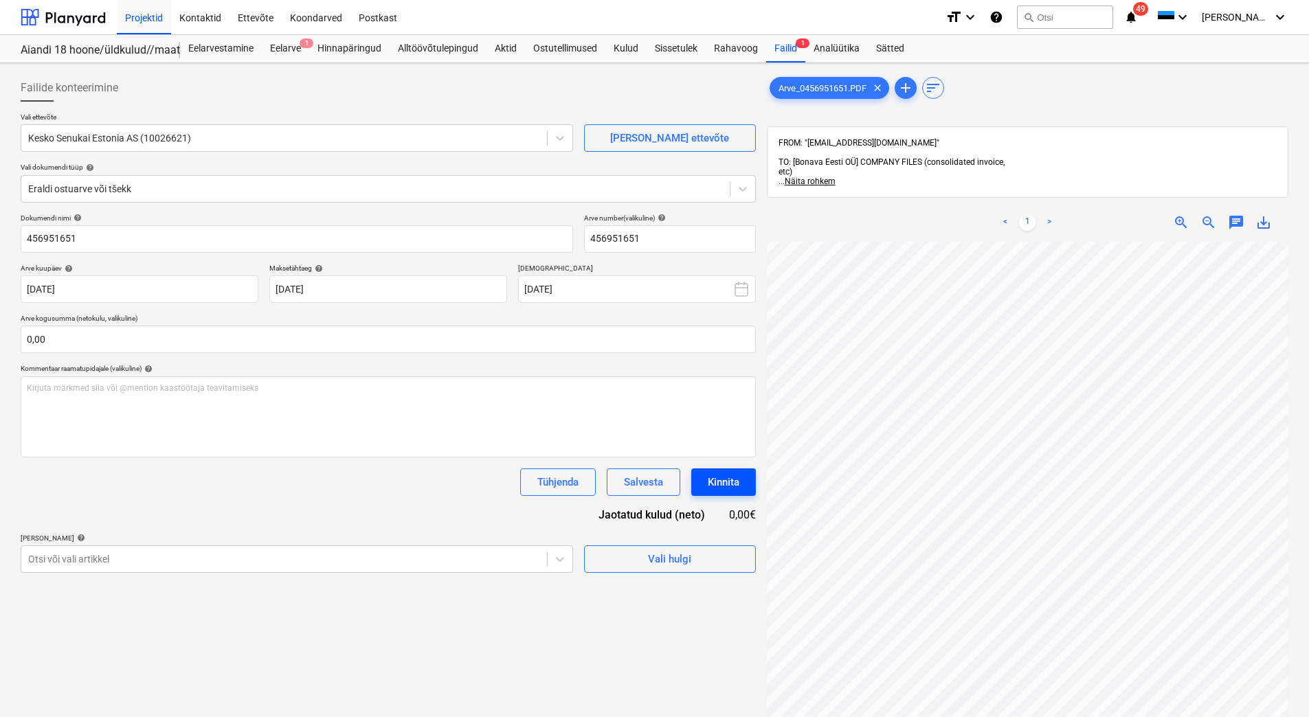
scroll to position [199, 100]
click at [659, 358] on div "Failide konteerimine Vali ettevõte Kesko Senukai Estonia AS (10026621) [PERSON_…" at bounding box center [654, 498] width 1279 height 858
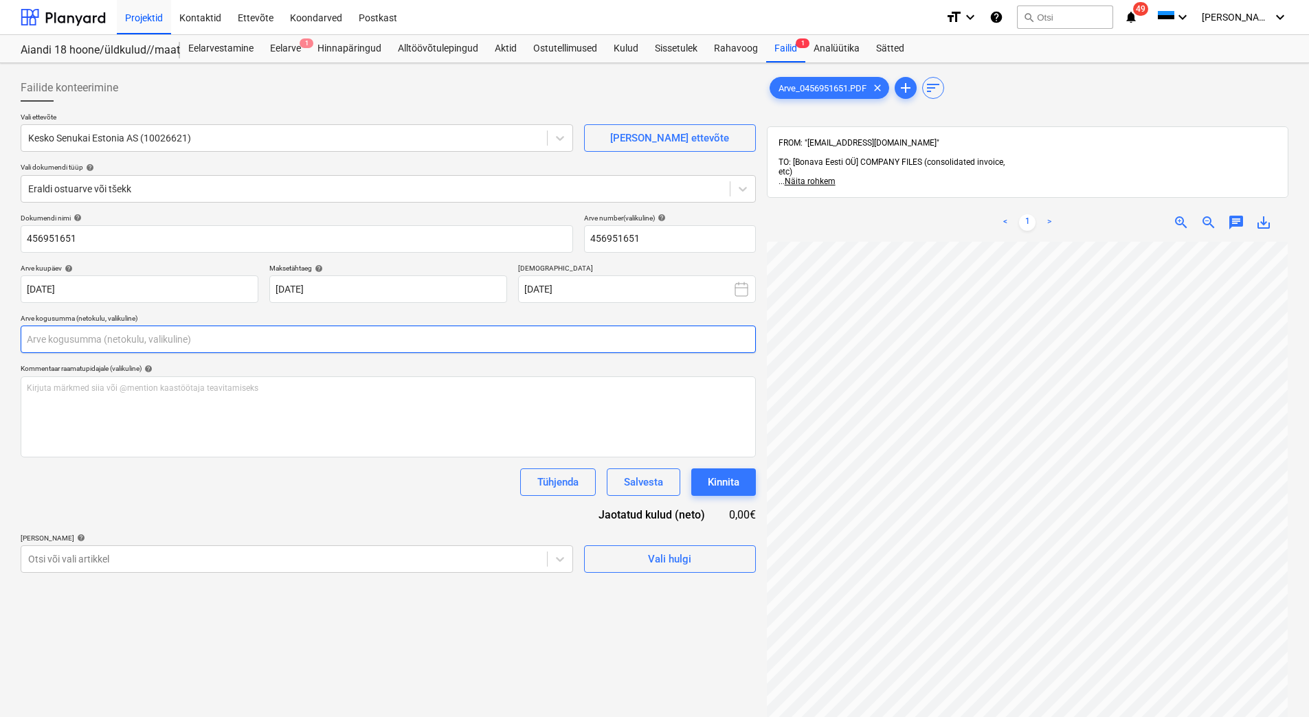
click at [63, 342] on input "text" at bounding box center [388, 339] width 735 height 27
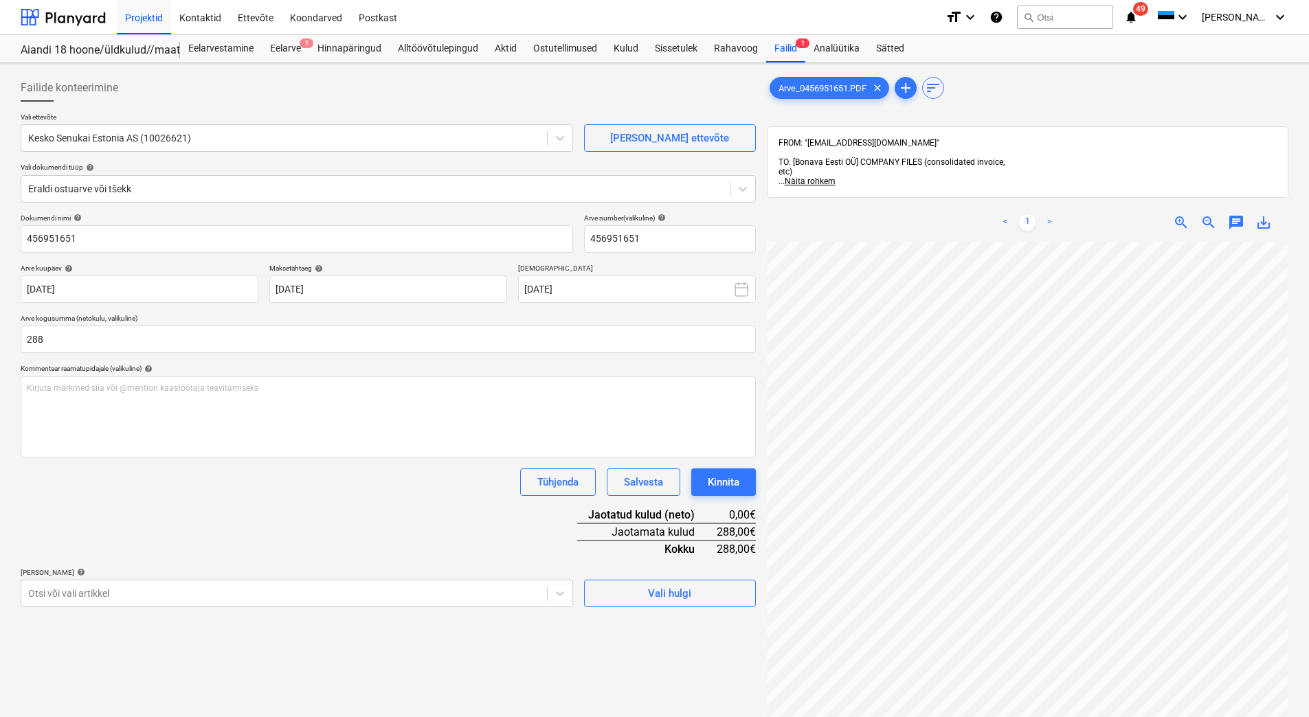
type input "288,00"
click at [471, 516] on div "Dokumendi nimi help 456951651 Arve number (valikuline) help 456951651 Arve kuup…" at bounding box center [388, 411] width 735 height 394
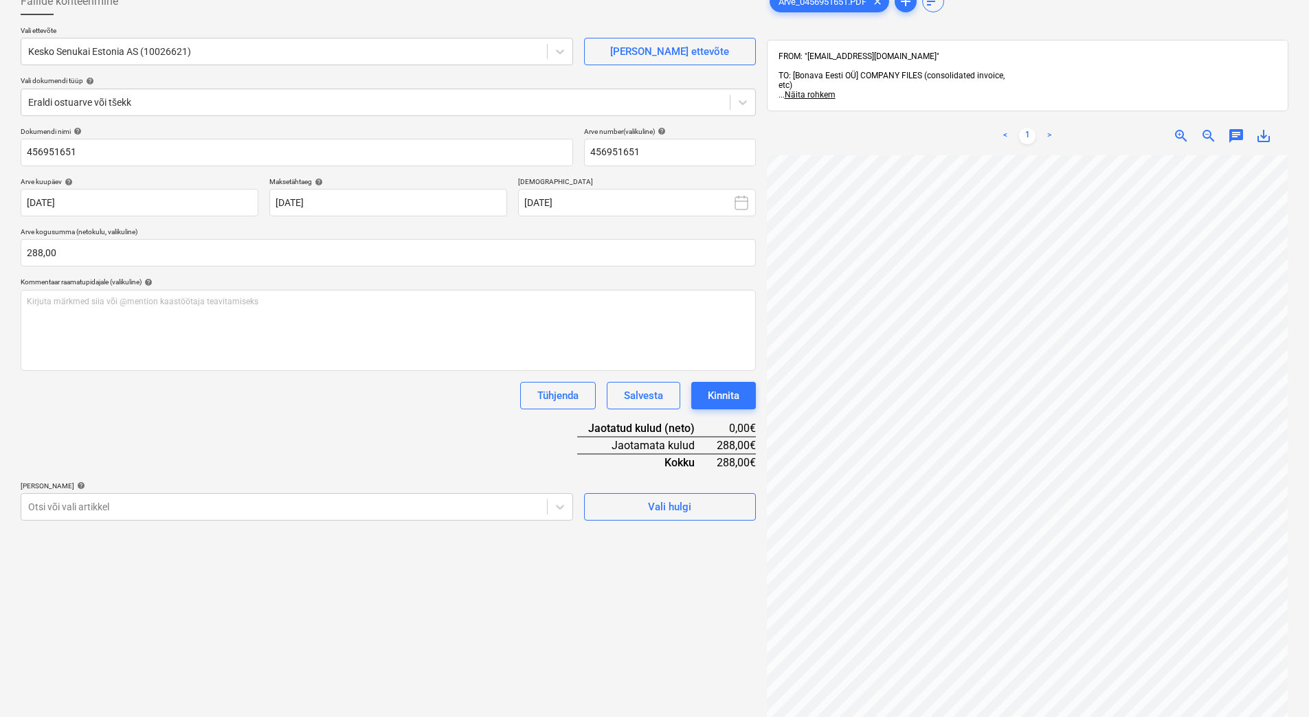
click at [206, 592] on body "Projektid Kontaktid Ettevõte Koondarved Postkast format_size keyboard_arrow_dow…" at bounding box center [654, 271] width 1309 height 717
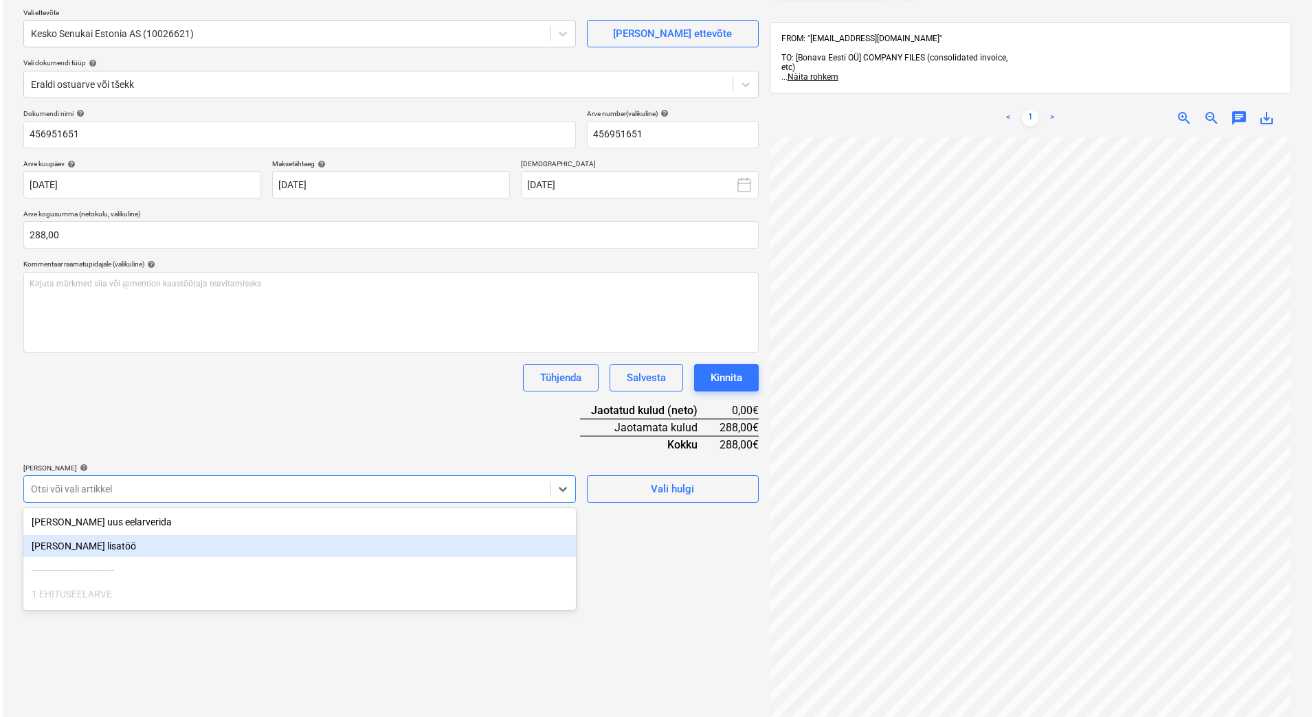
scroll to position [110, 0]
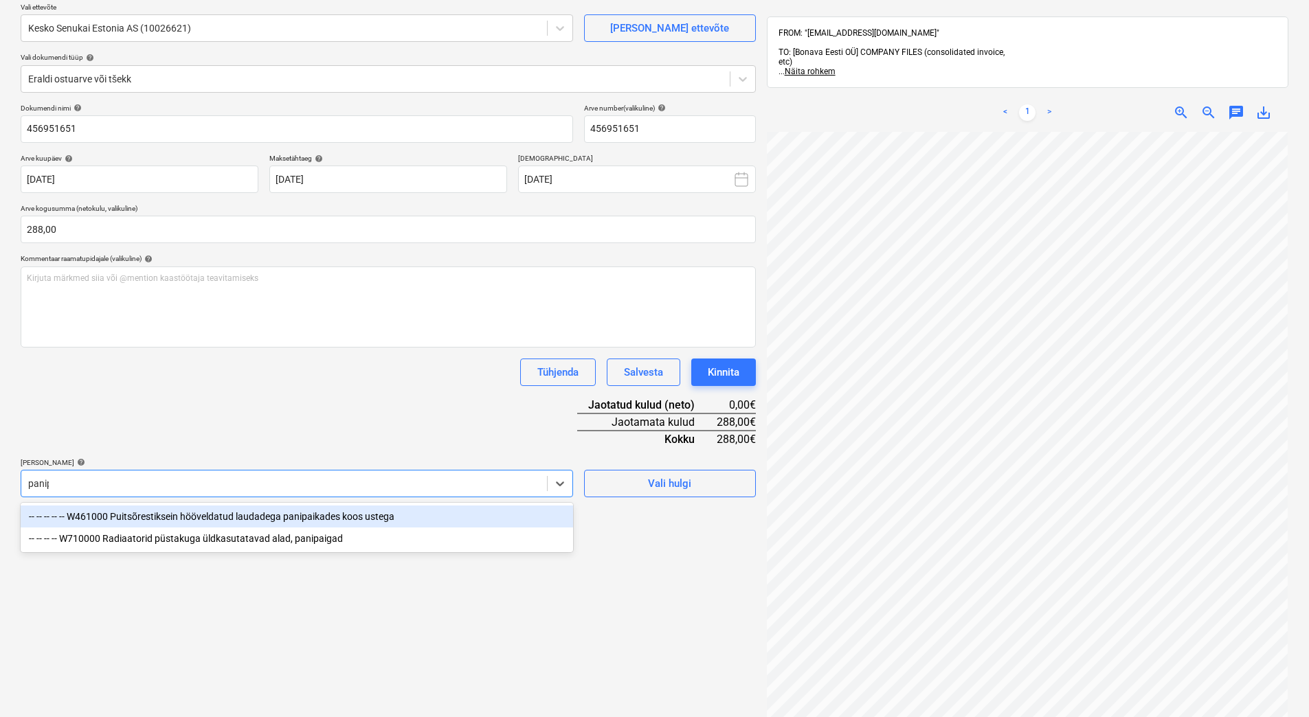
type input "panipa"
click at [227, 520] on div "-- -- -- -- -- W461000 Puitsõrestiksein hööveldatud laudadega panipaikades koos…" at bounding box center [297, 517] width 553 height 22
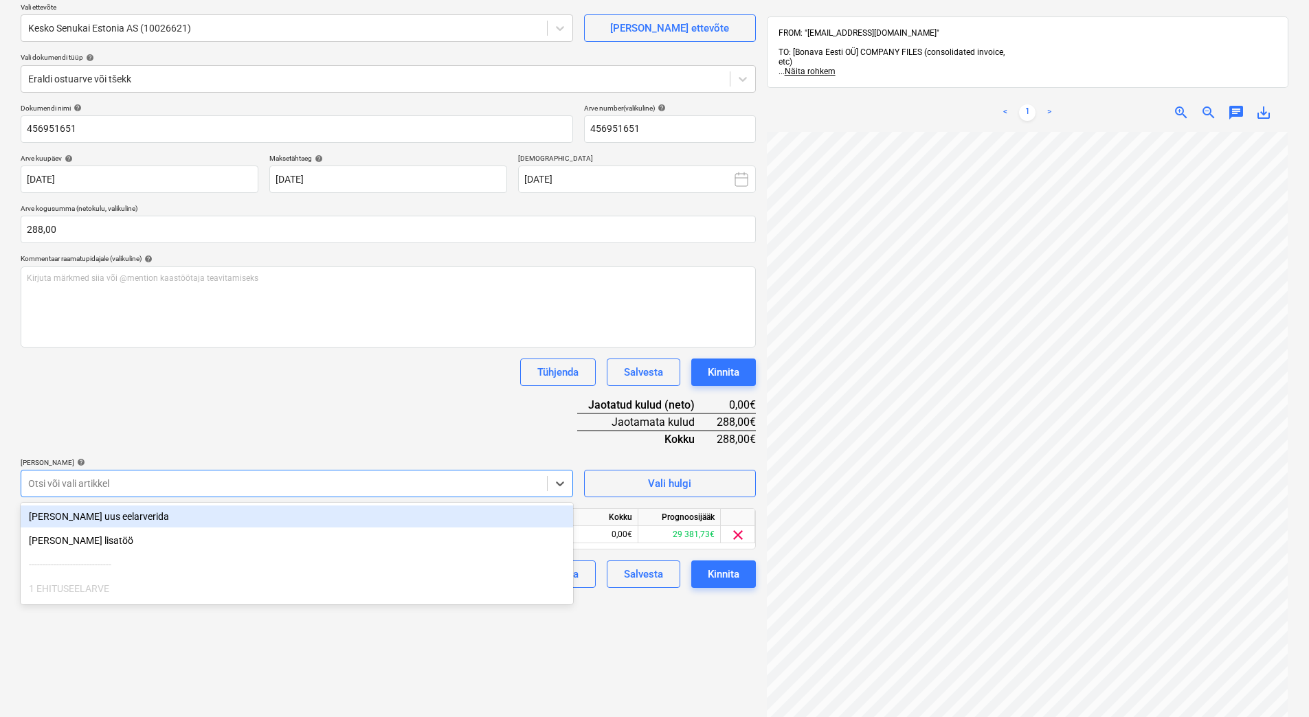
click at [292, 401] on div "Dokumendi nimi help 456951651 Arve number (valikuline) help 456951651 Arve kuup…" at bounding box center [388, 346] width 735 height 484
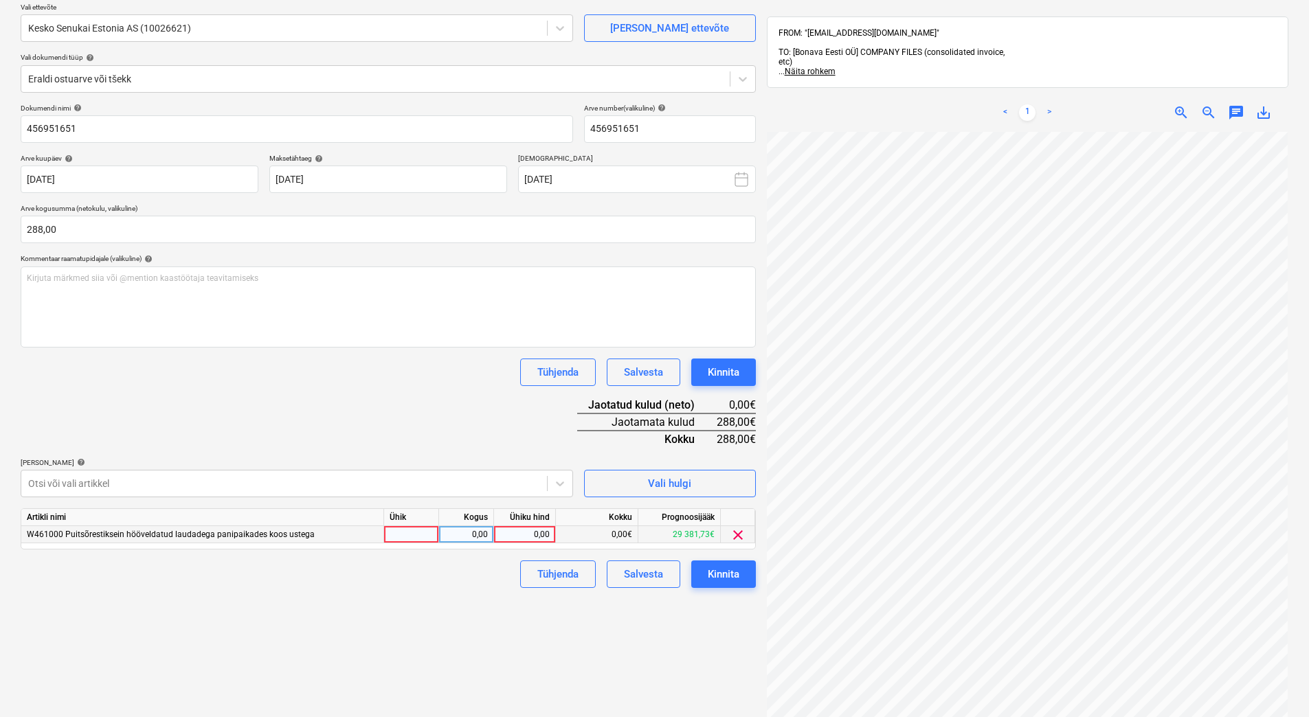
click at [526, 537] on div "0,00" at bounding box center [525, 534] width 50 height 17
type input "288"
click at [326, 604] on div "Failide konteerimine Vali ettevõte Kesko Senukai Estonia AS (10026621) [PERSON_…" at bounding box center [388, 388] width 746 height 858
click at [737, 579] on div "Kinnita" at bounding box center [724, 575] width 32 height 18
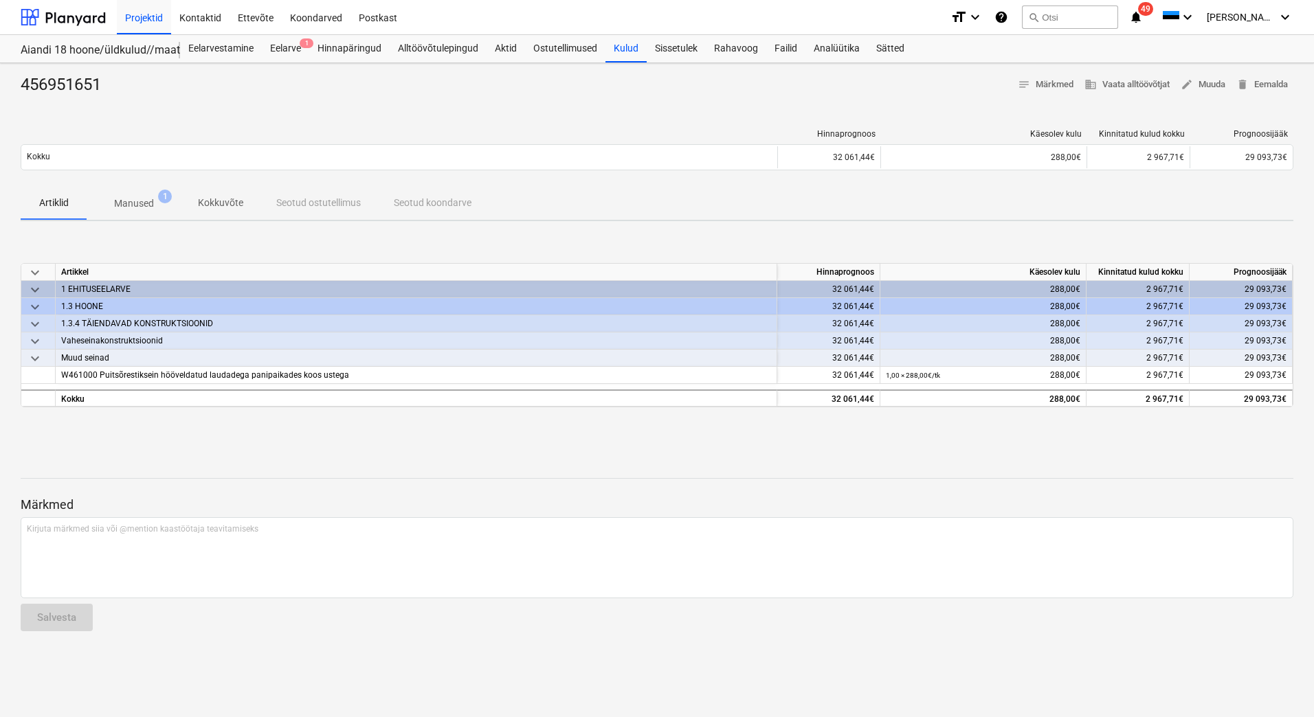
click at [515, 78] on div "456951651 notes Märkmed business Vaata alltöövõtjat edit Muuda delete Eemalda" at bounding box center [657, 85] width 1273 height 22
click at [63, 15] on div at bounding box center [63, 17] width 85 height 34
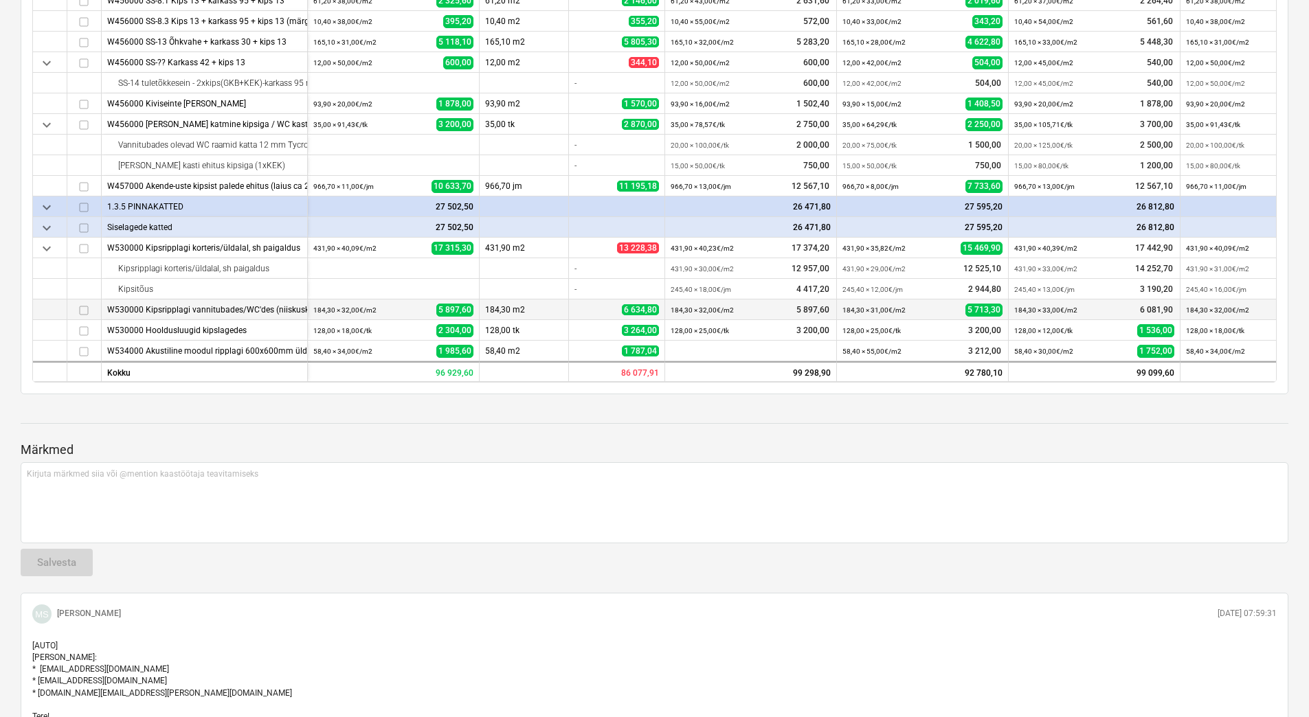
scroll to position [756, 0]
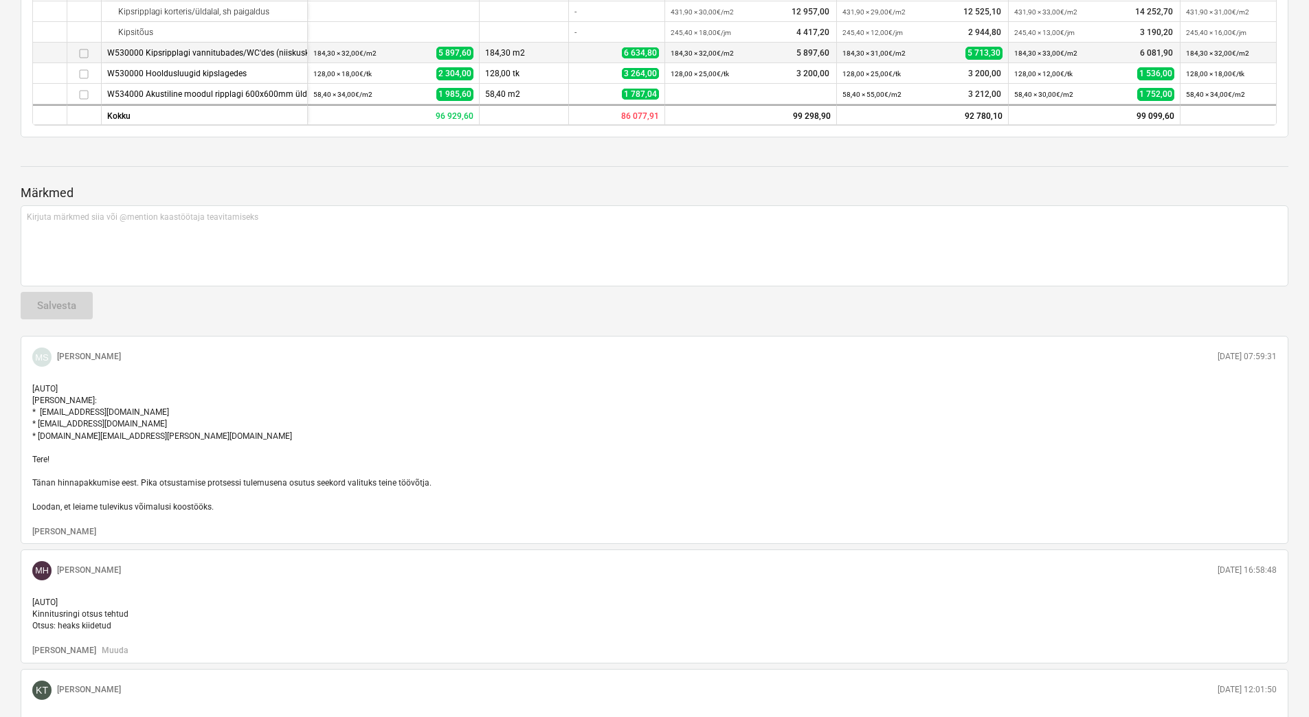
type textarea "x"
